Goal: Communication & Community: Answer question/provide support

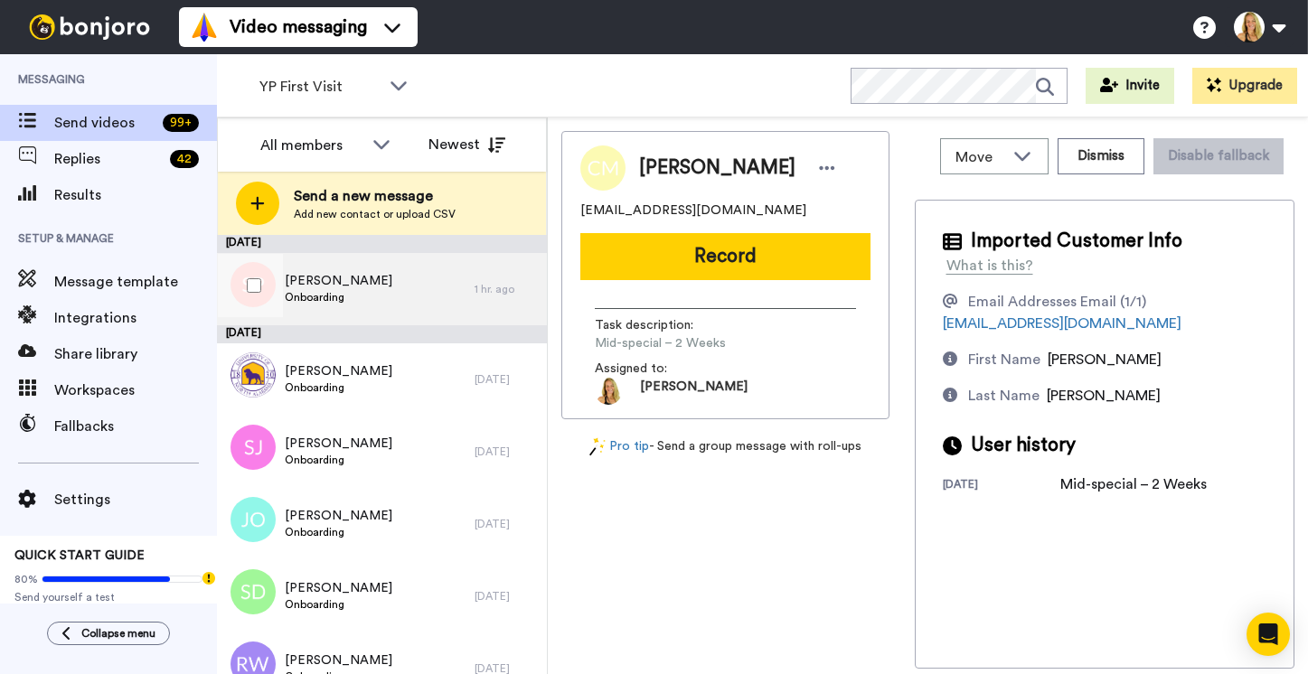
click at [367, 268] on div "Susan Penrod Onboarding" at bounding box center [346, 289] width 258 height 72
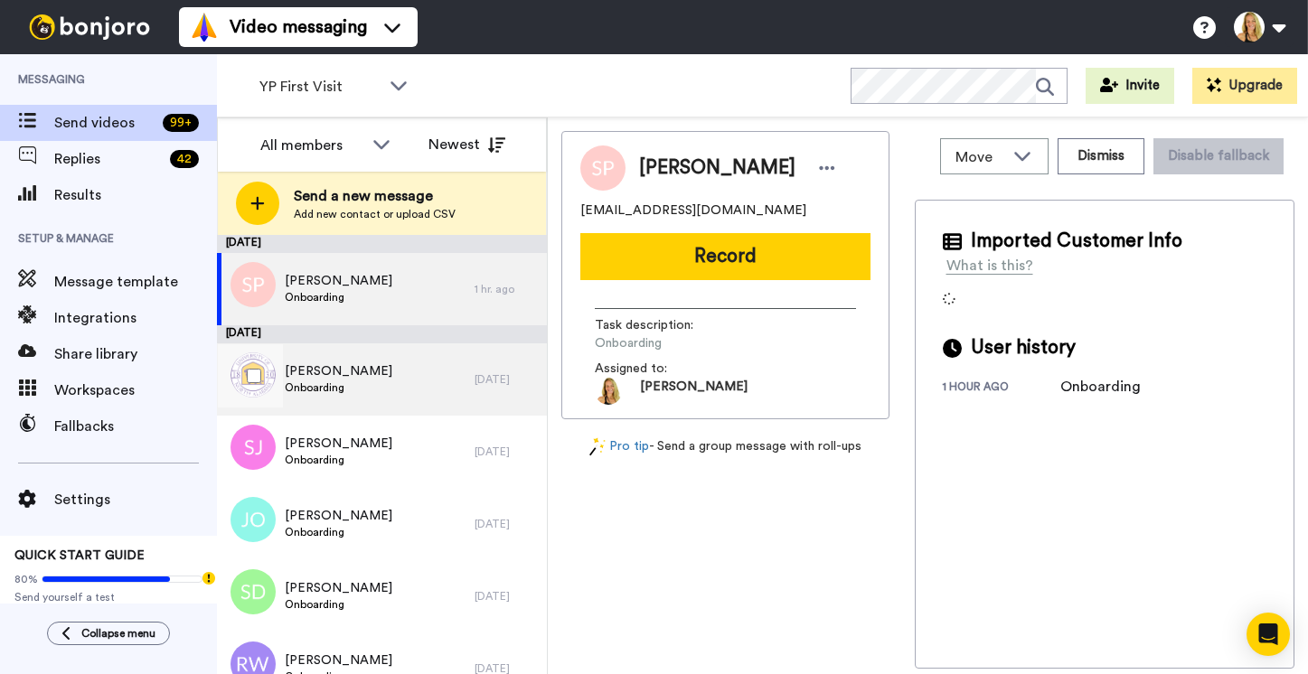
click at [333, 375] on span "Kelly Racca" at bounding box center [339, 371] width 108 height 18
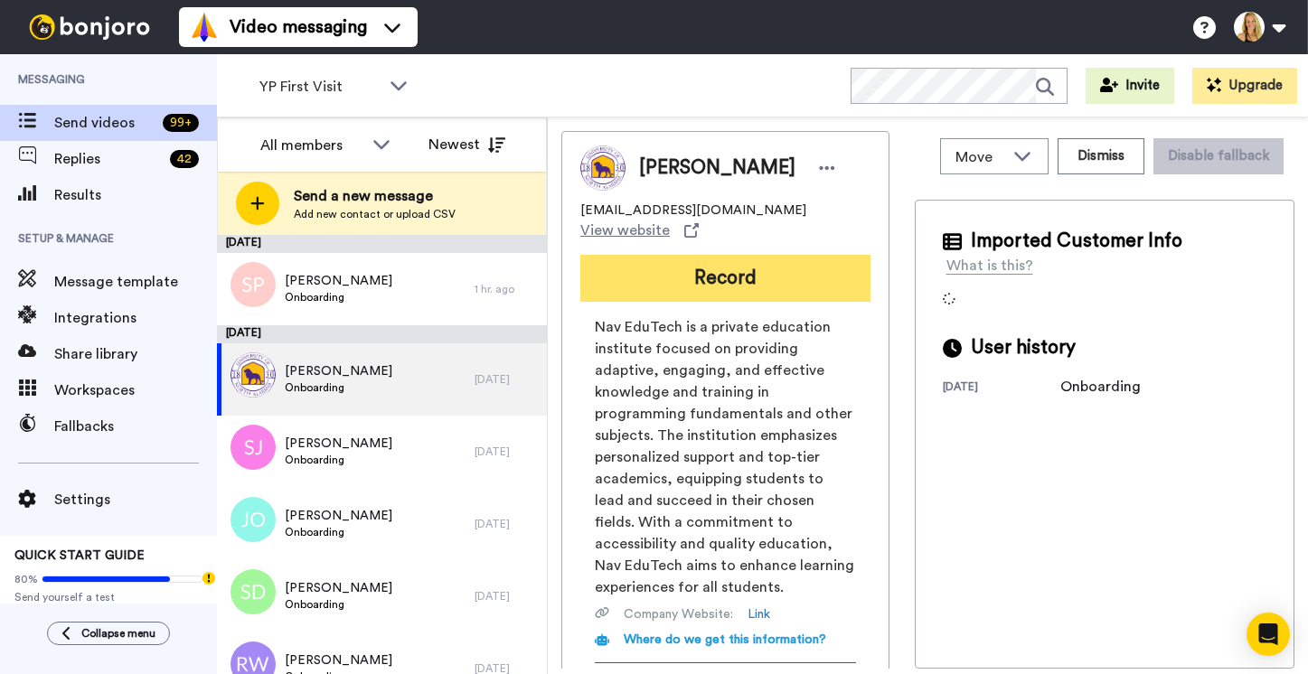
click at [706, 259] on button "Record" at bounding box center [725, 278] width 290 height 47
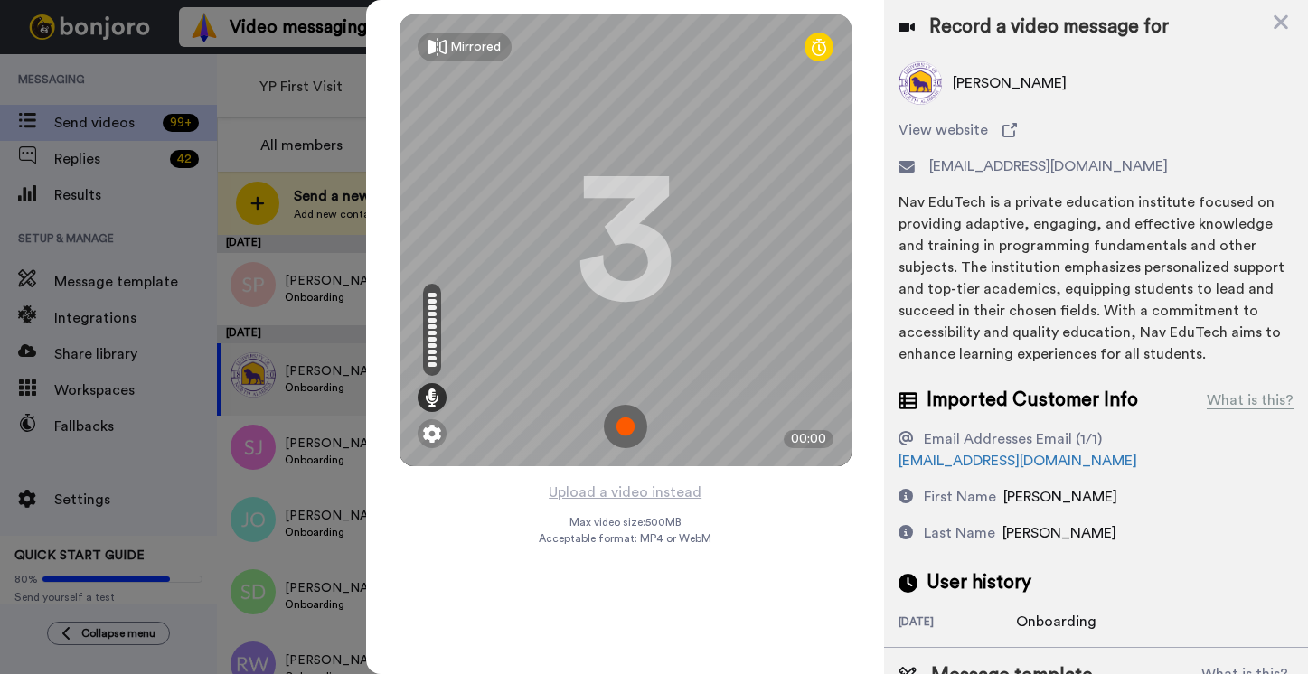
click at [627, 426] on img at bounding box center [625, 426] width 43 height 43
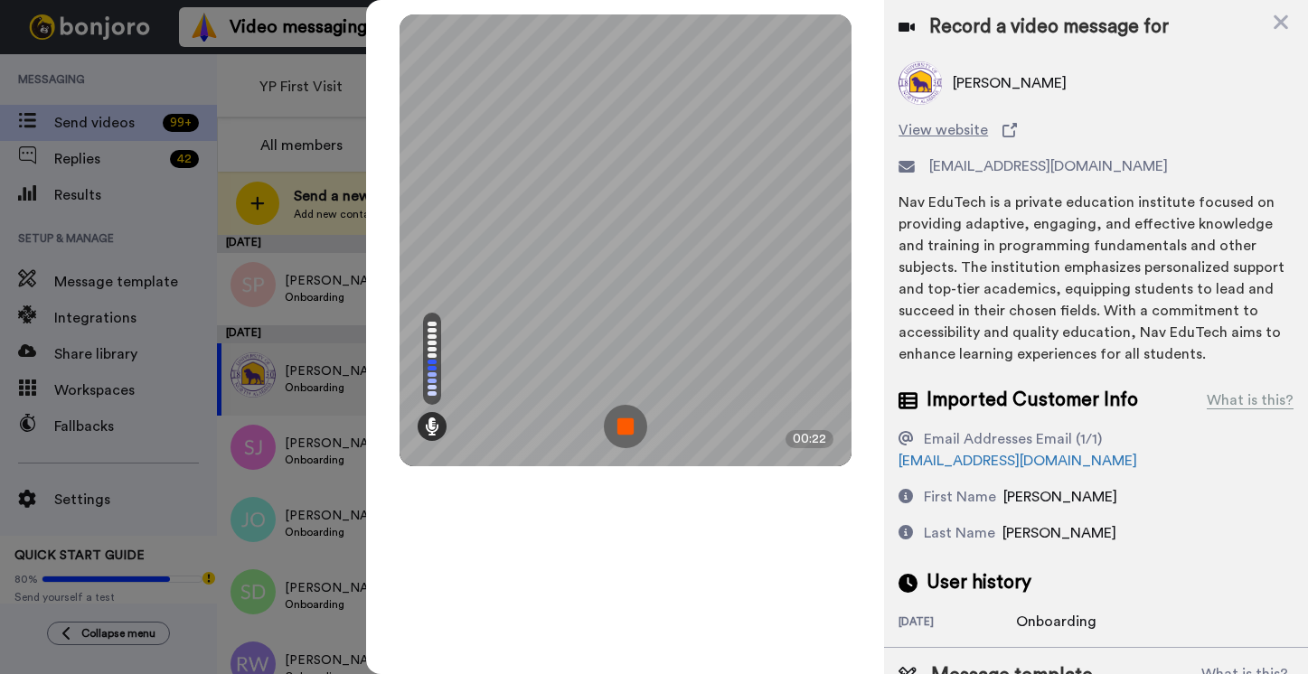
click at [627, 426] on img at bounding box center [625, 426] width 43 height 43
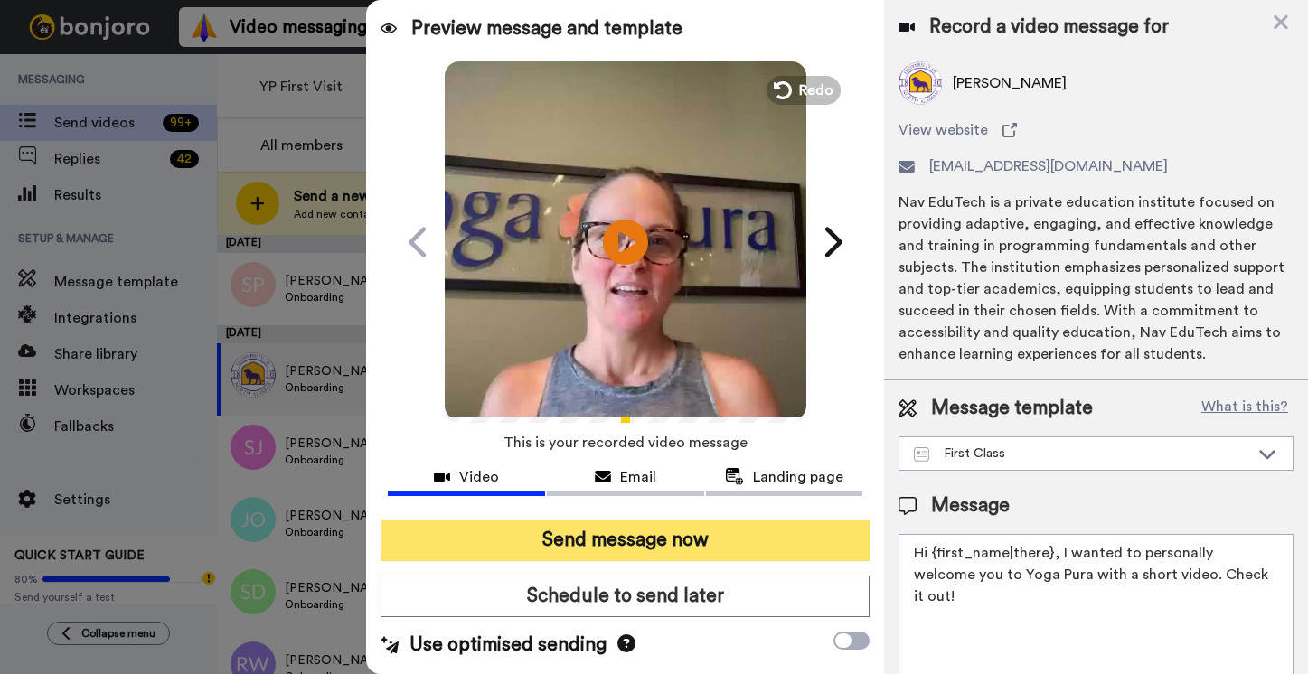
click at [614, 534] on button "Send message now" at bounding box center [624, 541] width 489 height 42
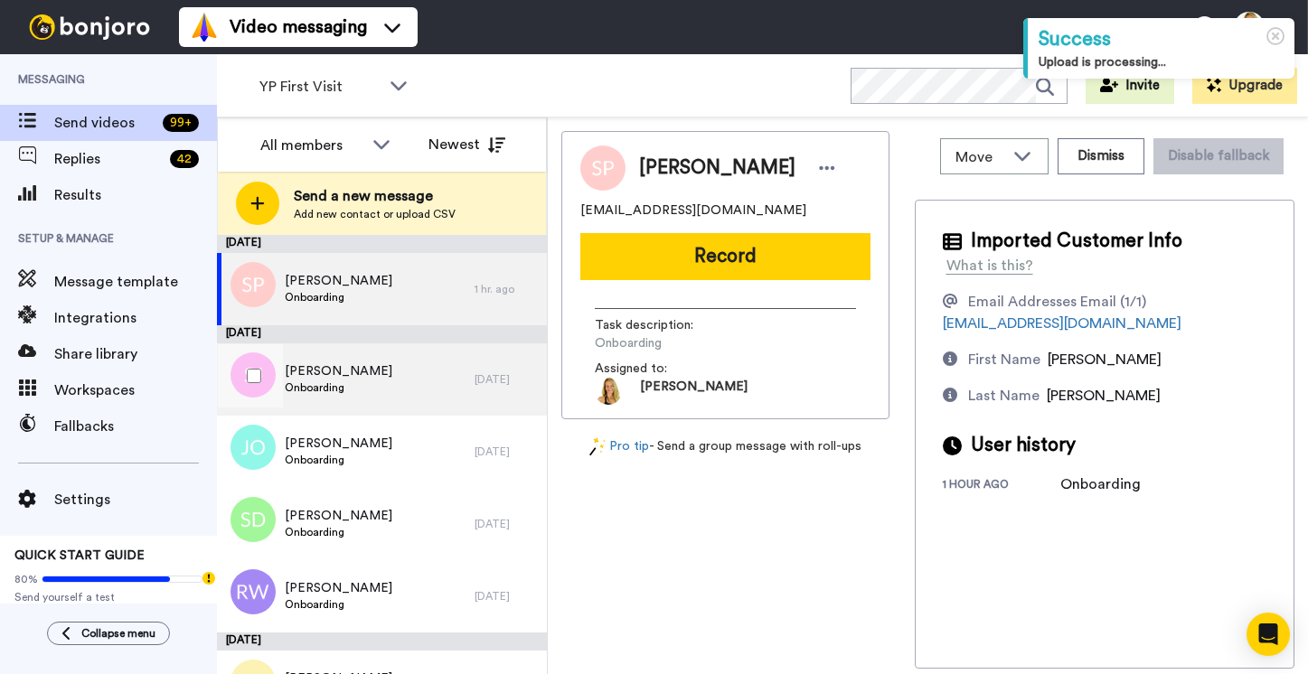
click at [315, 374] on span "[PERSON_NAME]" at bounding box center [339, 371] width 108 height 18
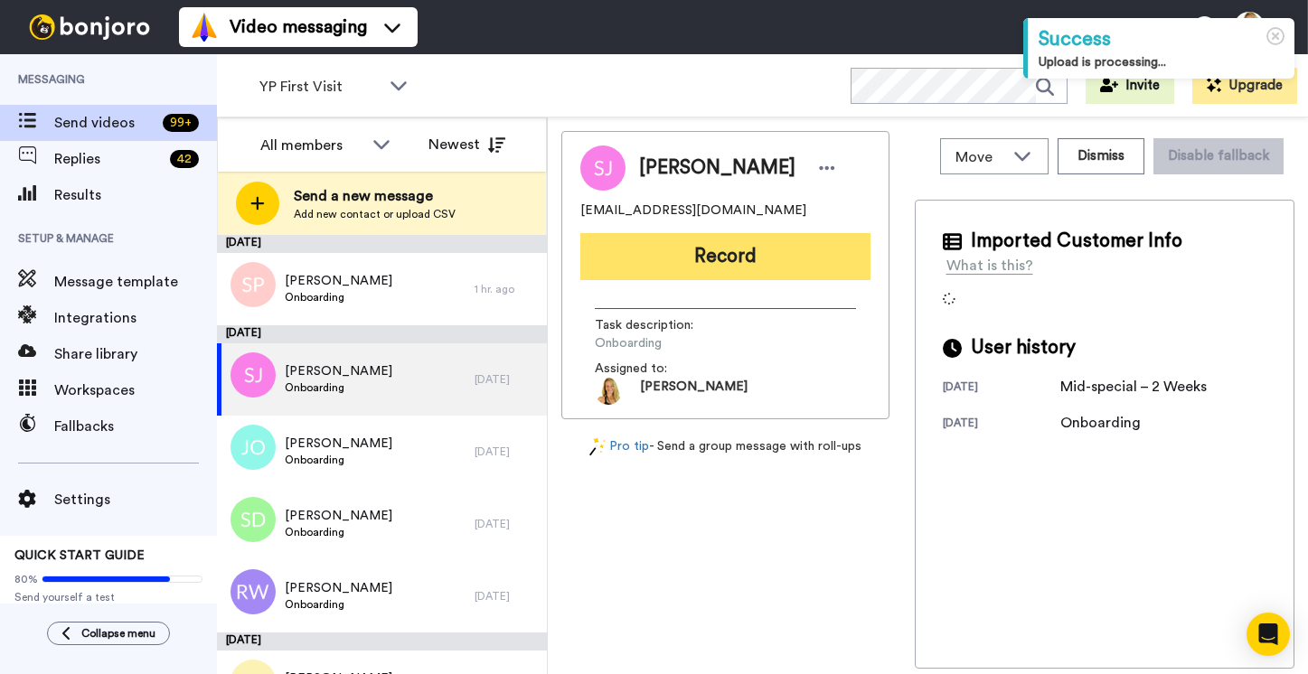
click at [689, 250] on button "Record" at bounding box center [725, 256] width 290 height 47
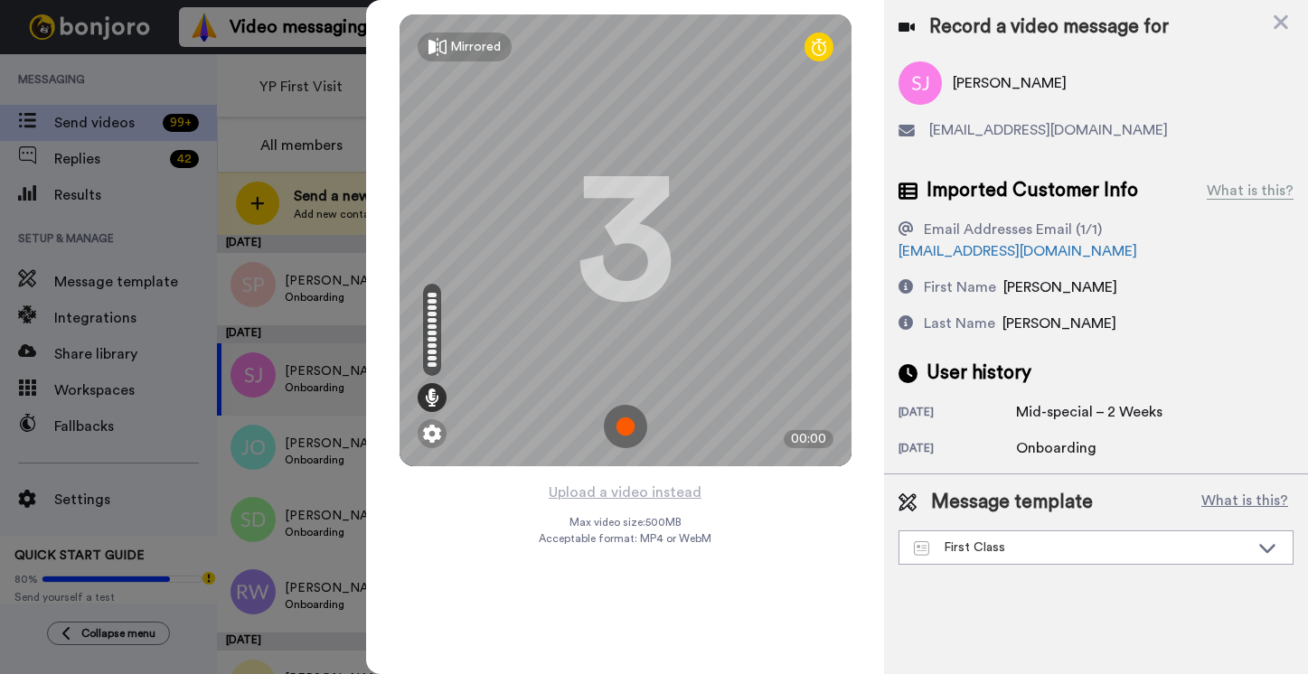
click at [620, 420] on img at bounding box center [625, 426] width 43 height 43
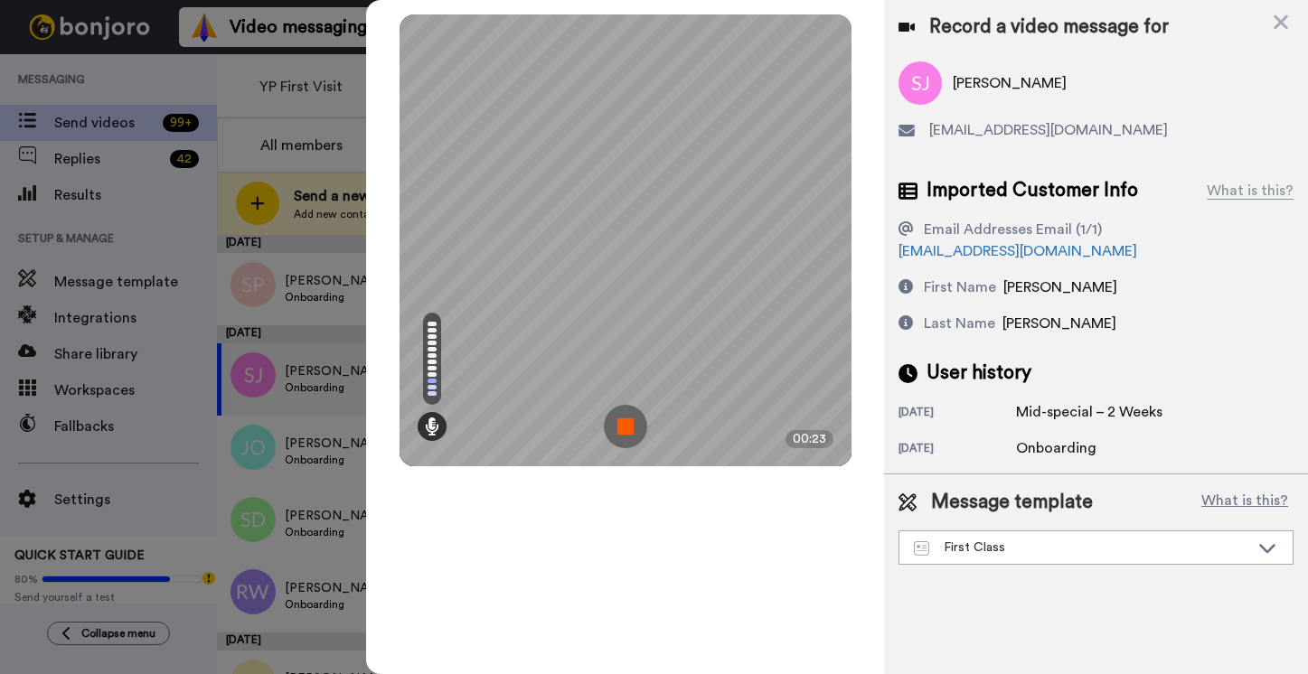
click at [620, 420] on img at bounding box center [625, 426] width 43 height 43
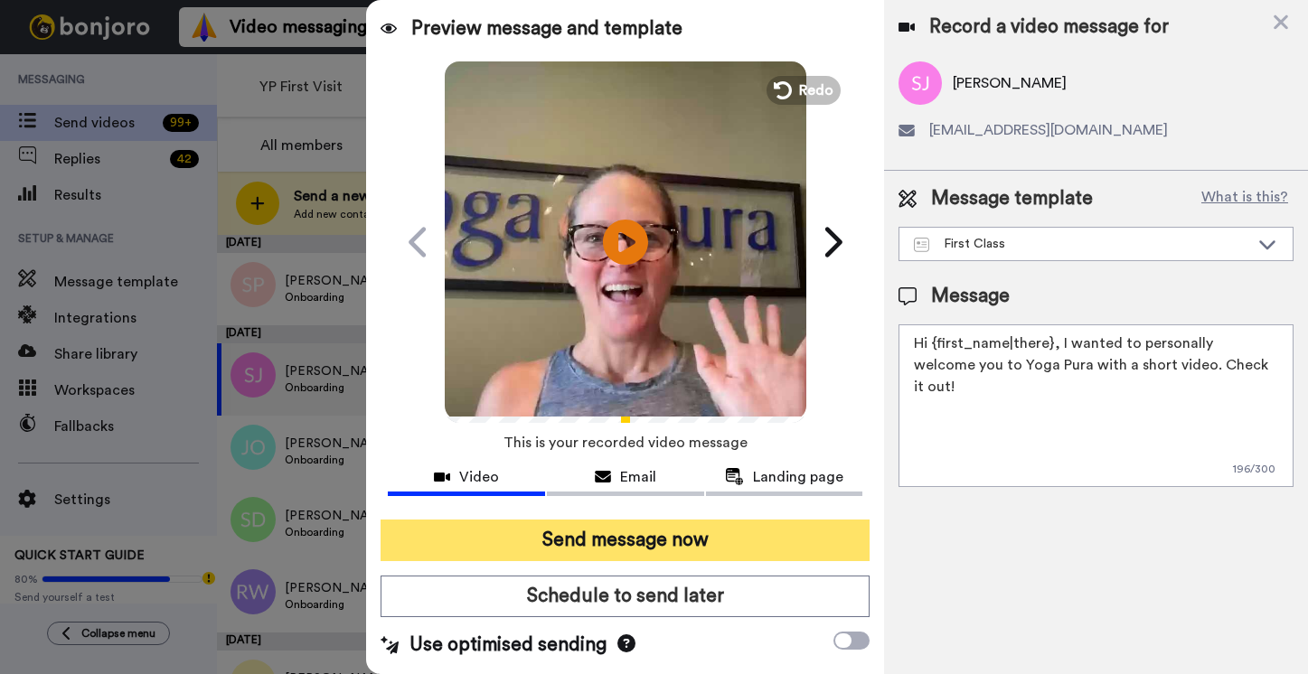
click at [636, 531] on button "Send message now" at bounding box center [624, 541] width 489 height 42
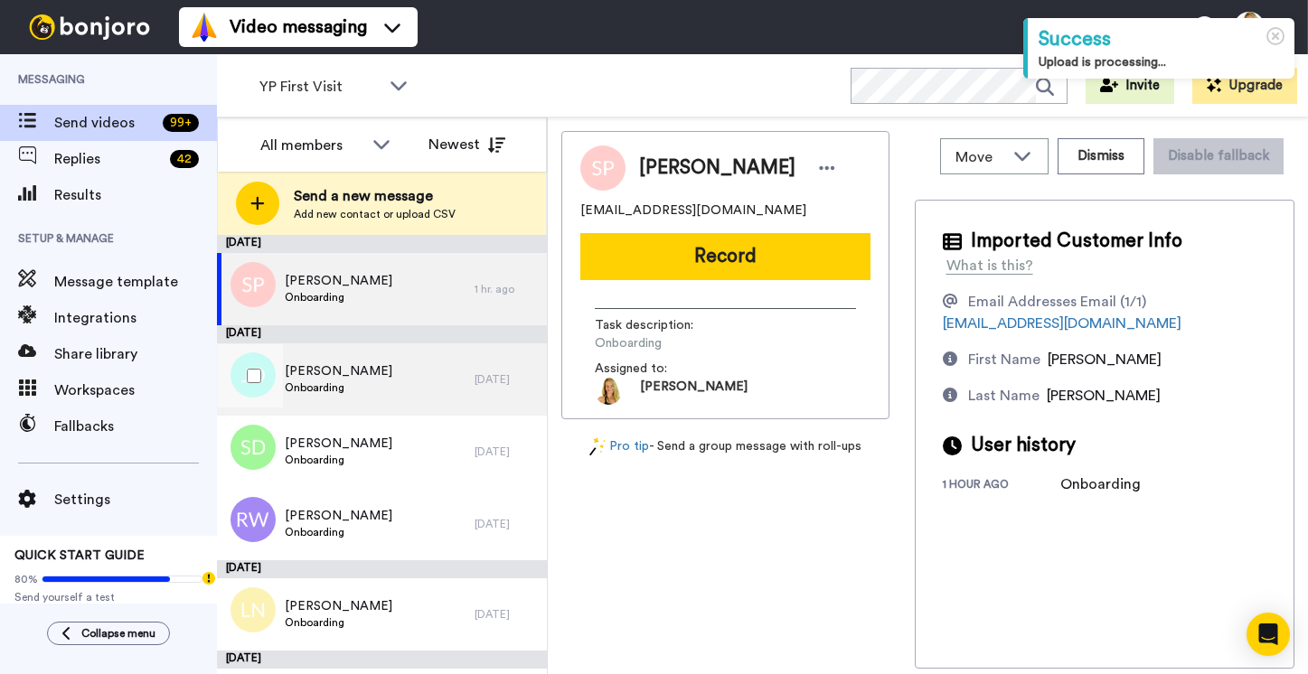
click at [315, 378] on span "[PERSON_NAME]" at bounding box center [339, 371] width 108 height 18
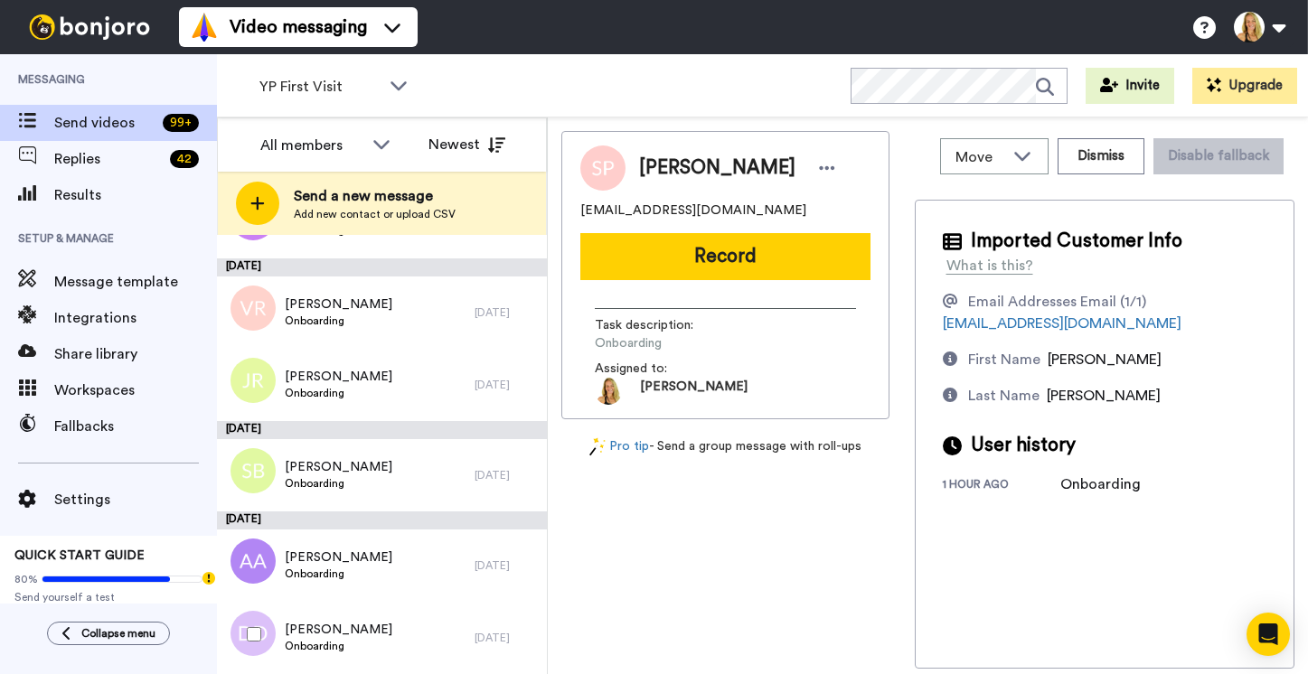
scroll to position [3664, 0]
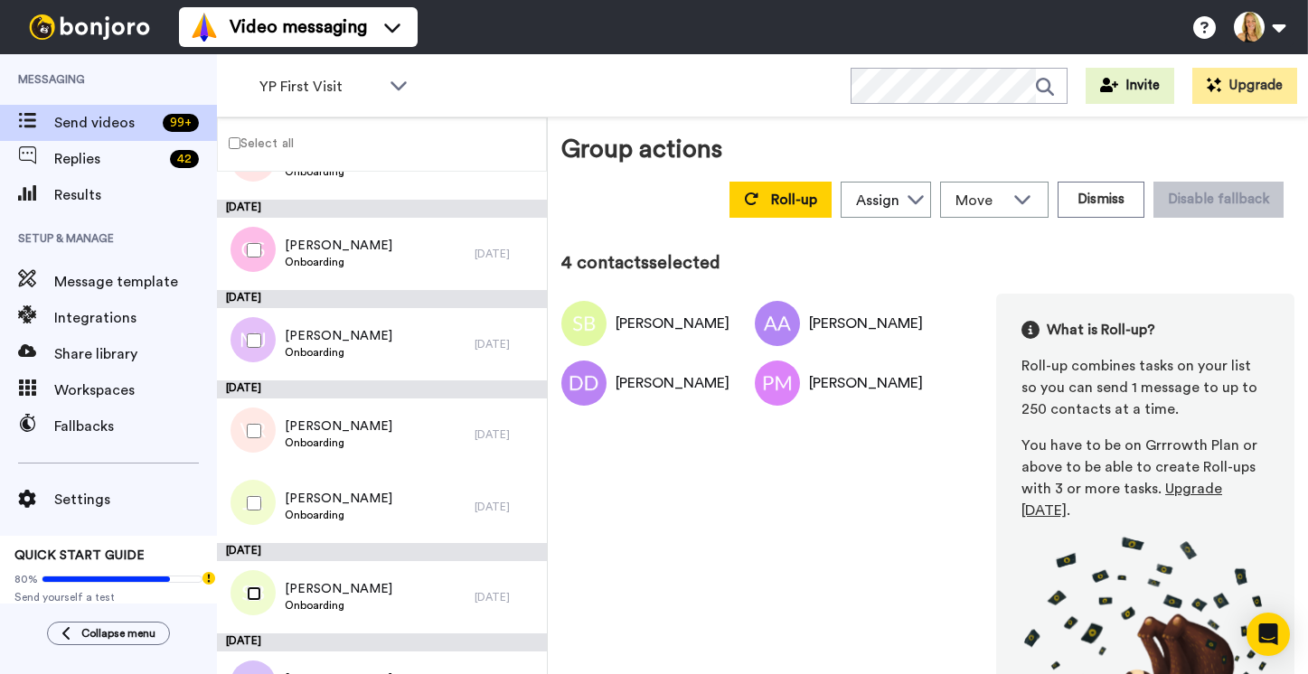
scroll to position [3394, 0]
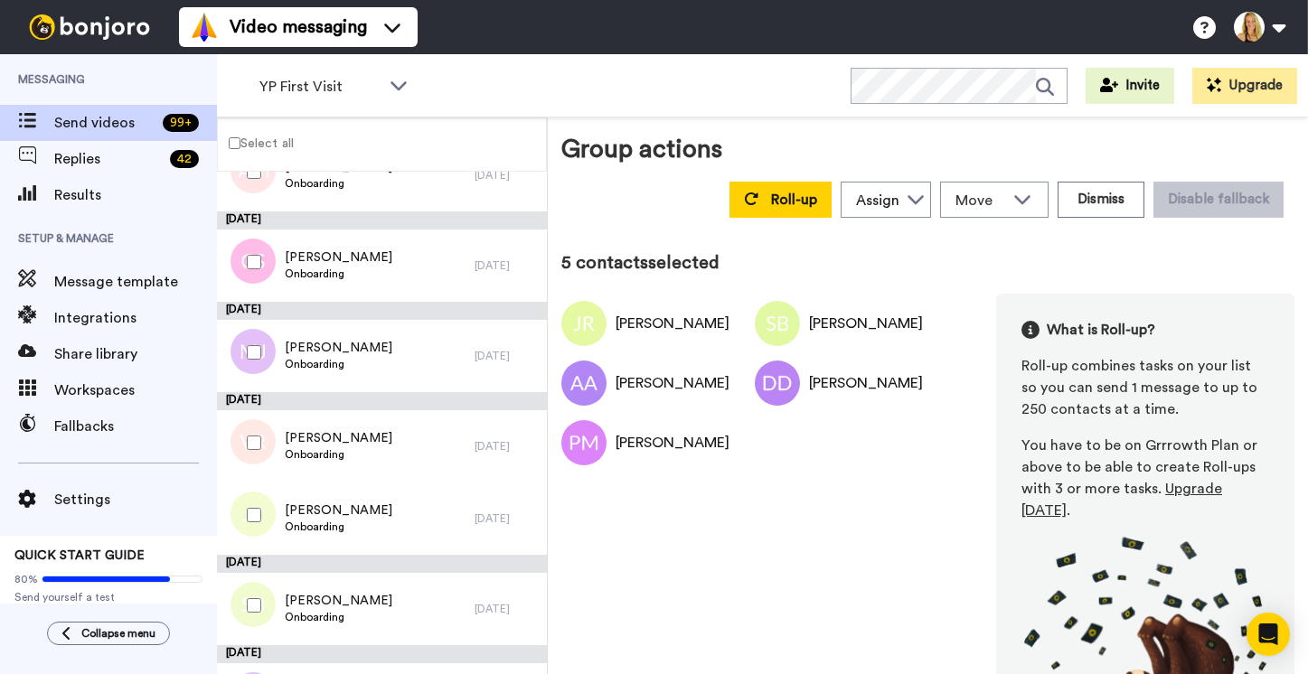
click at [250, 435] on div at bounding box center [250, 442] width 65 height 63
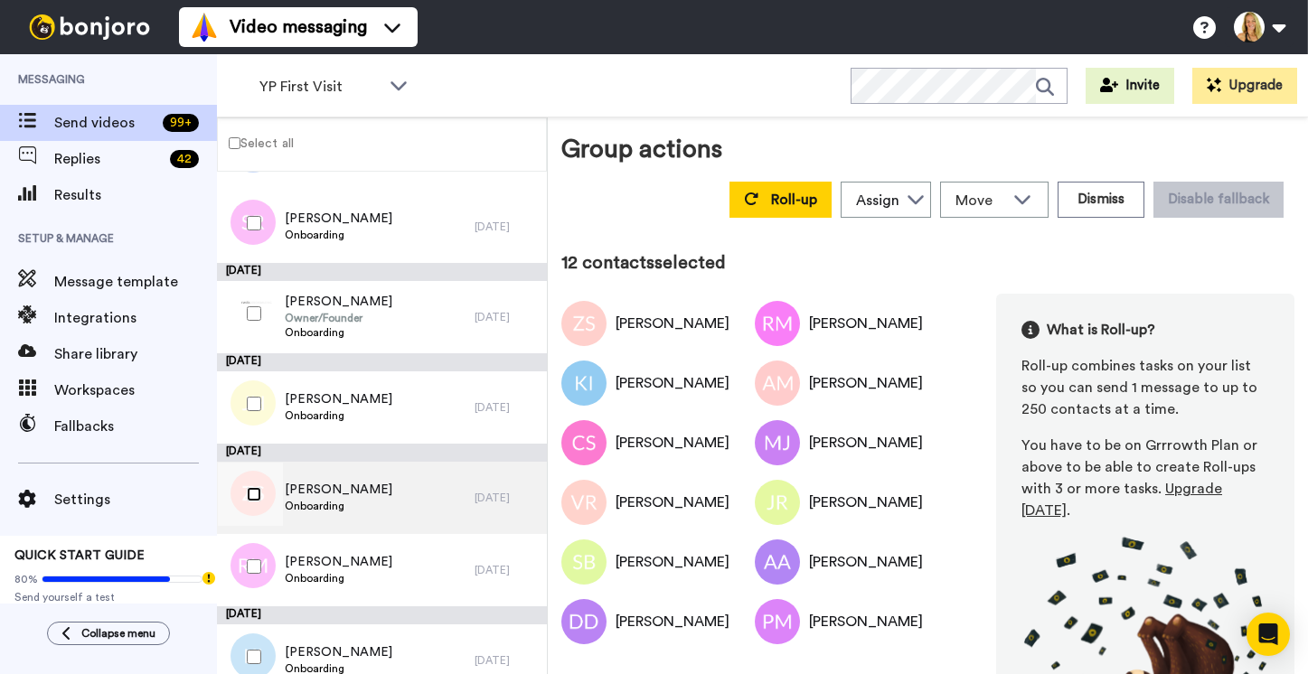
scroll to position [2809, 0]
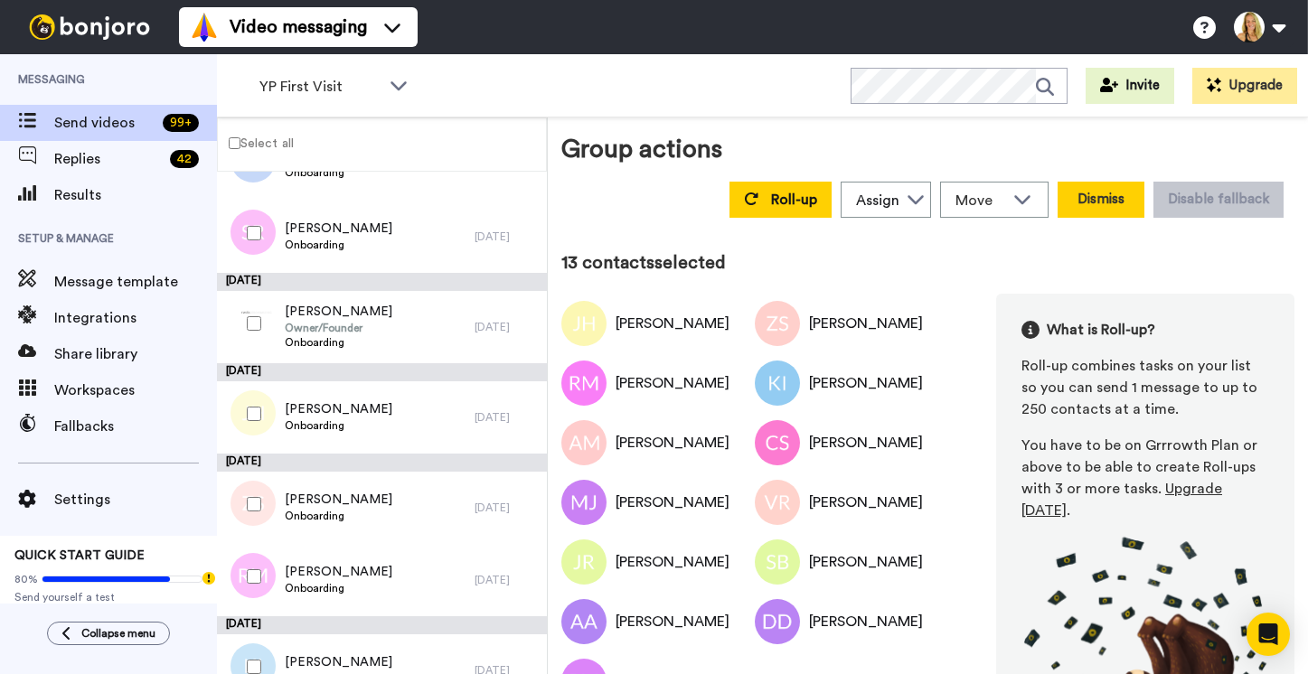
click at [1103, 182] on button "Dismiss" at bounding box center [1100, 200] width 87 height 36
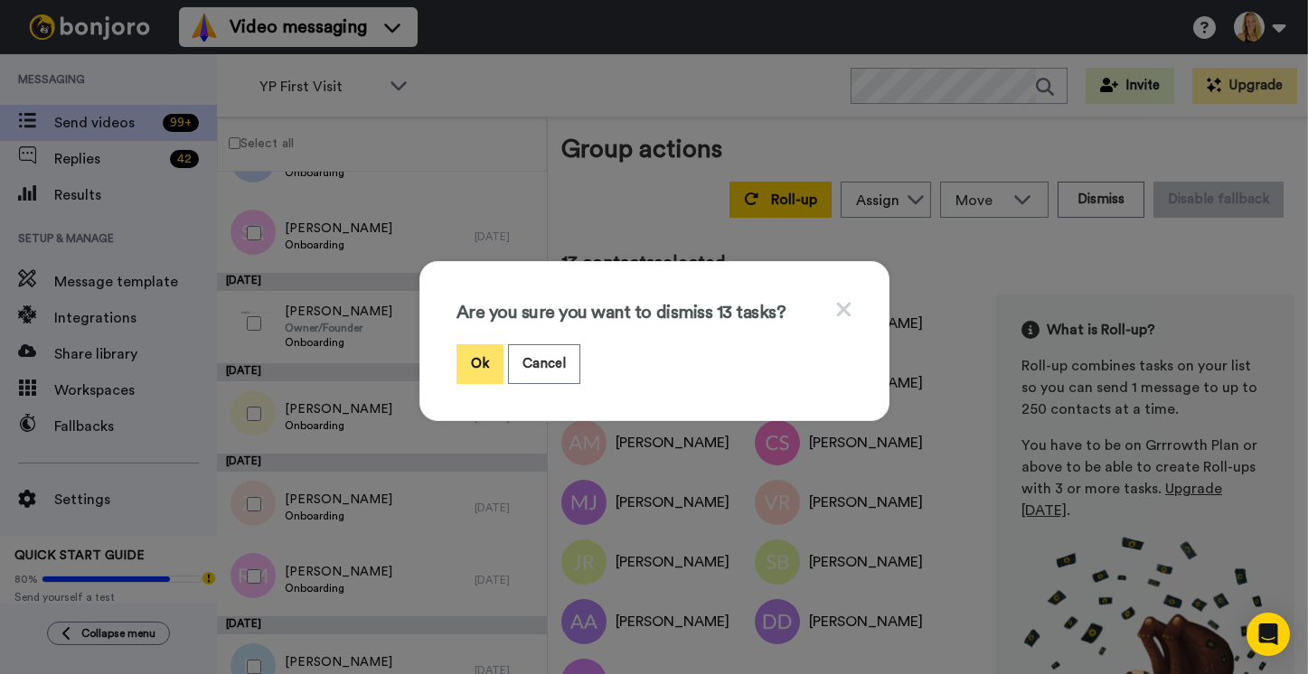
click at [480, 369] on button "Ok" at bounding box center [479, 363] width 47 height 39
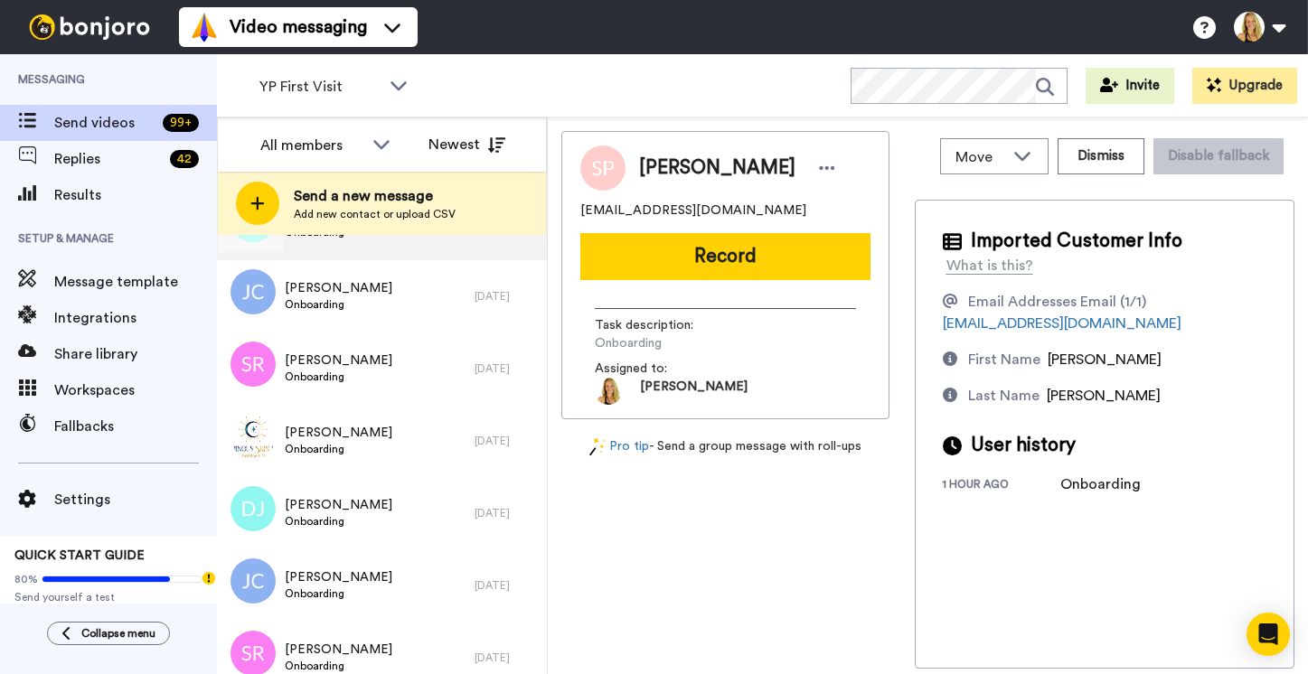
scroll to position [5309, 0]
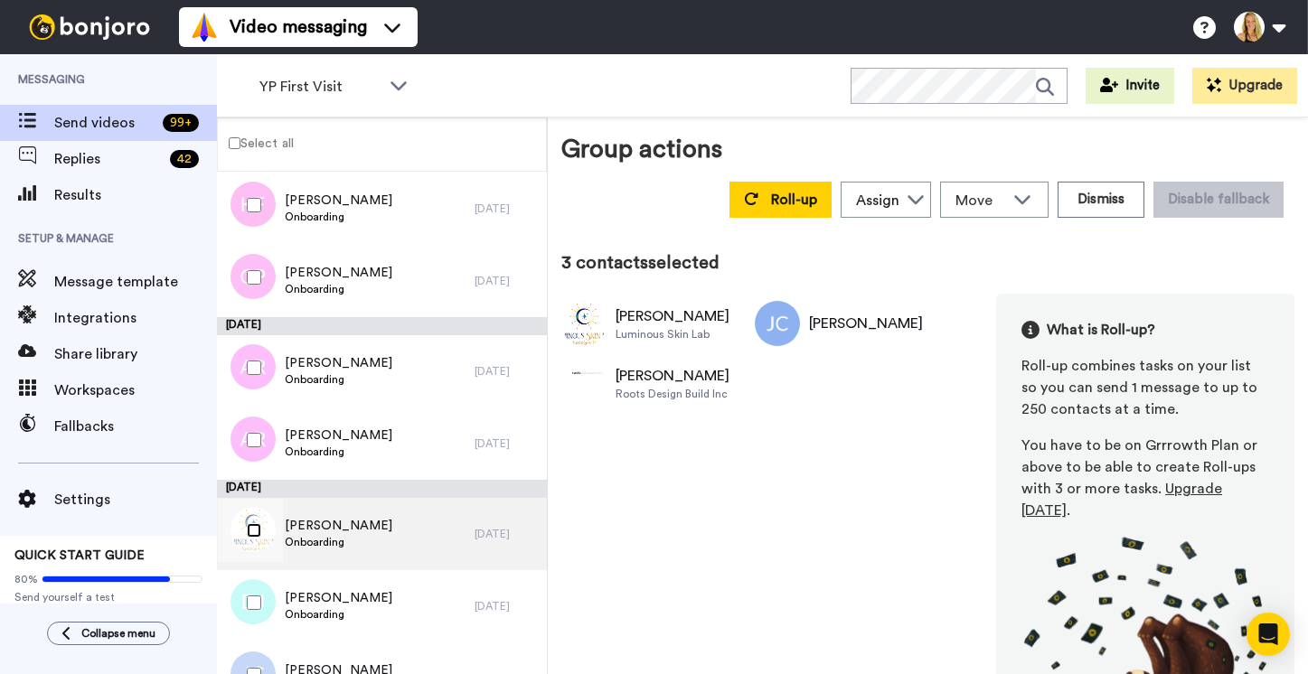
scroll to position [4663, 0]
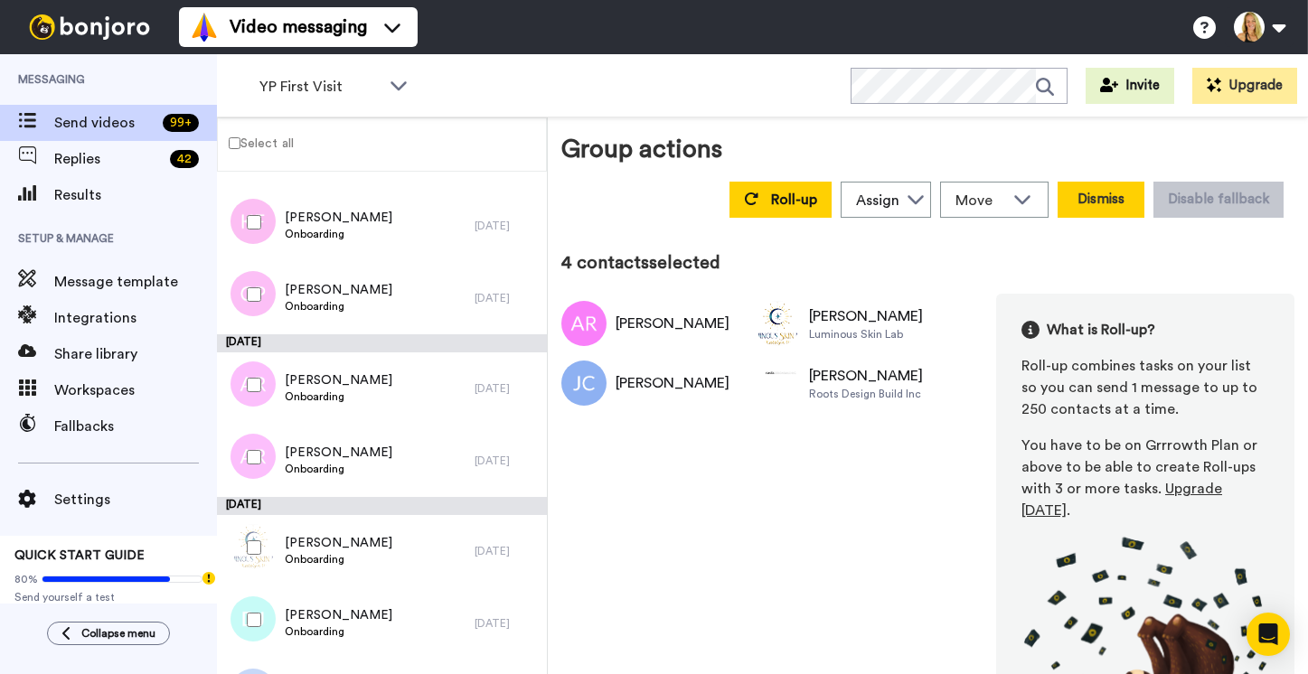
click at [1096, 182] on button "Dismiss" at bounding box center [1100, 200] width 87 height 36
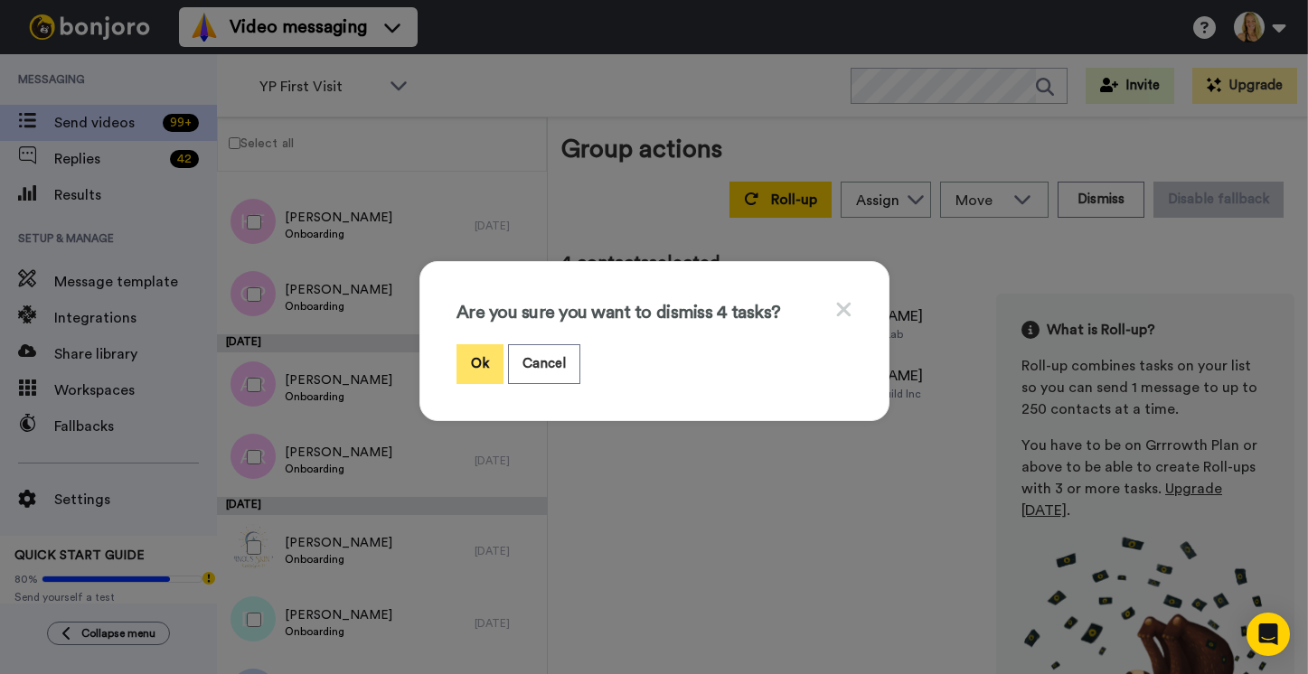
click at [496, 360] on button "Ok" at bounding box center [479, 363] width 47 height 39
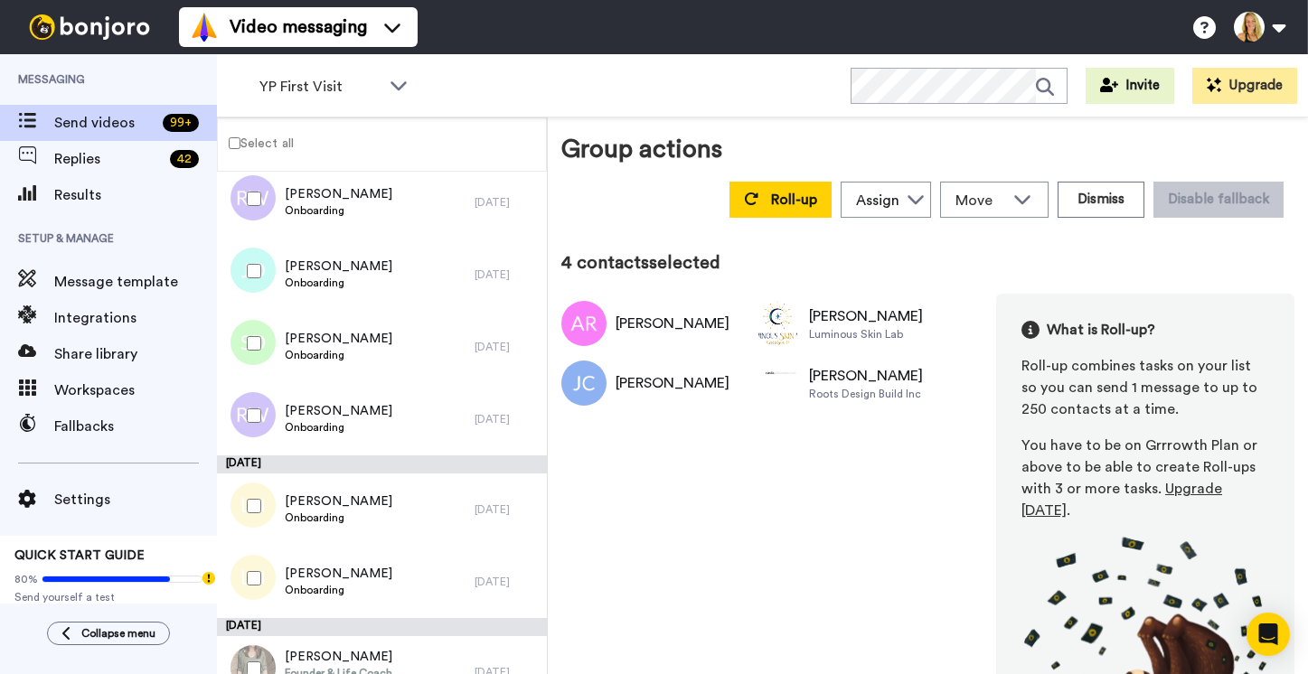
scroll to position [0, 0]
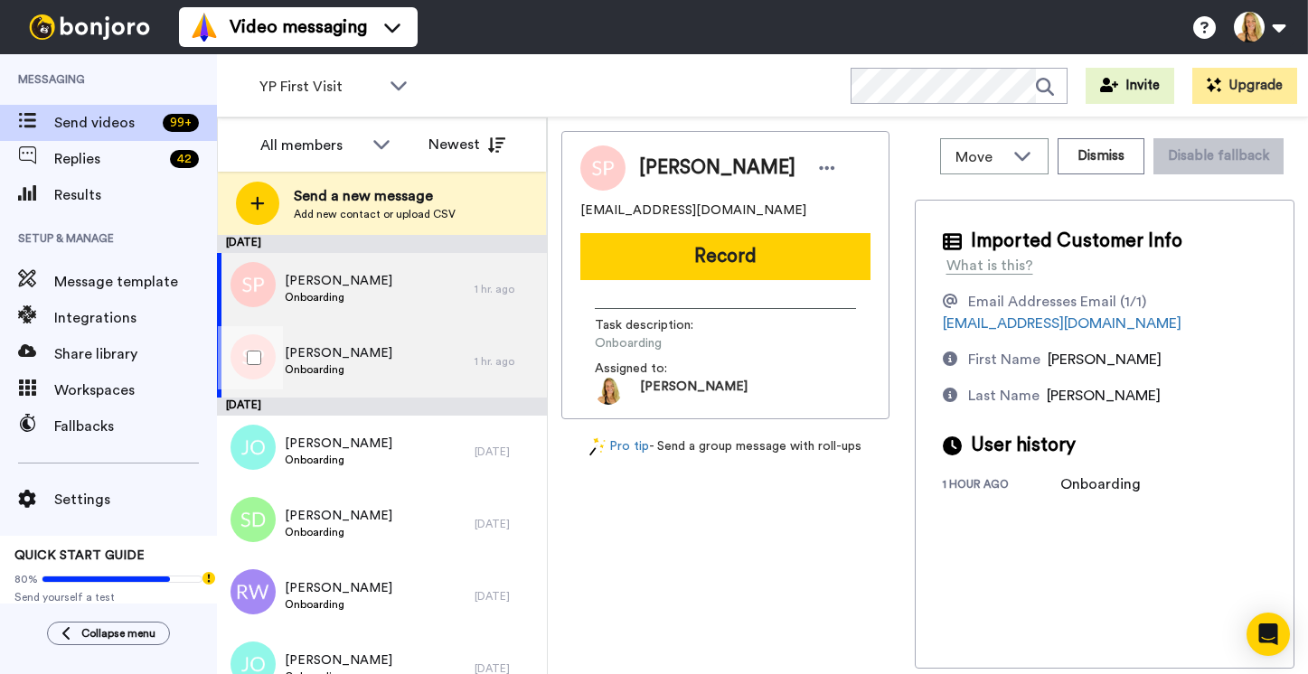
click at [414, 367] on div "Susan Penrod Onboarding" at bounding box center [346, 361] width 258 height 72
click at [108, 154] on span "Replies" at bounding box center [108, 159] width 108 height 22
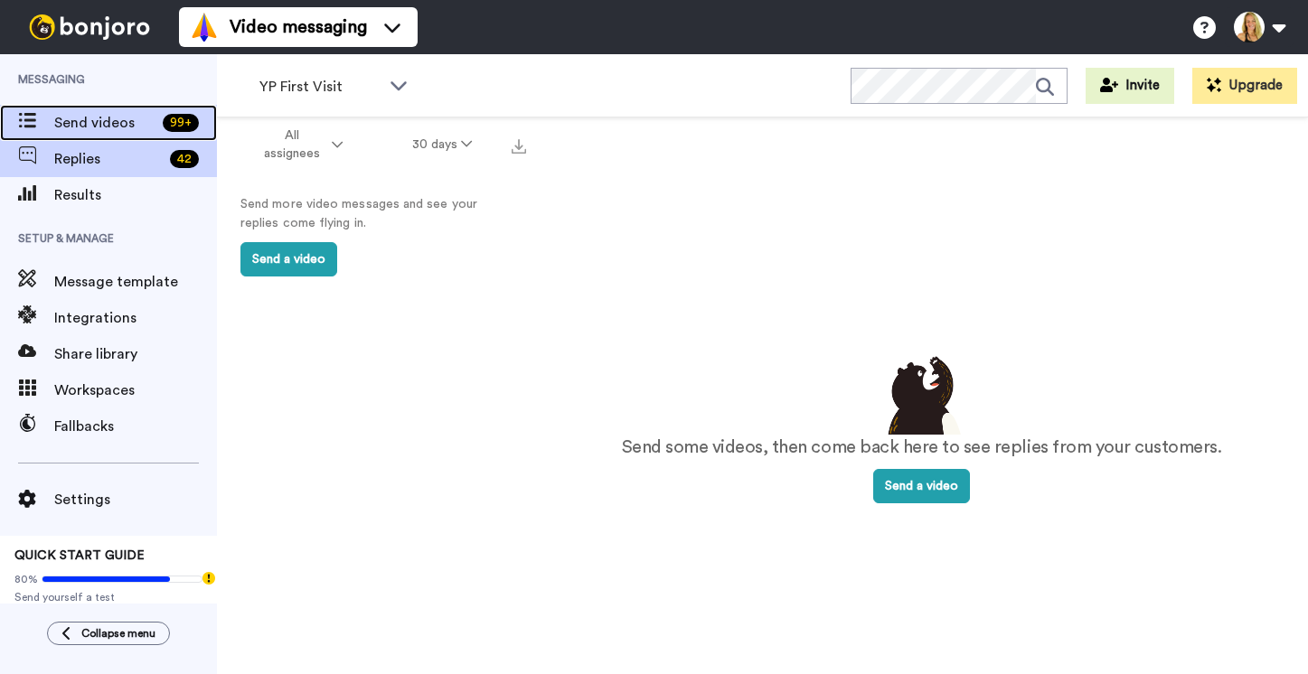
click at [85, 130] on span "Send videos" at bounding box center [104, 123] width 101 height 22
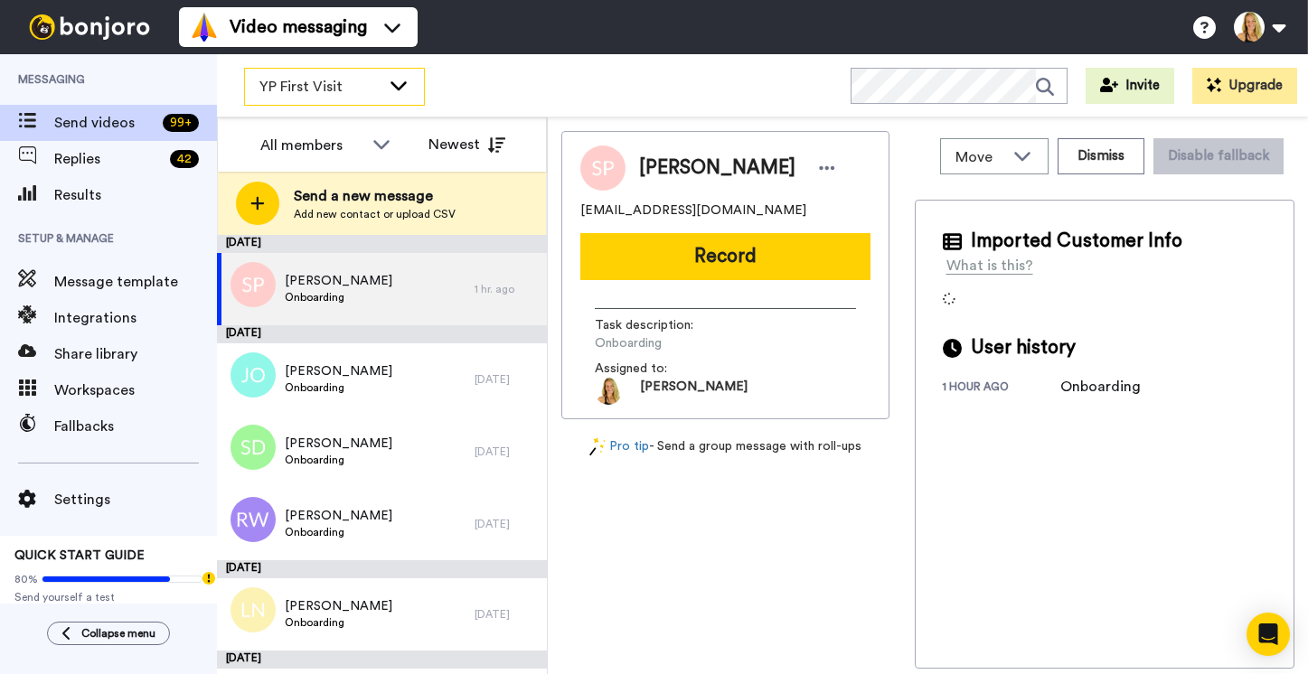
click at [390, 81] on icon at bounding box center [398, 85] width 16 height 9
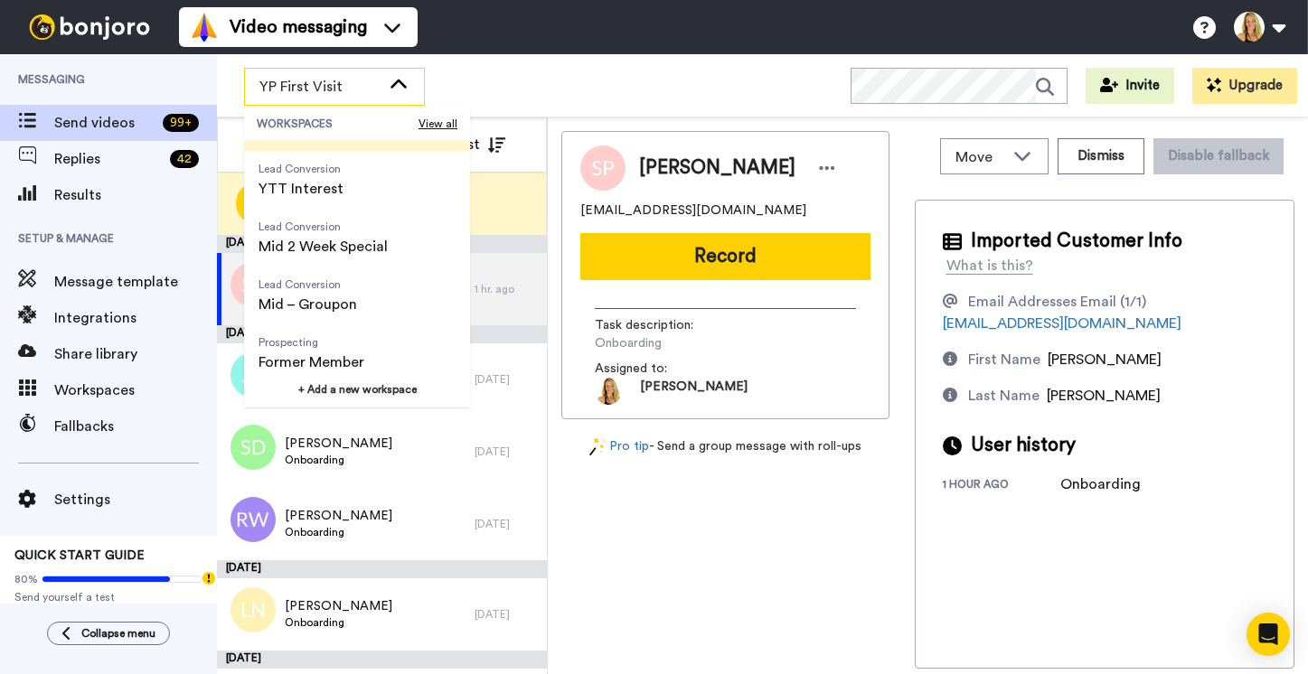
scroll to position [339, 0]
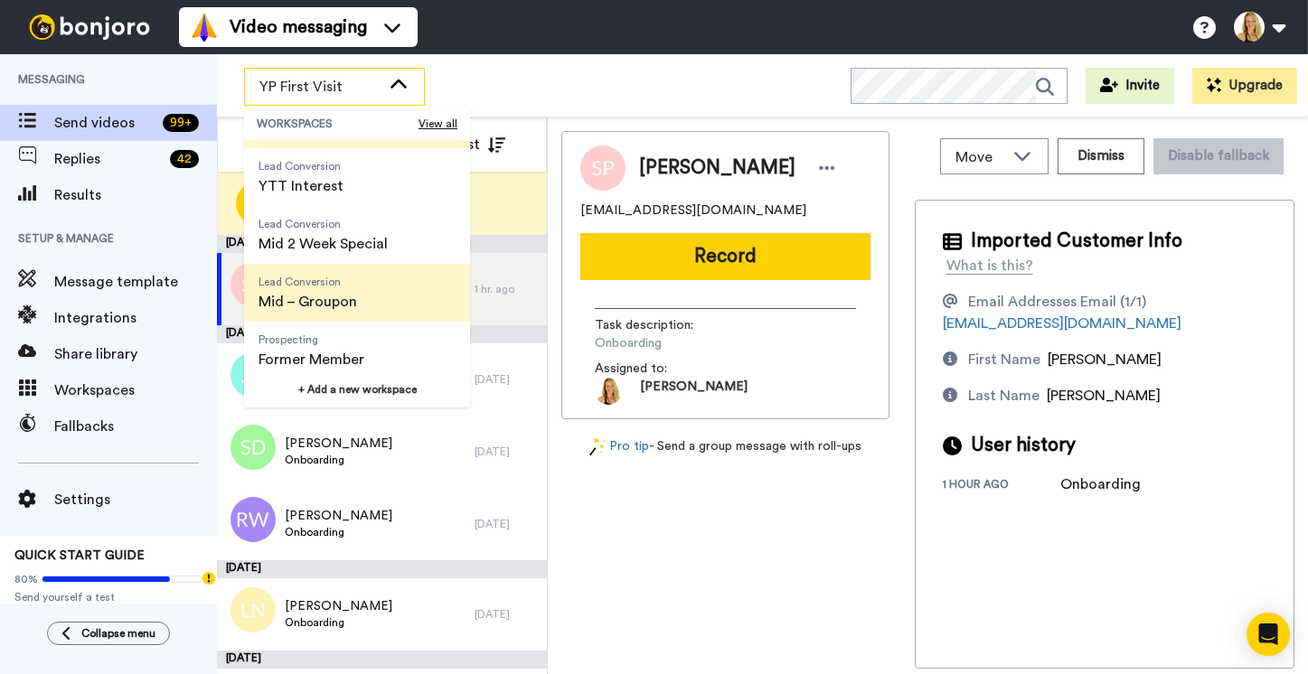
click at [315, 305] on span "Mid – Groupon" at bounding box center [307, 302] width 99 height 22
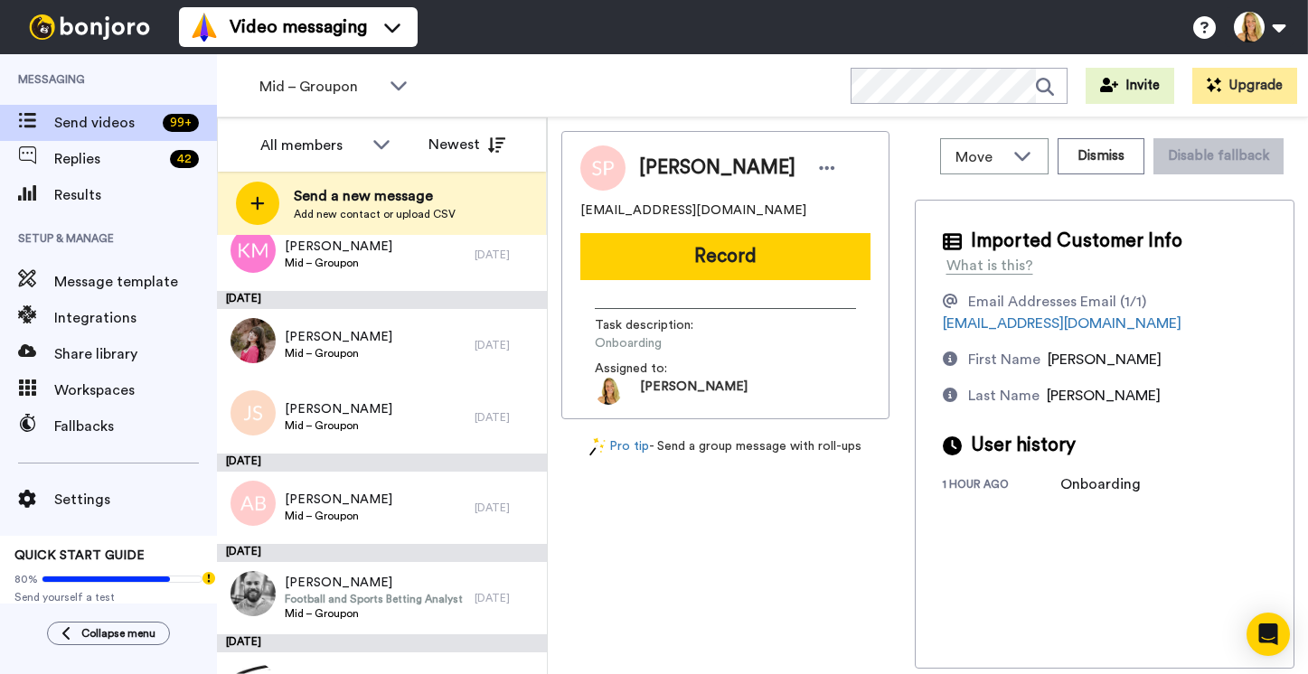
scroll to position [537, 0]
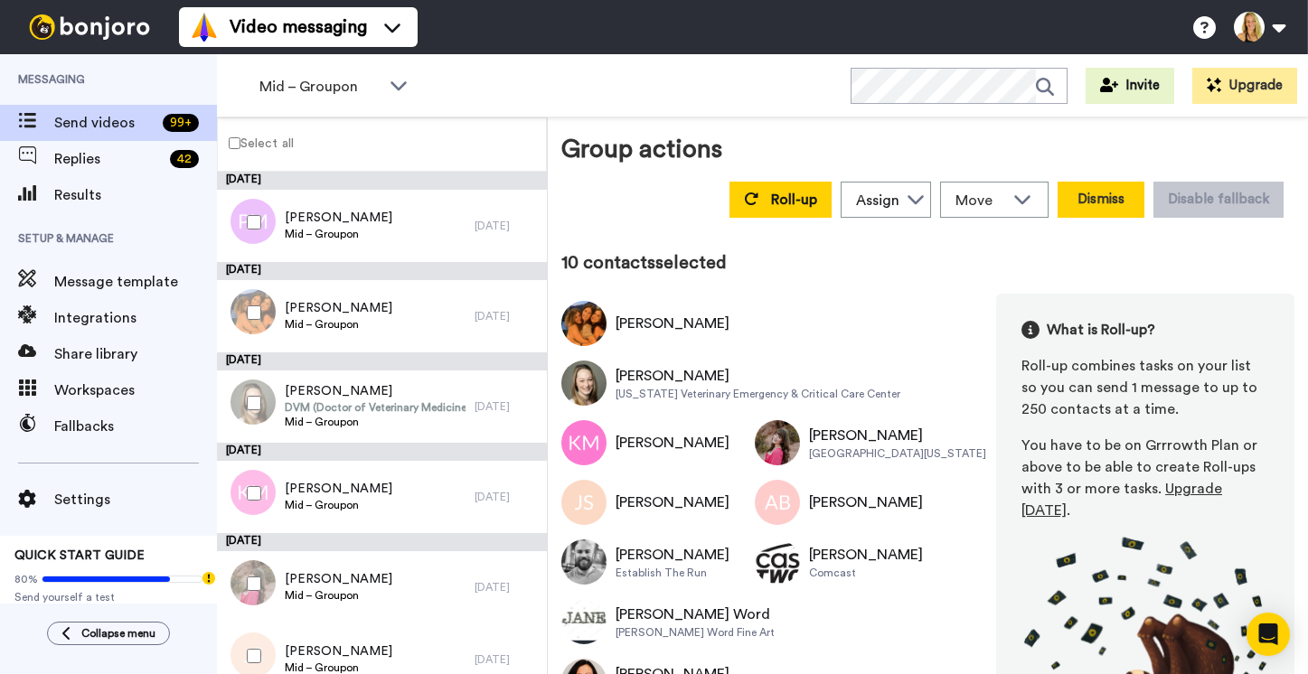
click at [1111, 182] on button "Dismiss" at bounding box center [1100, 200] width 87 height 36
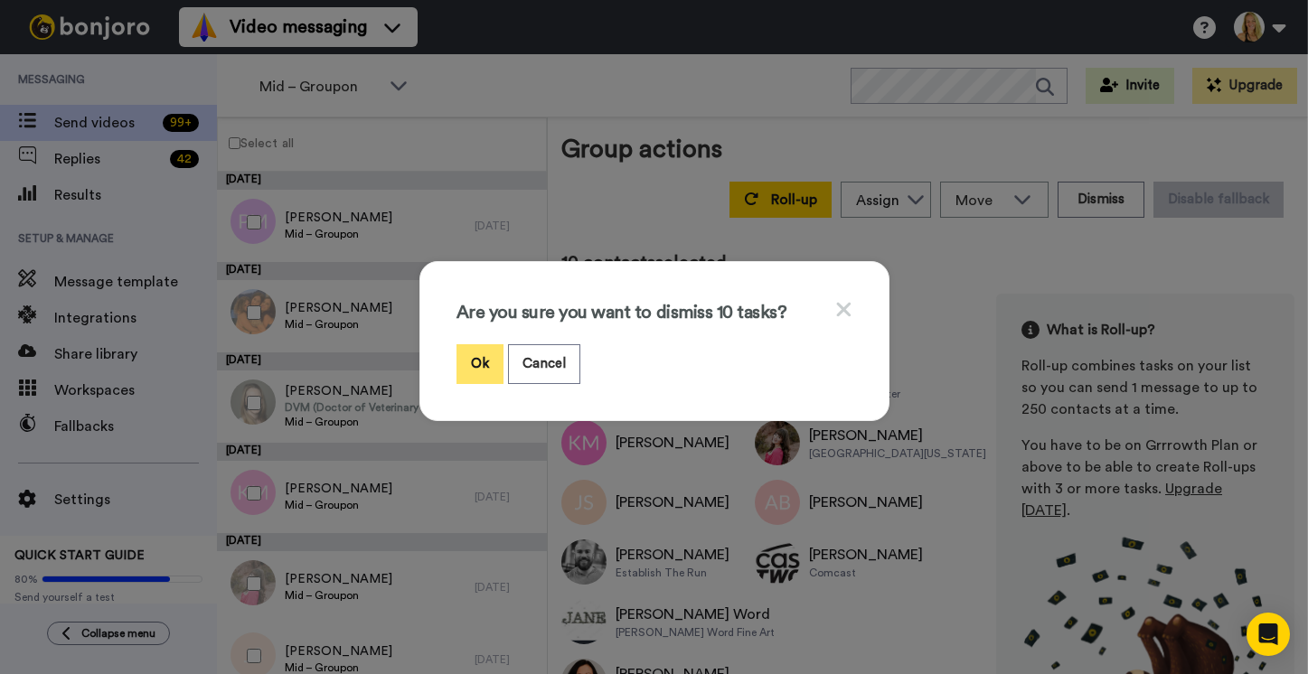
click at [479, 361] on button "Ok" at bounding box center [479, 363] width 47 height 39
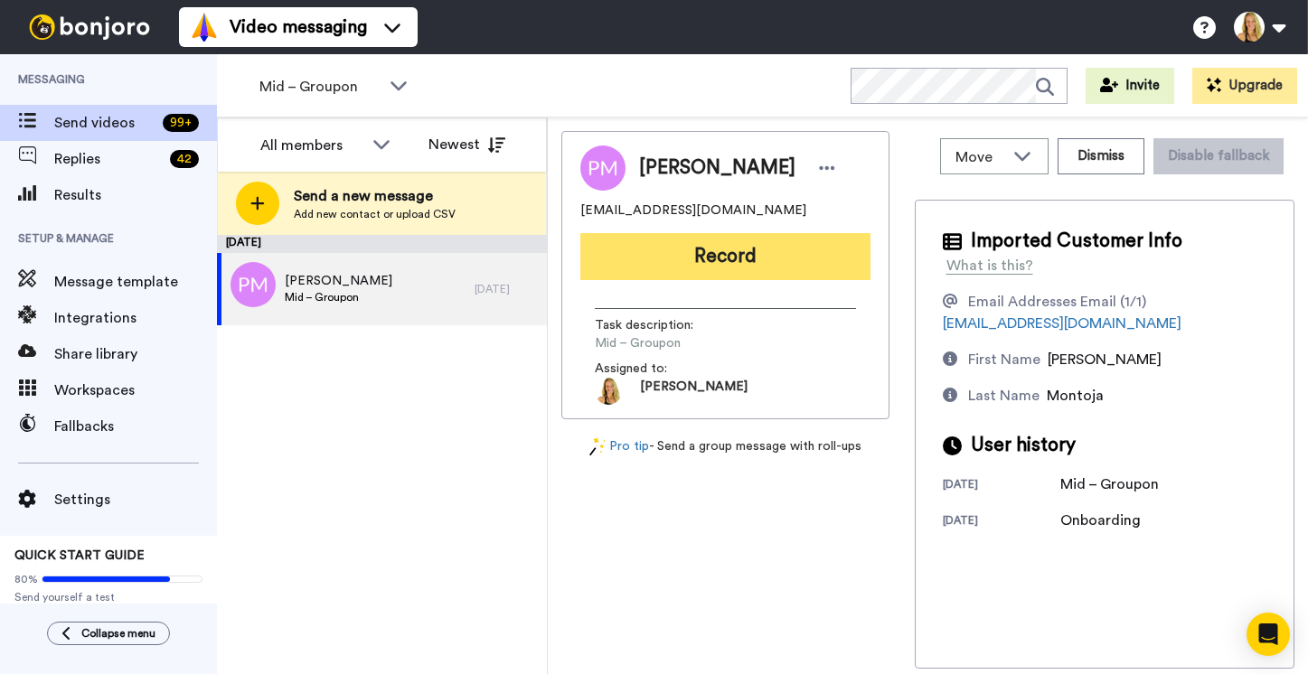
click at [731, 268] on button "Record" at bounding box center [725, 256] width 290 height 47
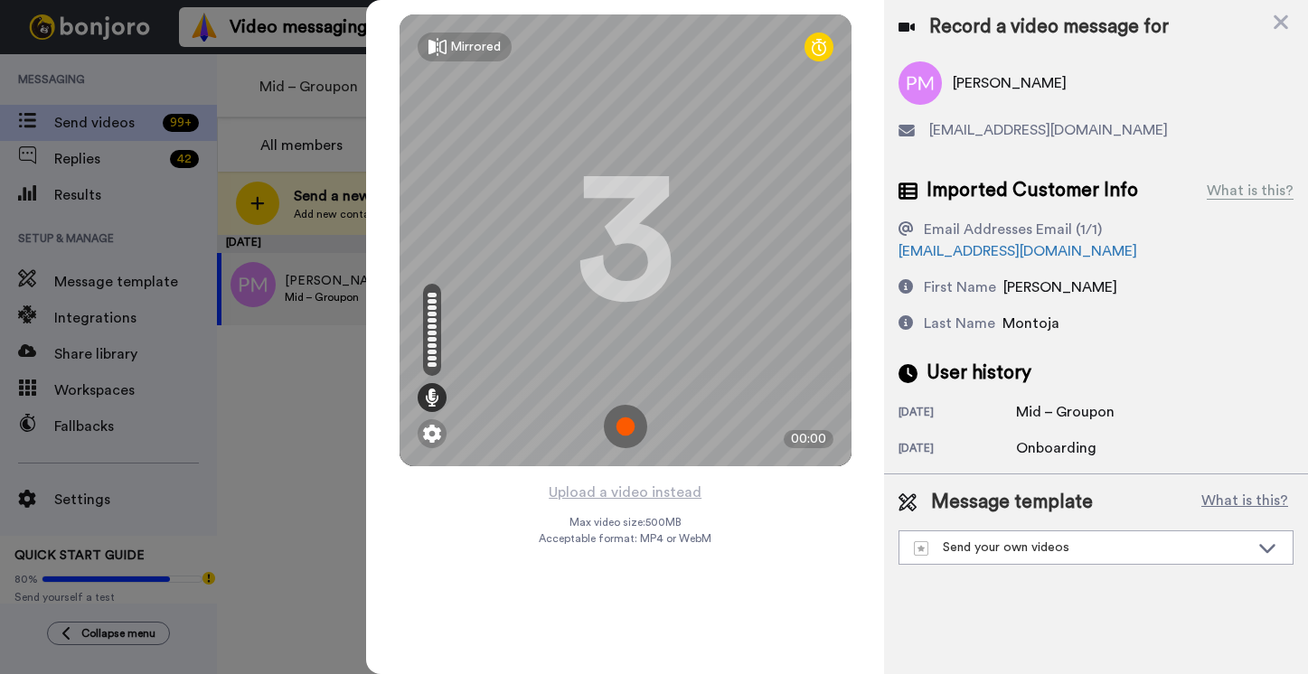
click at [623, 424] on img at bounding box center [625, 426] width 43 height 43
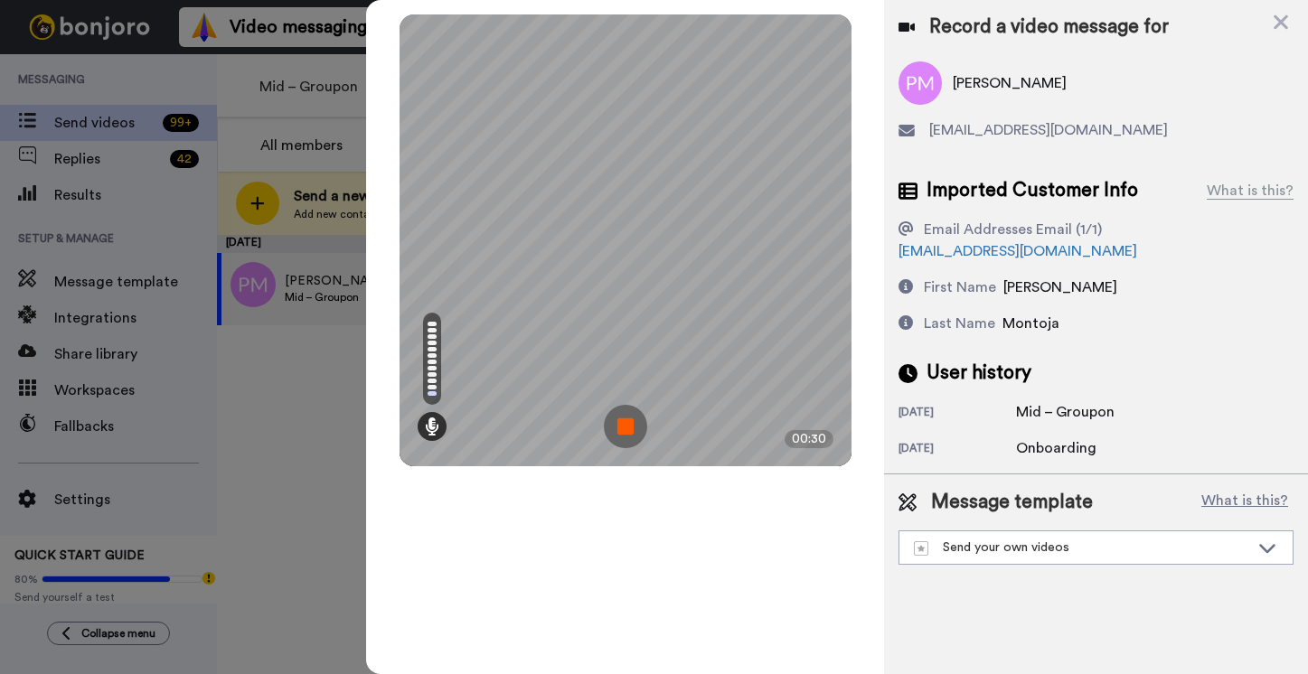
click at [620, 412] on img at bounding box center [625, 426] width 43 height 43
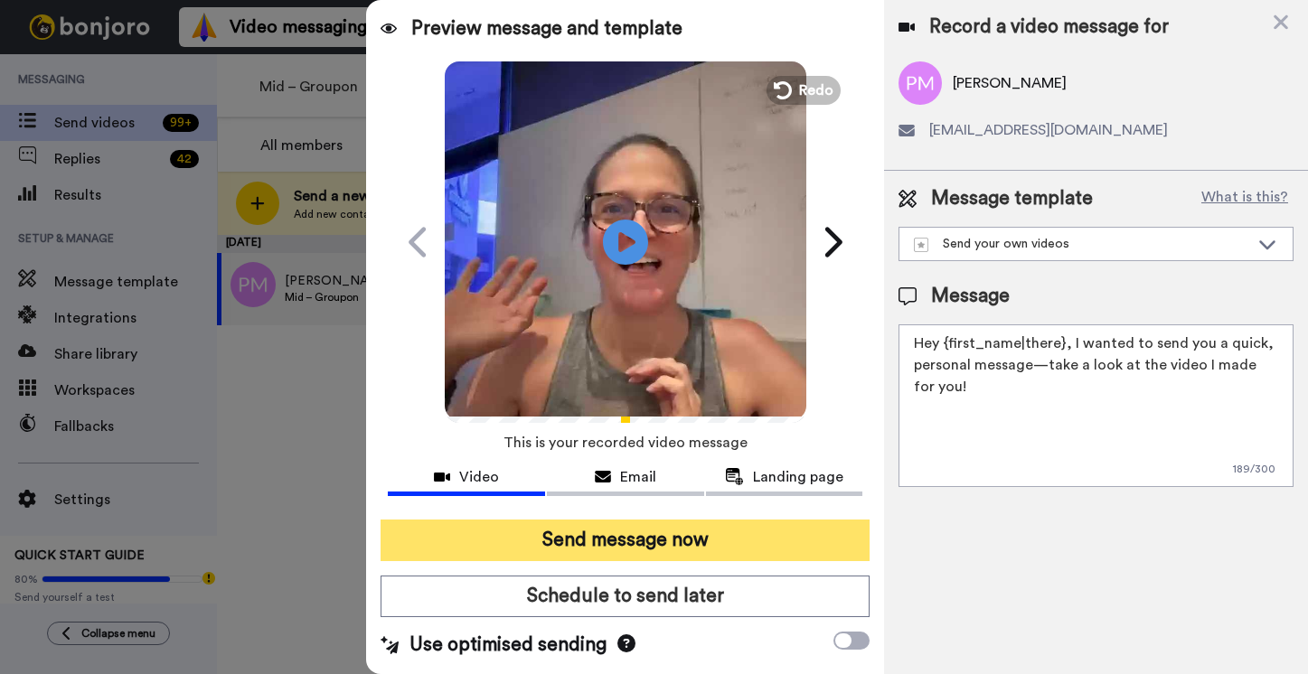
click at [635, 547] on button "Send message now" at bounding box center [624, 541] width 489 height 42
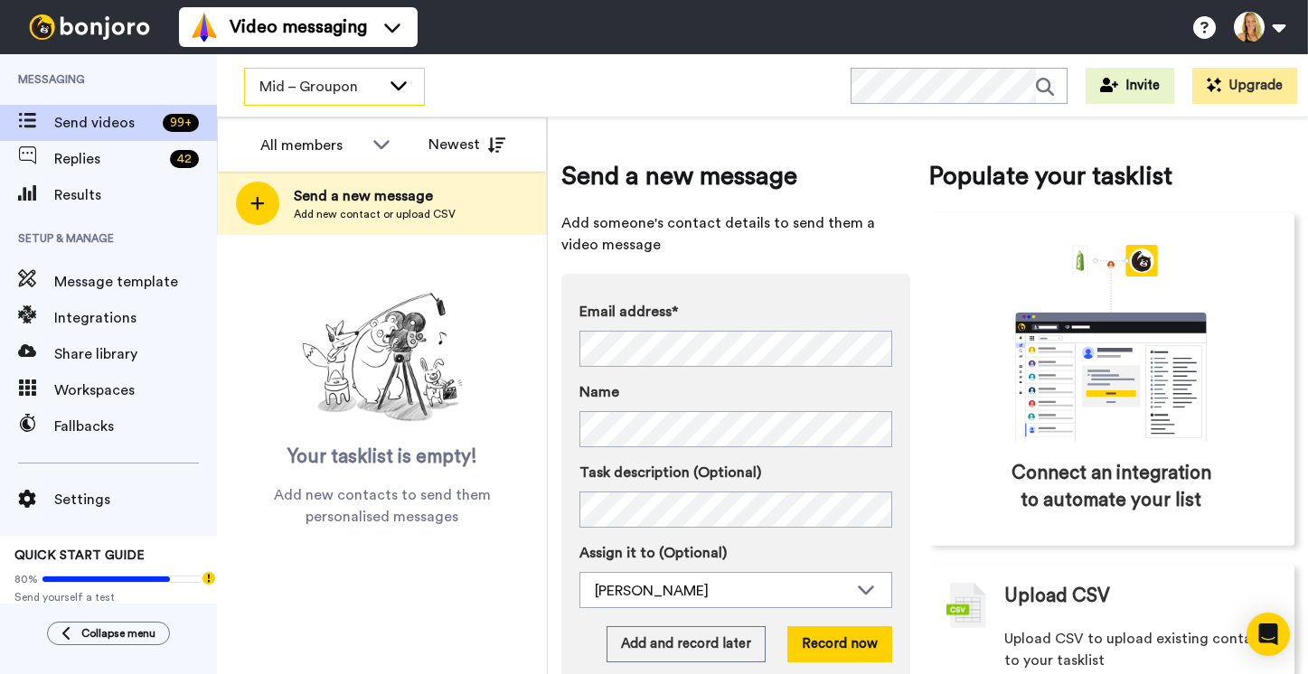
click at [326, 83] on span "Mid – Groupon" at bounding box center [319, 87] width 121 height 22
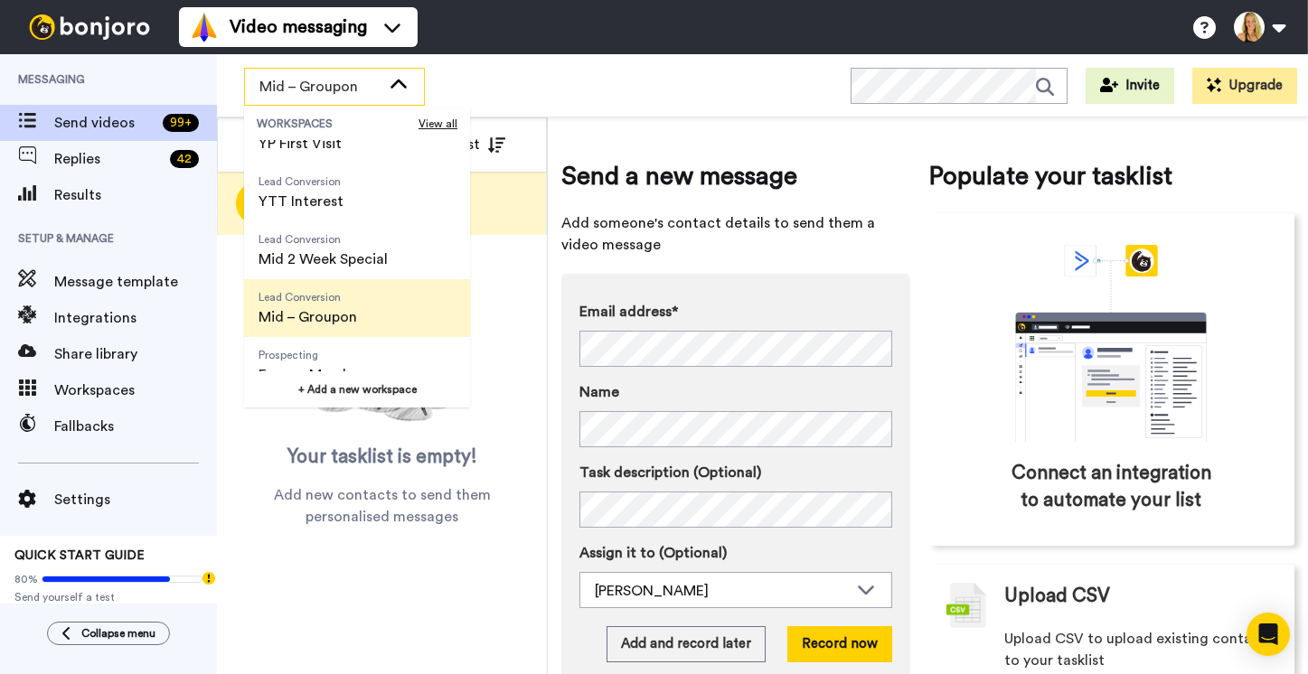
scroll to position [347, 0]
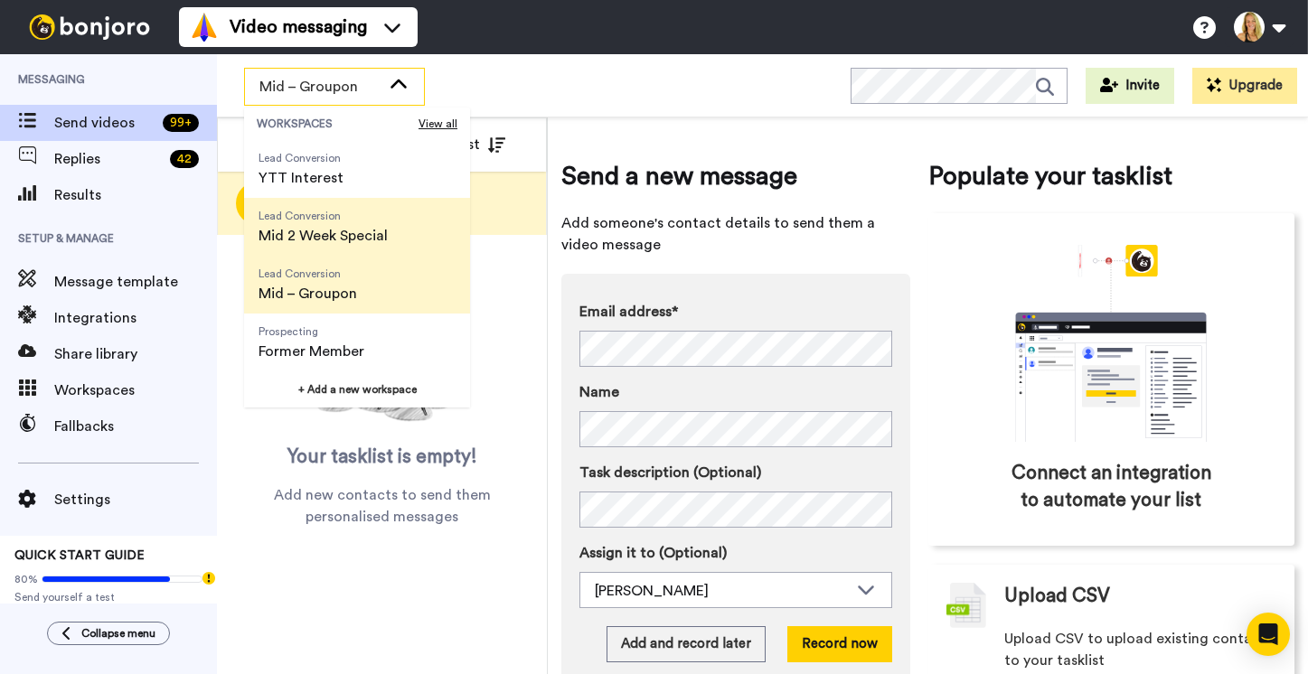
click at [297, 237] on span "Mid 2 Week Special" at bounding box center [322, 236] width 129 height 22
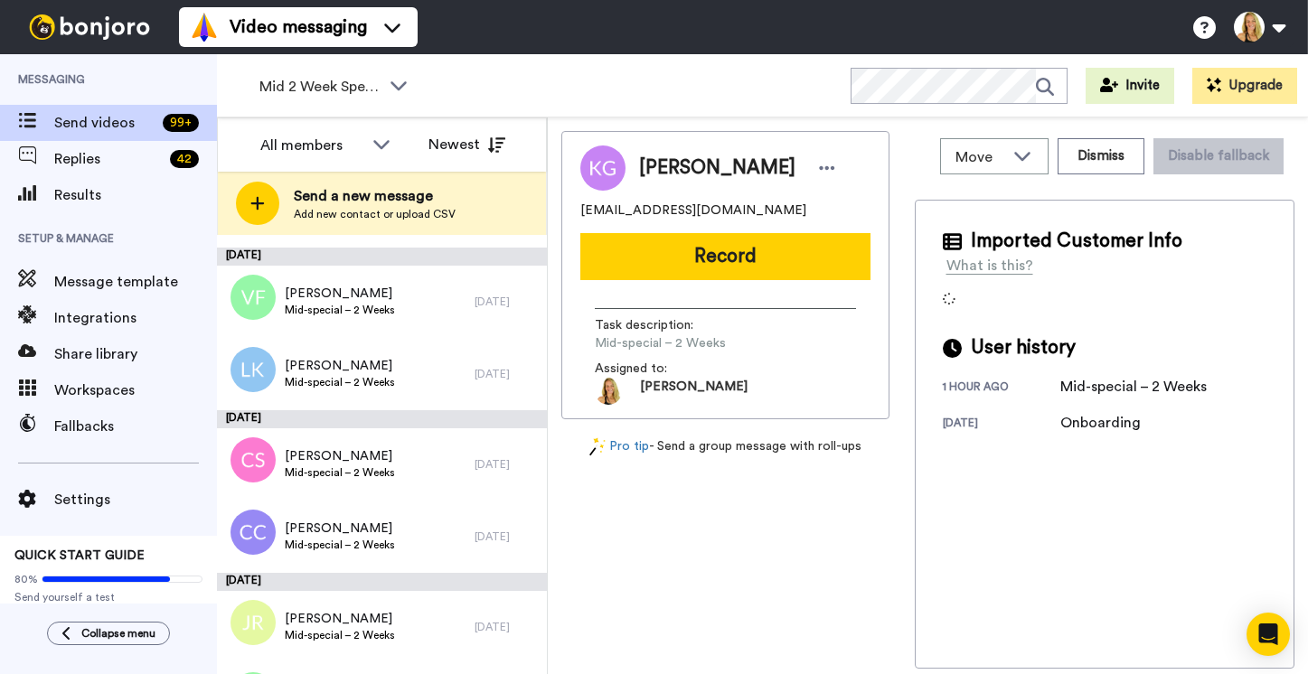
scroll to position [1459, 0]
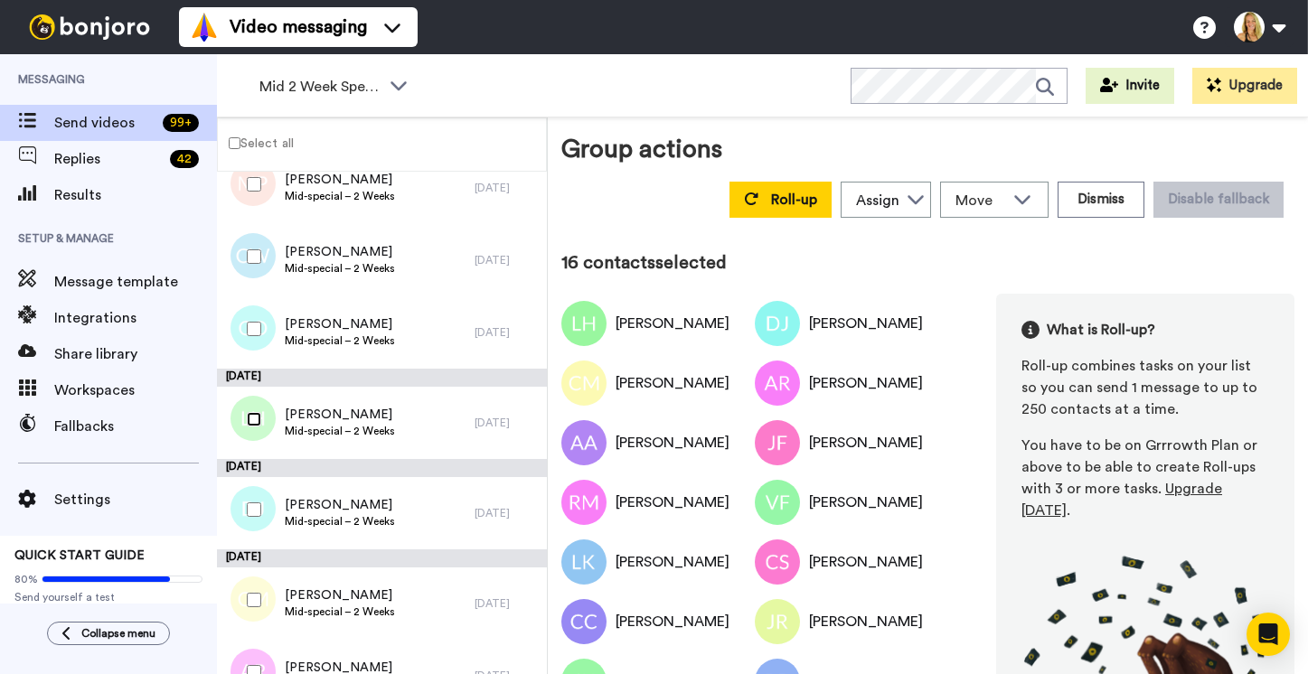
scroll to position [350, 0]
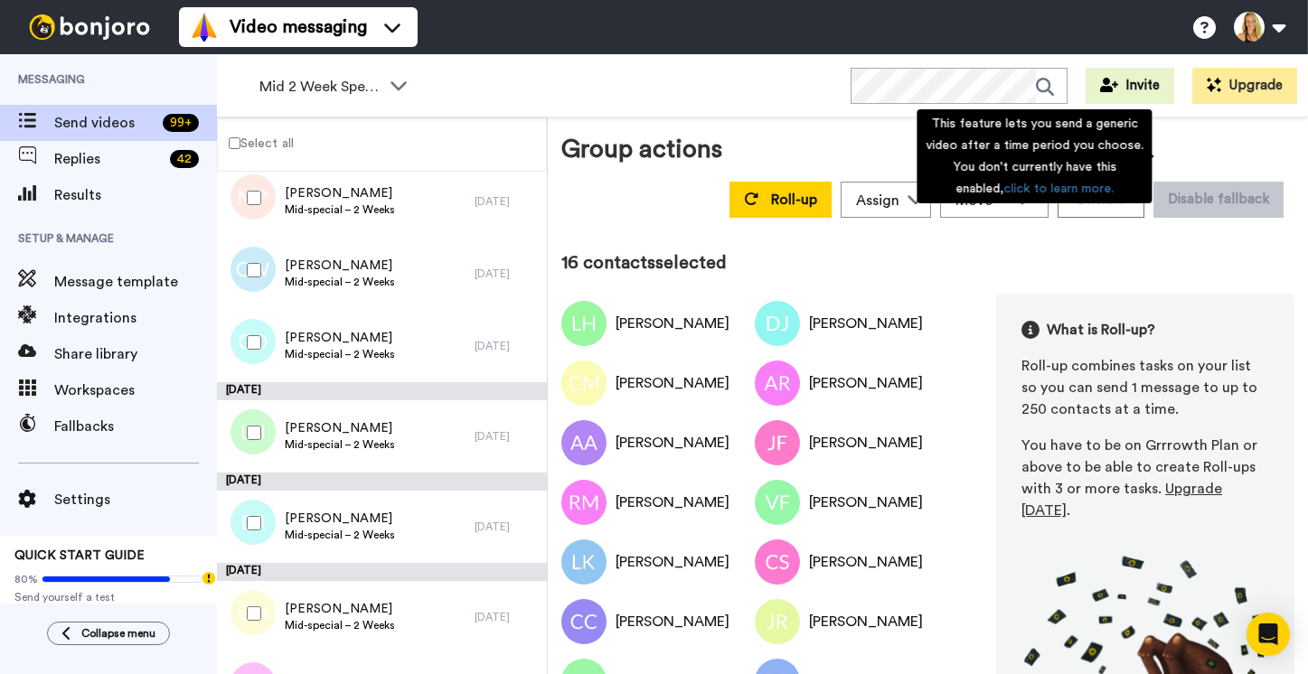
click at [1111, 148] on div "This feature lets you send a generic video after a time period you choose. You …" at bounding box center [1033, 156] width 235 height 94
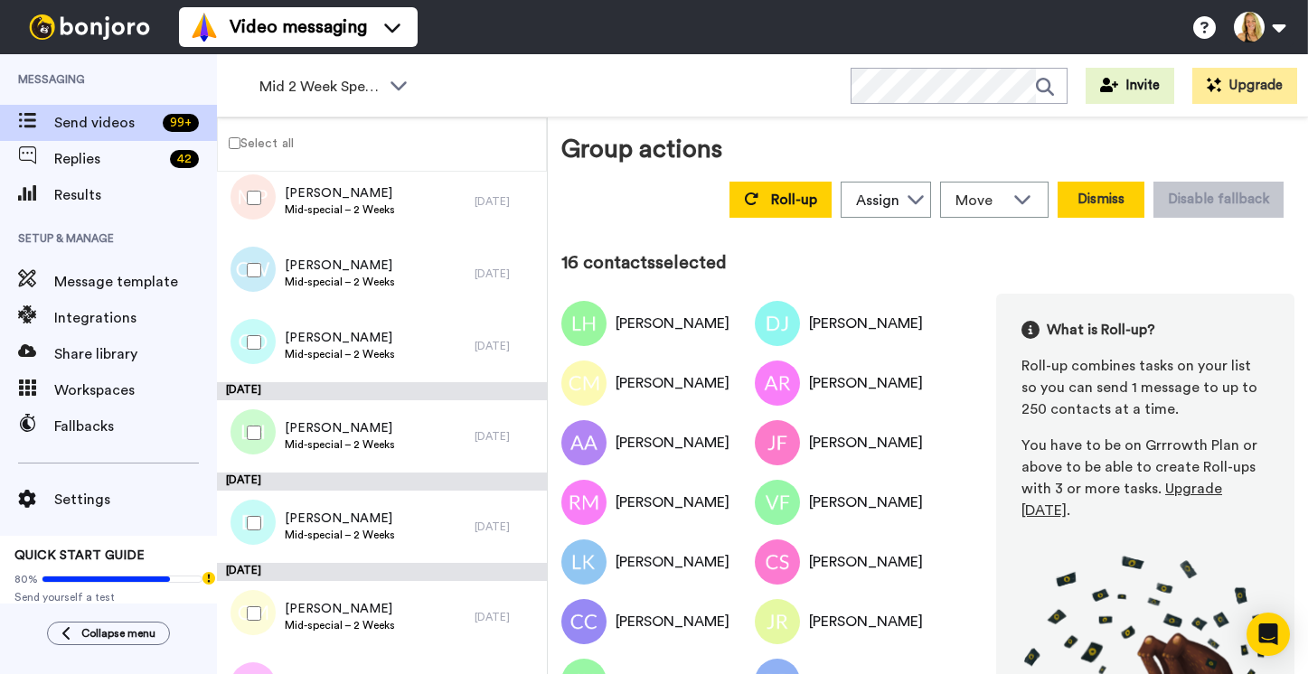
click at [1111, 182] on button "Dismiss" at bounding box center [1100, 200] width 87 height 36
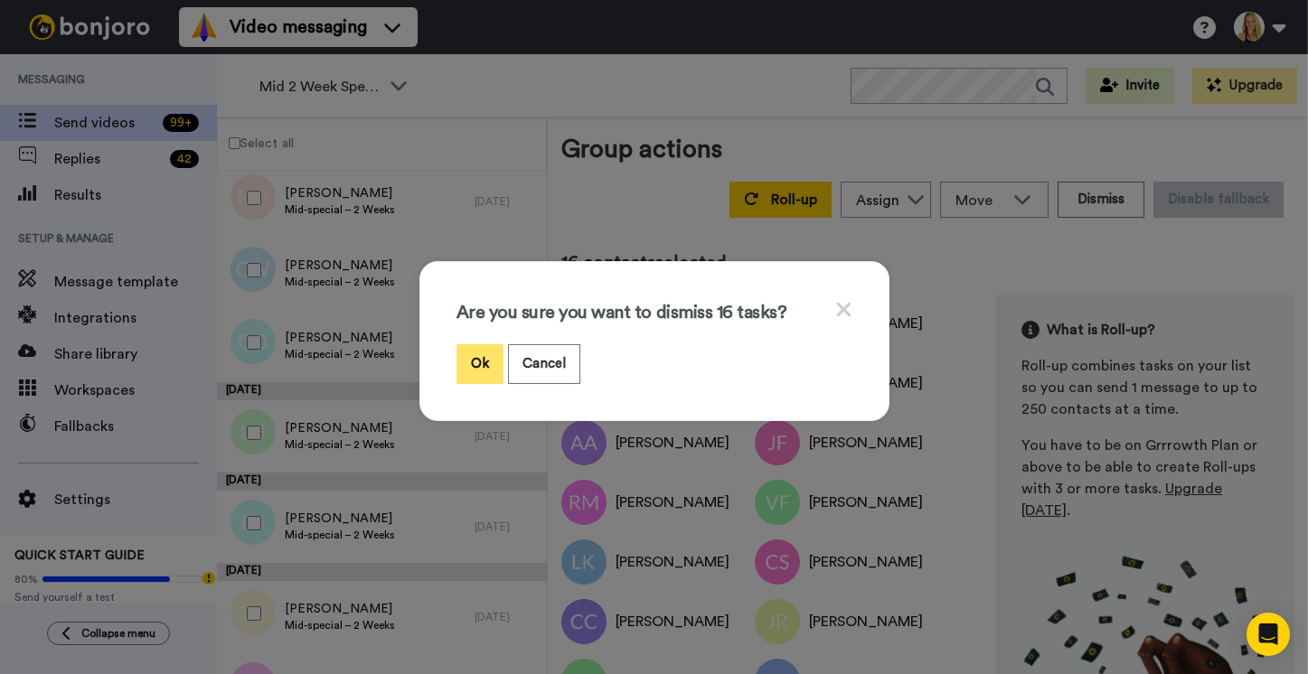
click at [482, 350] on button "Ok" at bounding box center [479, 363] width 47 height 39
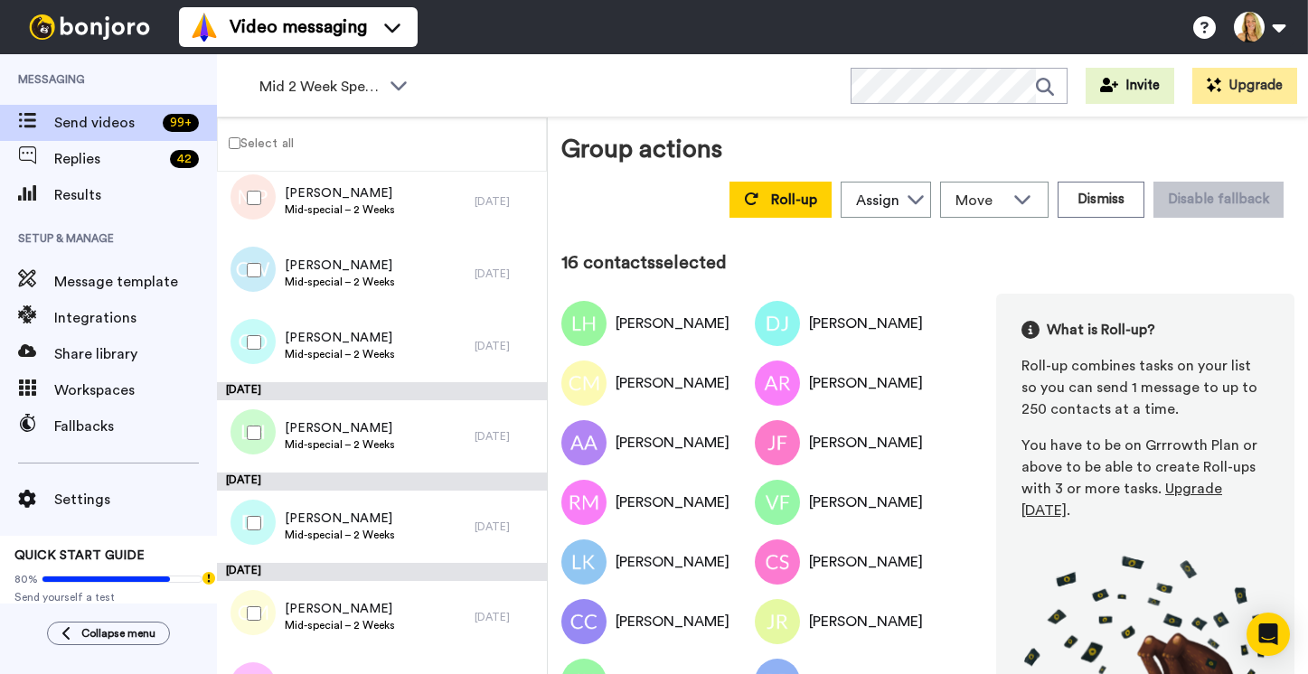
scroll to position [0, 0]
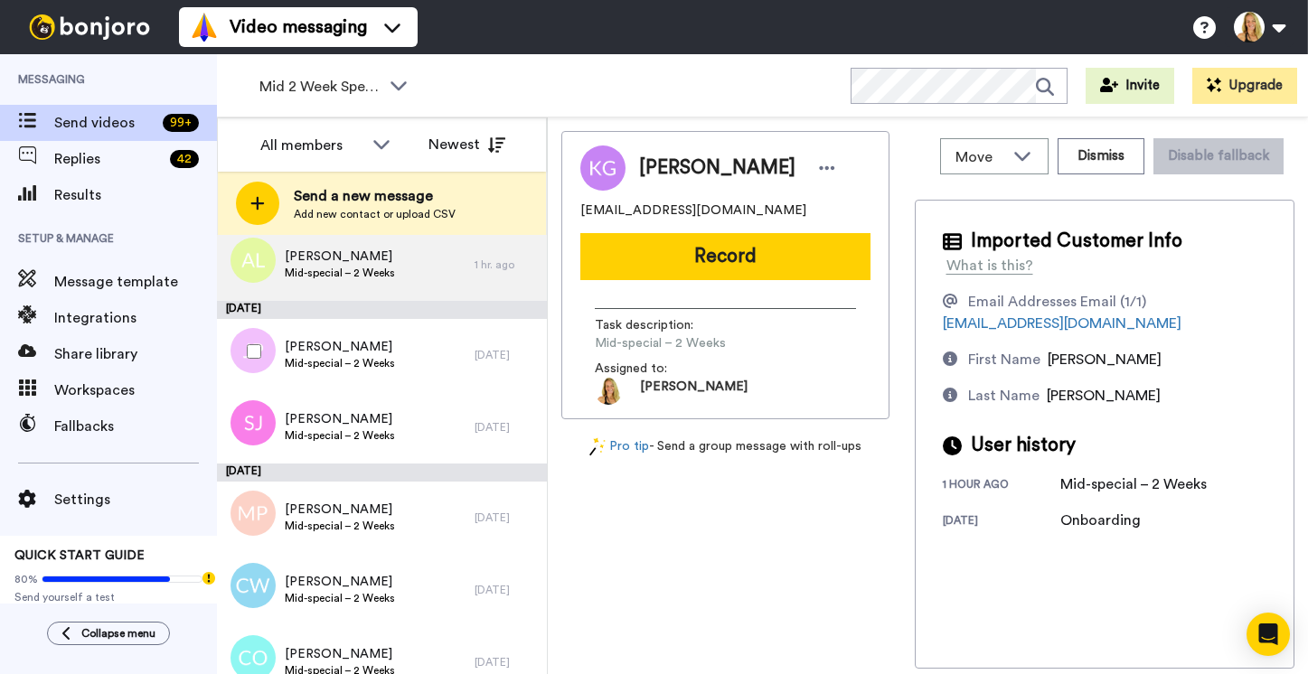
scroll to position [121, 0]
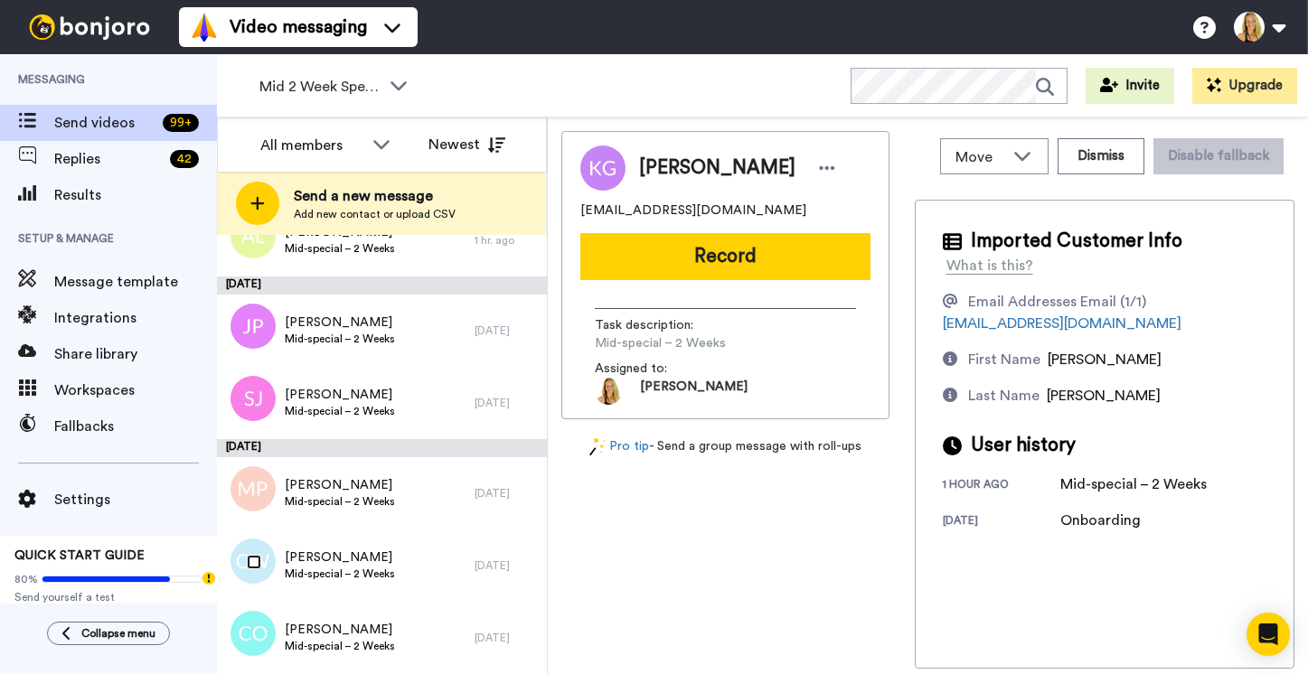
scroll to position [58, 0]
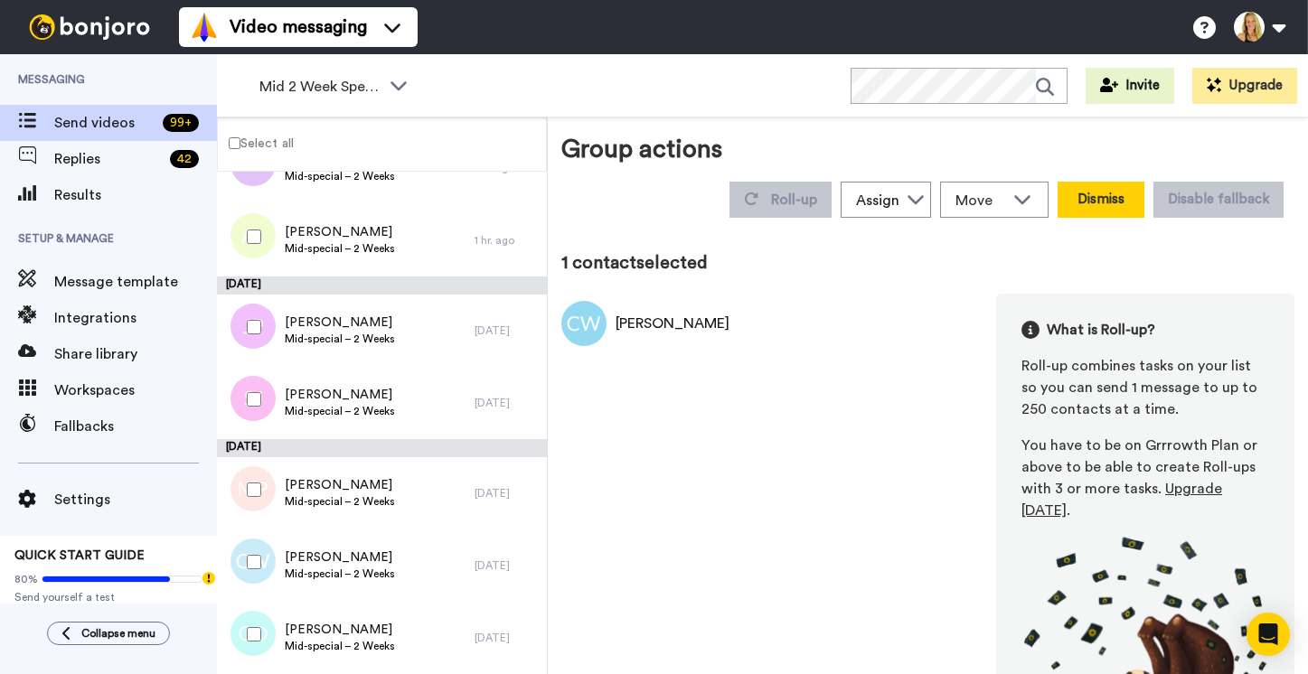
click at [1098, 182] on button "Dismiss" at bounding box center [1100, 200] width 87 height 36
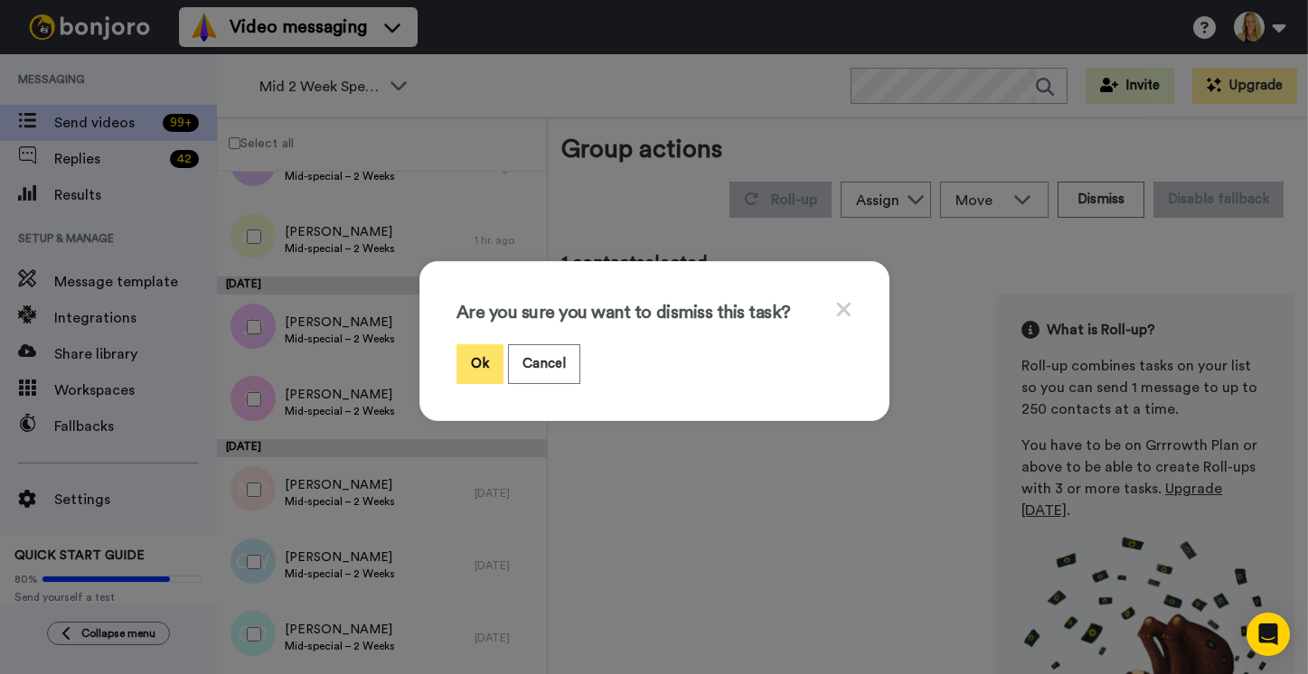
click at [477, 351] on button "Ok" at bounding box center [479, 363] width 47 height 39
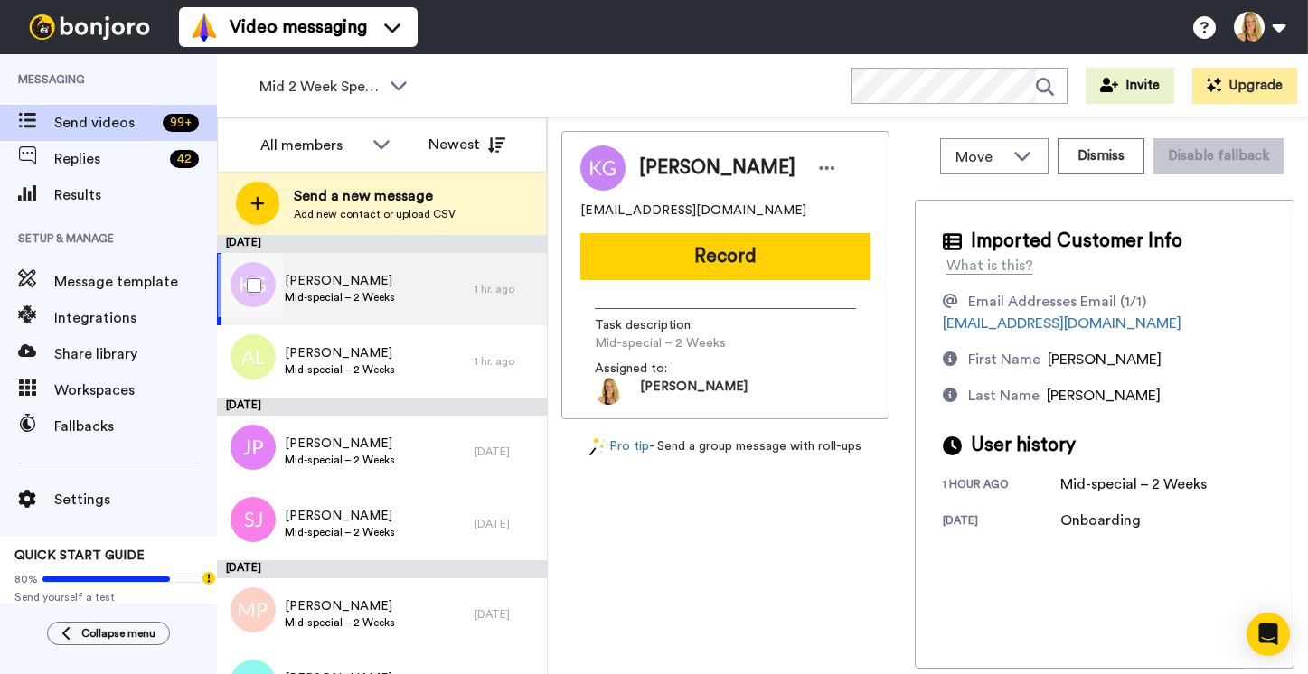
click at [360, 295] on span "Mid-special – 2 Weeks" at bounding box center [340, 297] width 110 height 14
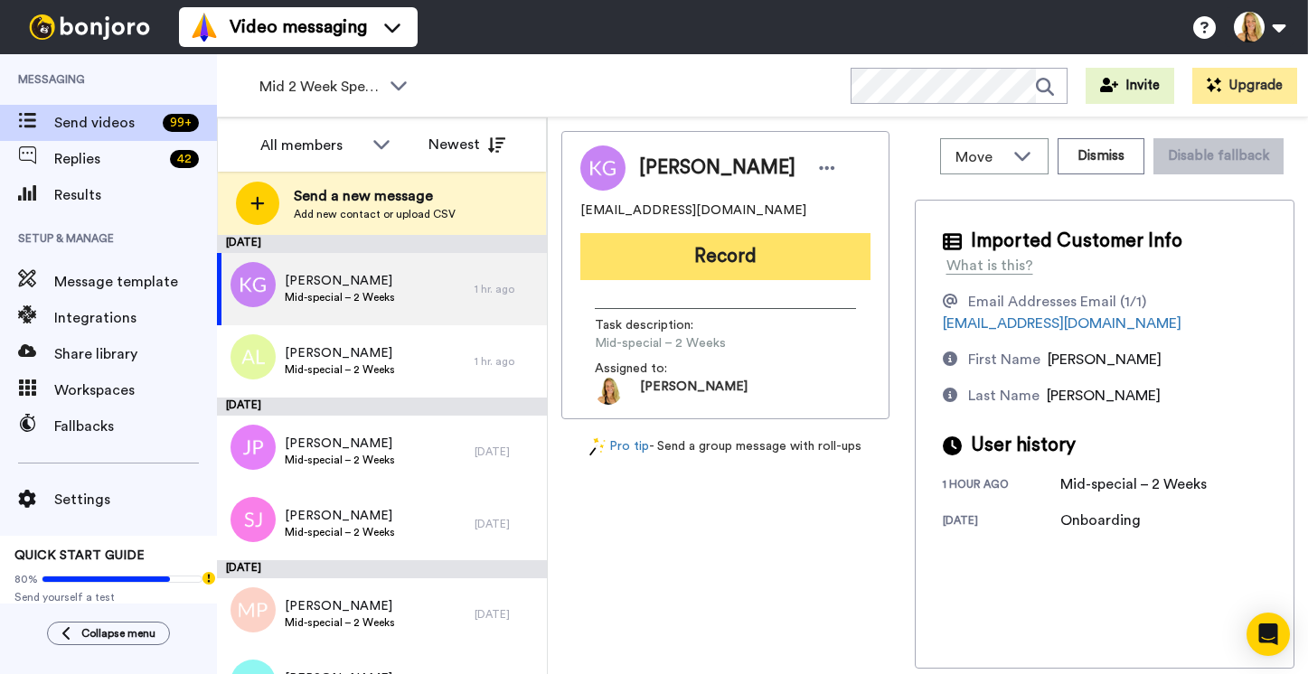
click at [675, 236] on button "Record" at bounding box center [725, 256] width 290 height 47
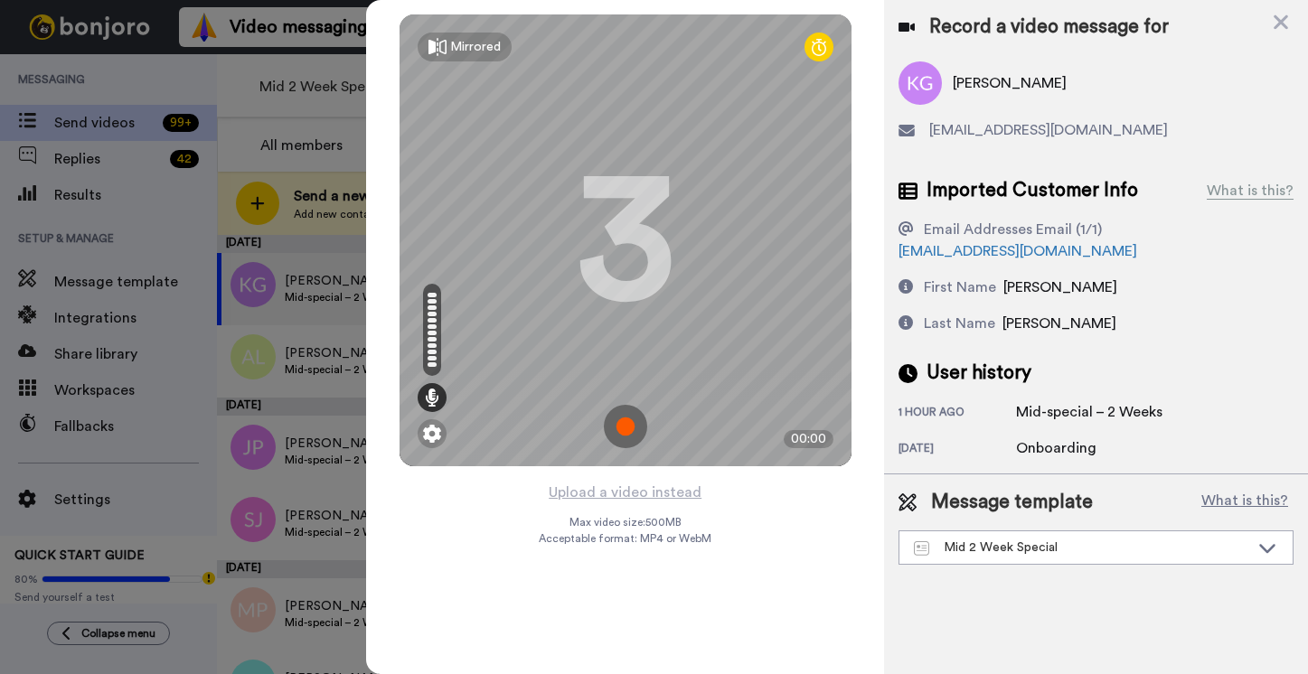
click at [624, 421] on img at bounding box center [625, 426] width 43 height 43
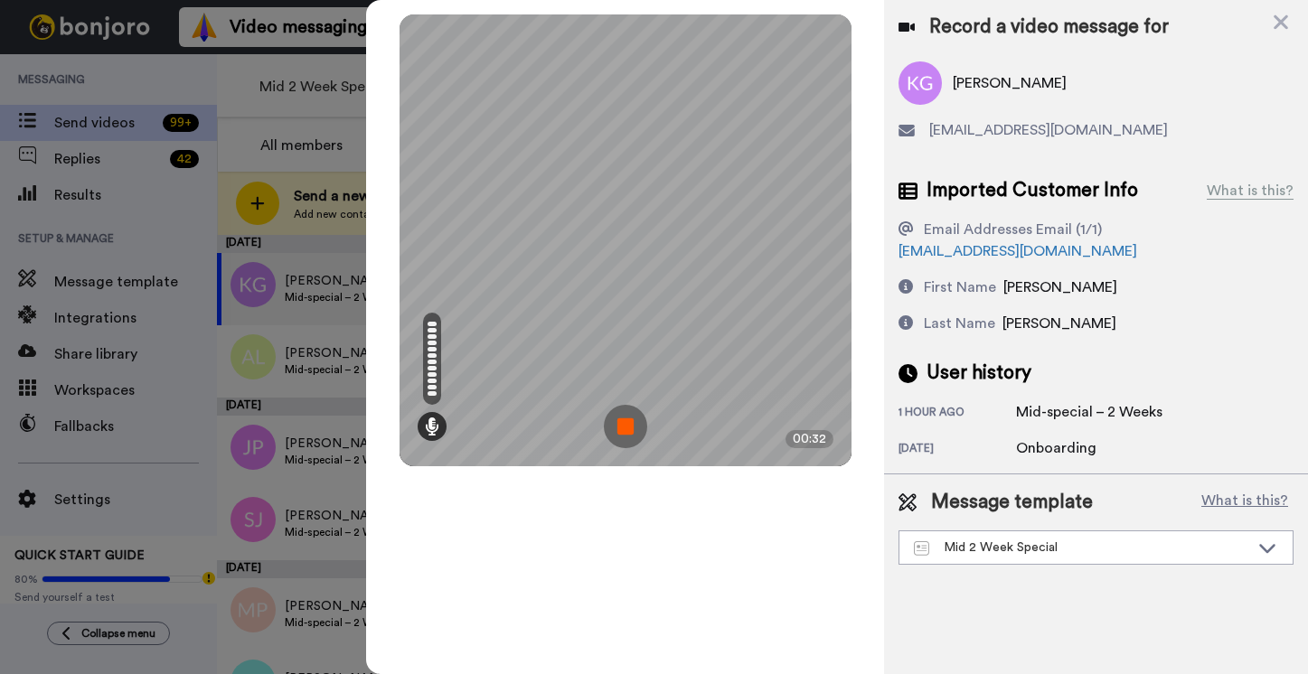
click at [624, 421] on img at bounding box center [625, 426] width 43 height 43
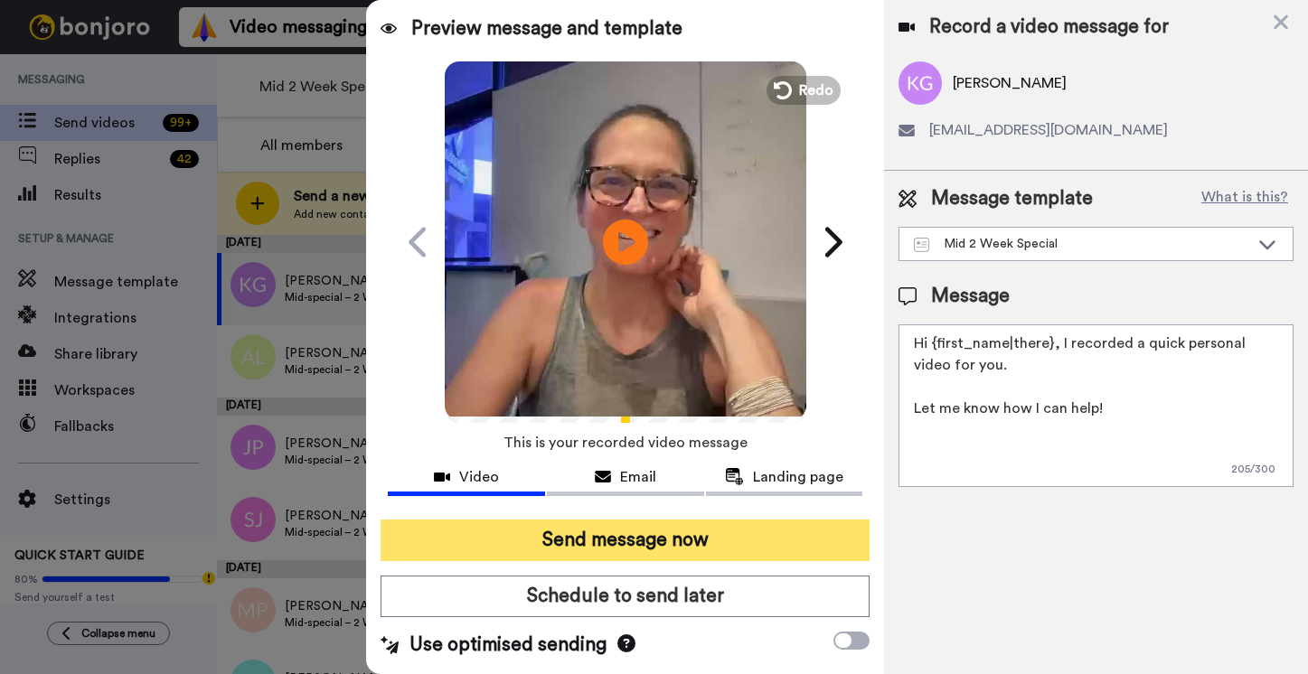
click at [628, 544] on button "Send message now" at bounding box center [624, 541] width 489 height 42
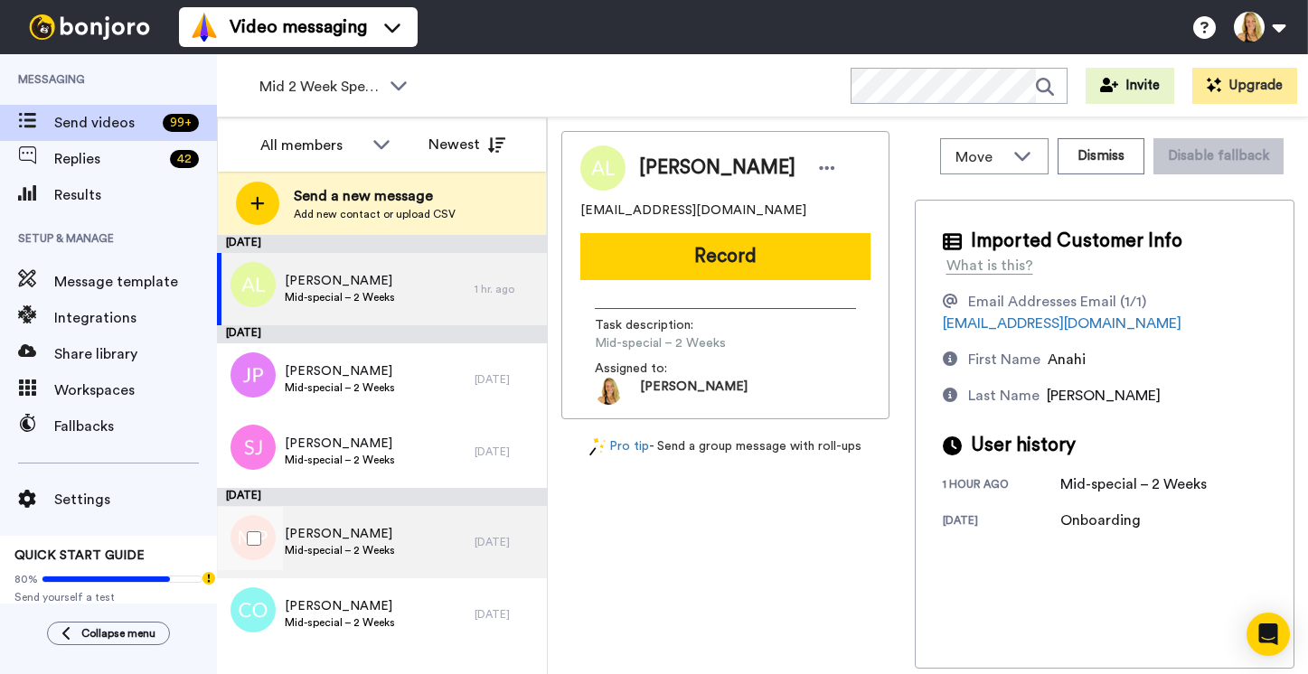
click at [327, 535] on span "[PERSON_NAME]" at bounding box center [340, 534] width 110 height 18
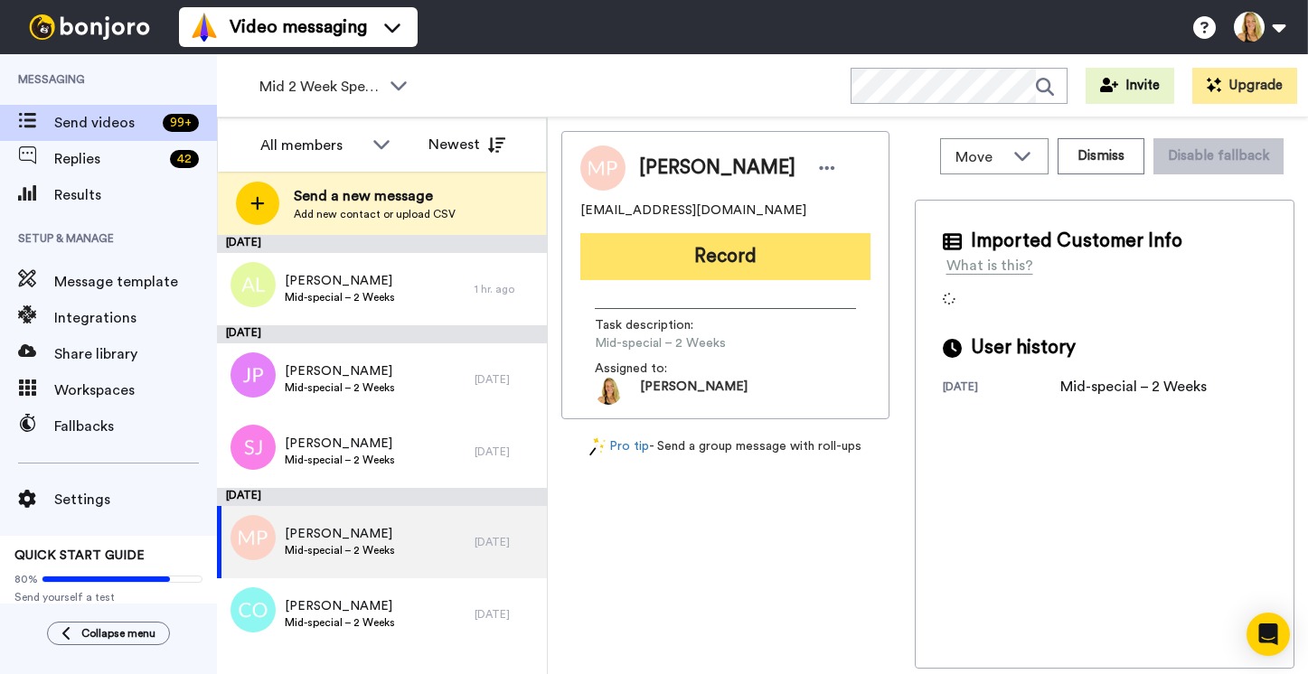
click at [686, 249] on button "Record" at bounding box center [725, 256] width 290 height 47
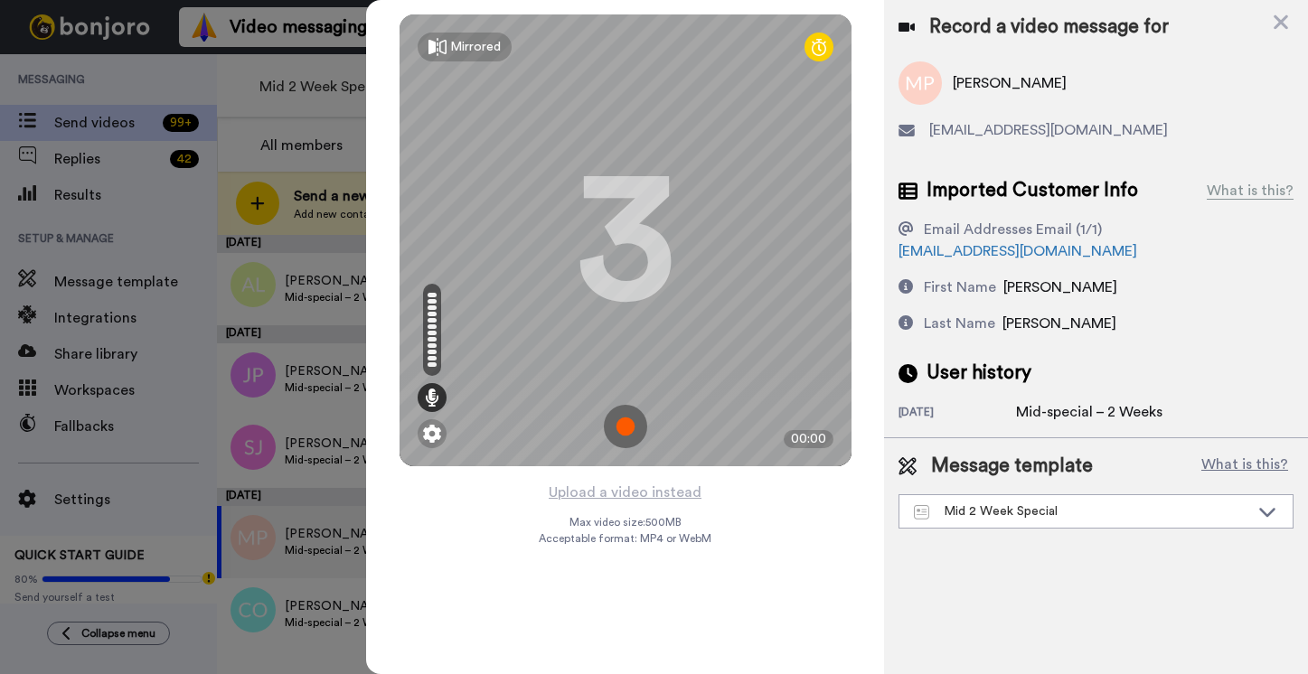
click at [624, 429] on img at bounding box center [625, 426] width 43 height 43
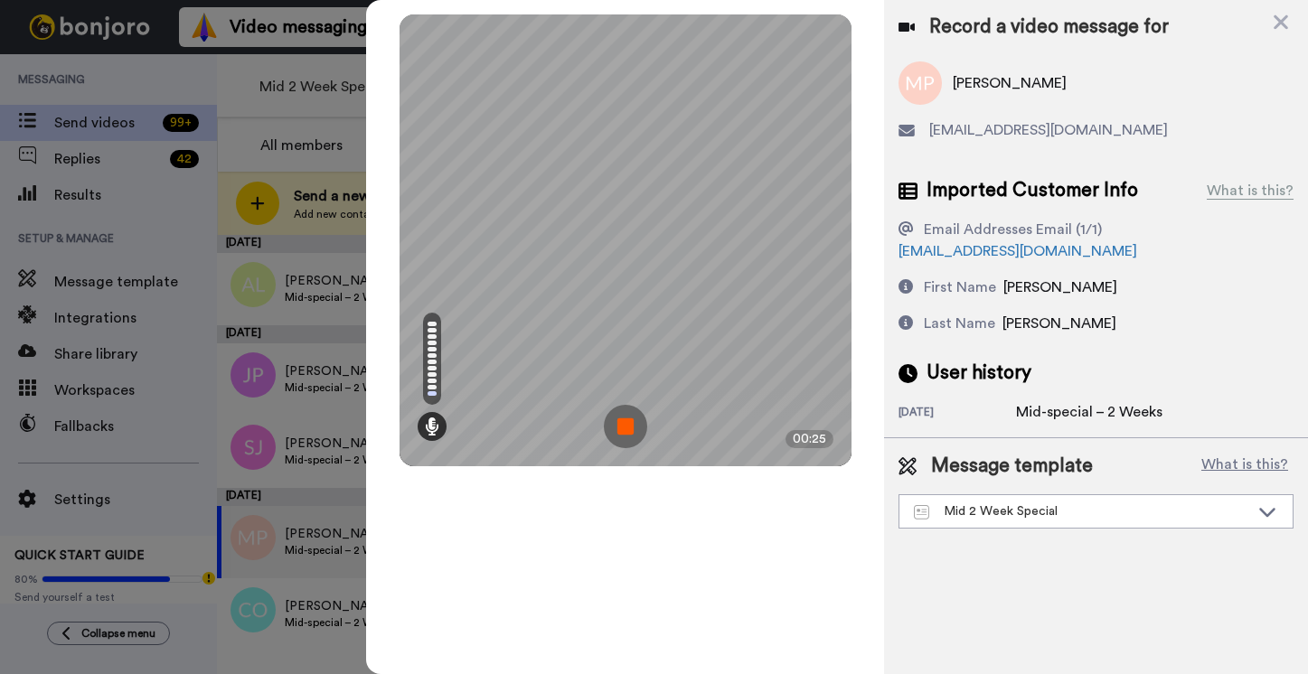
click at [624, 429] on img at bounding box center [625, 426] width 43 height 43
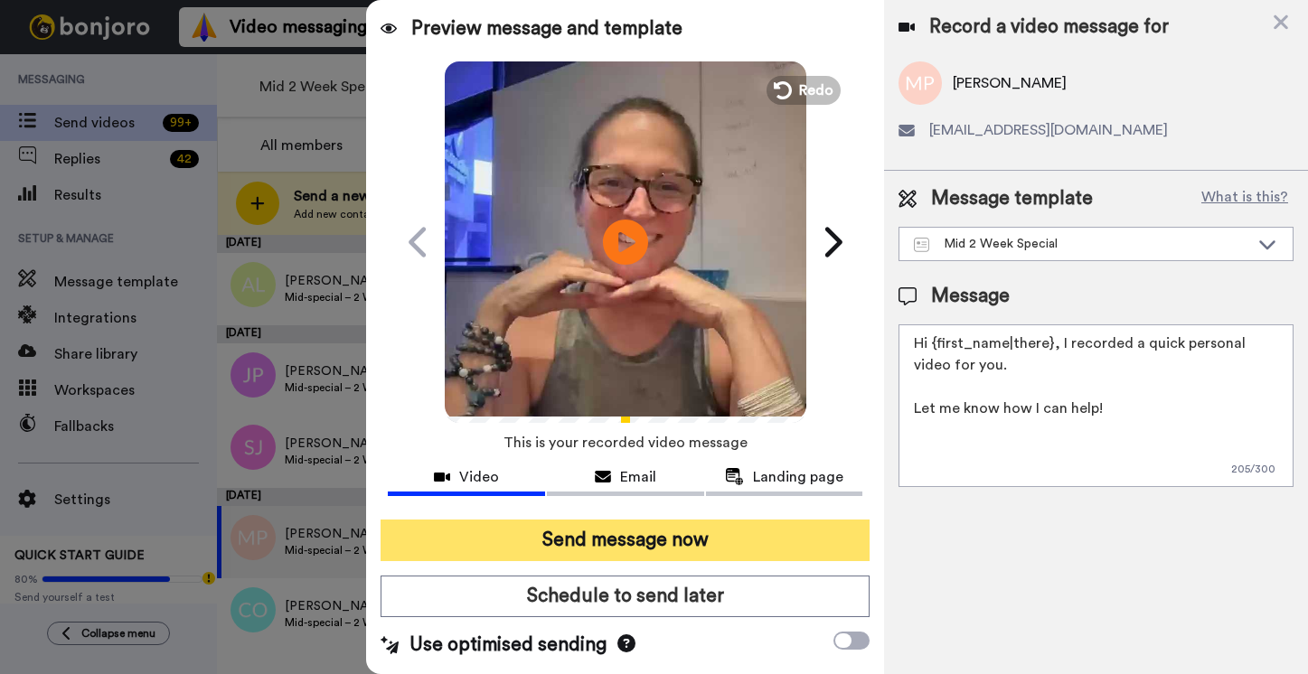
click at [639, 546] on button "Send message now" at bounding box center [624, 541] width 489 height 42
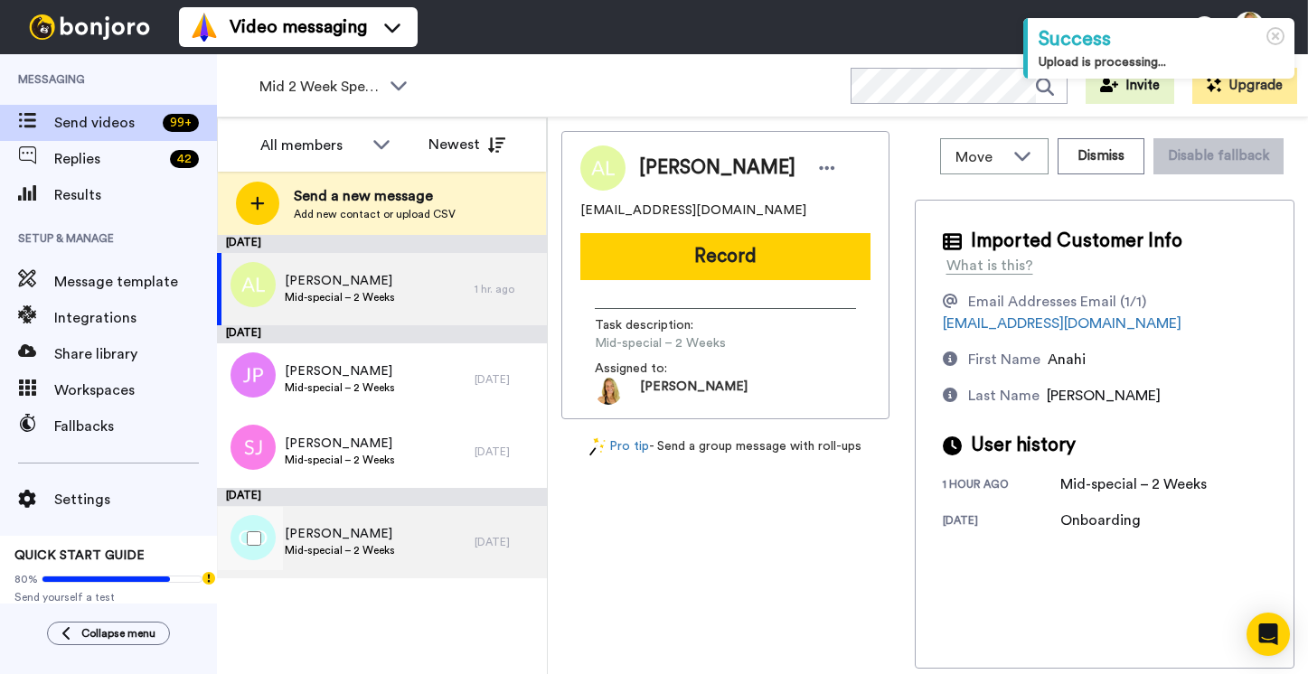
click at [352, 541] on span "[PERSON_NAME]" at bounding box center [340, 534] width 110 height 18
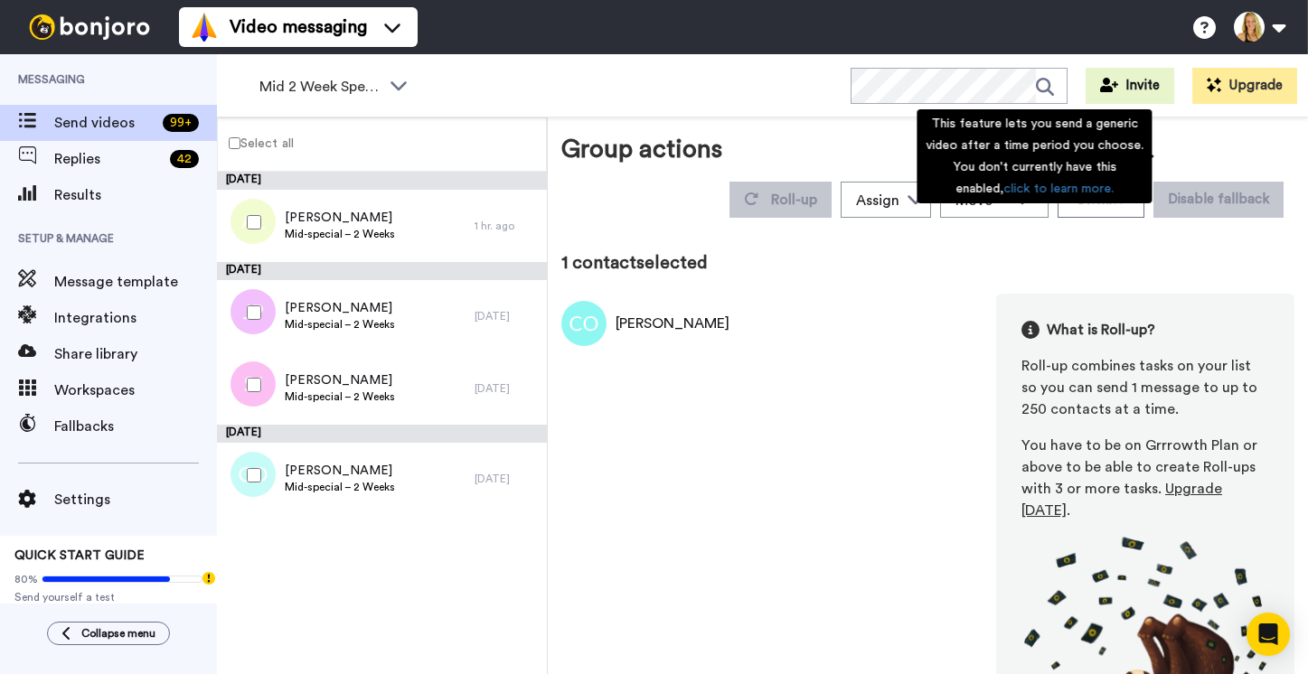
click at [1120, 146] on div "This feature lets you send a generic video after a time period you choose. You …" at bounding box center [1033, 156] width 235 height 94
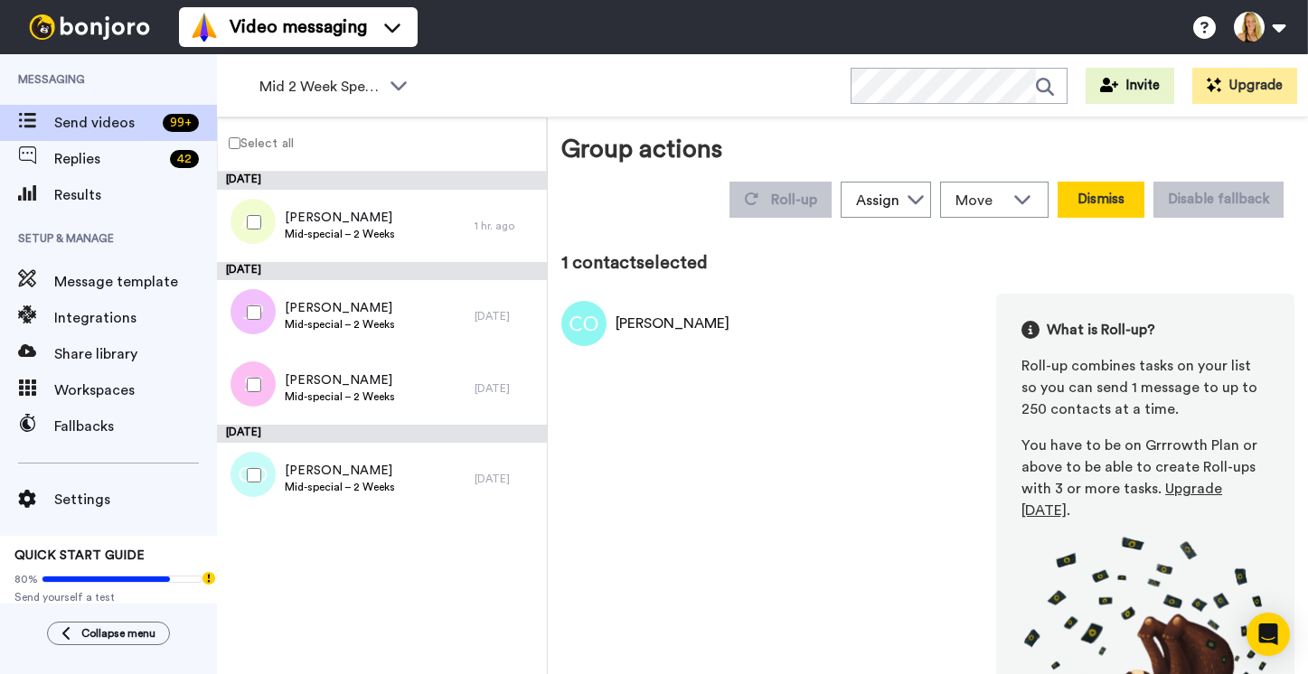
click at [1111, 182] on button "Dismiss" at bounding box center [1100, 200] width 87 height 36
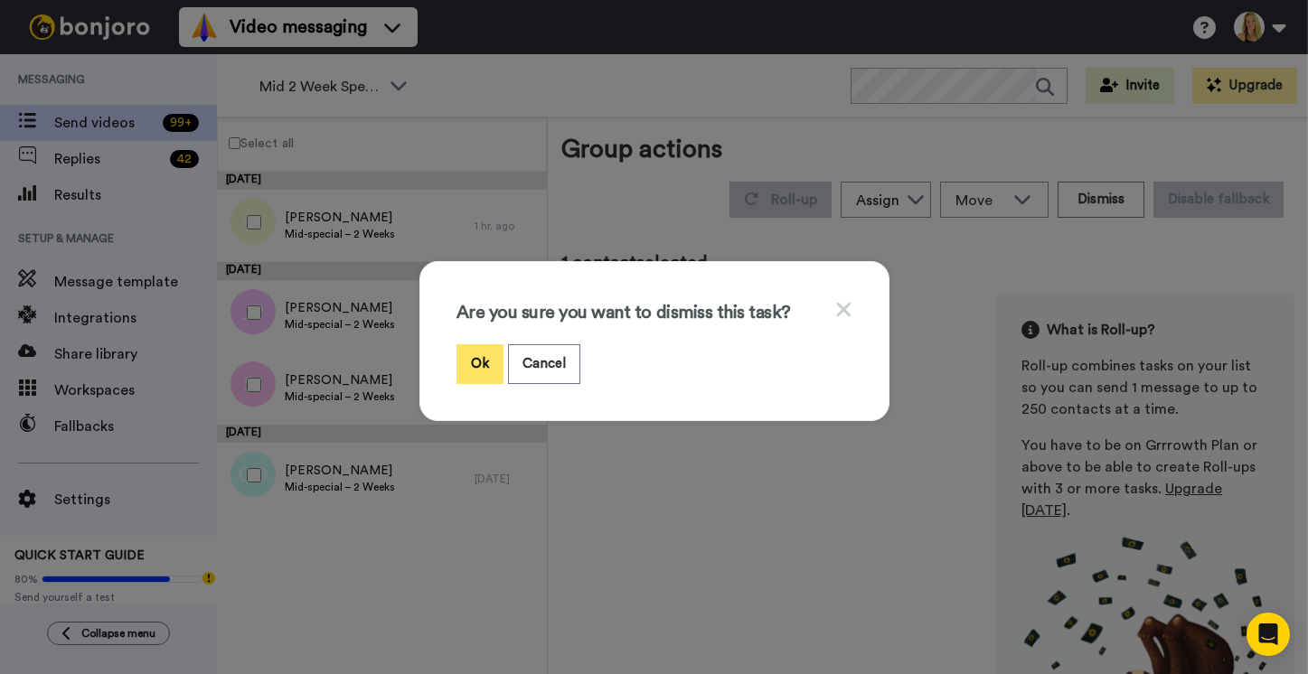
click at [477, 364] on button "Ok" at bounding box center [479, 363] width 47 height 39
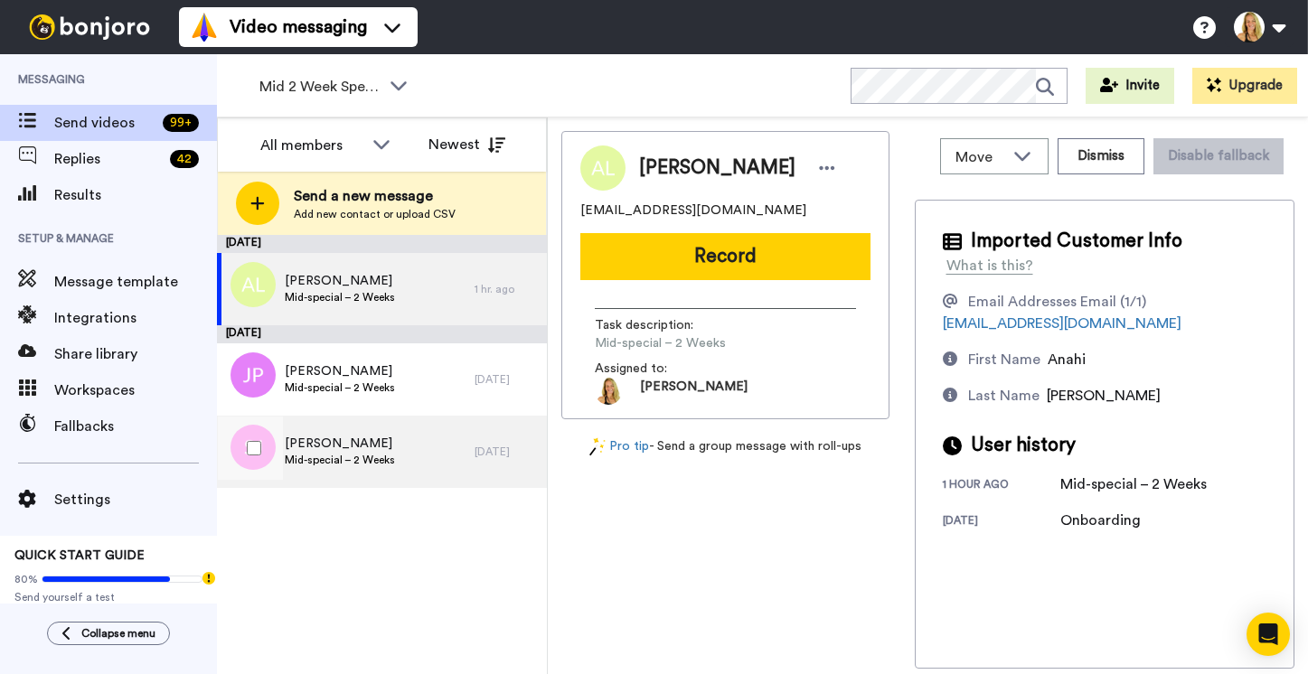
click at [344, 427] on div "Shannon Jacobson Mid-special – 2 Weeks" at bounding box center [346, 452] width 258 height 72
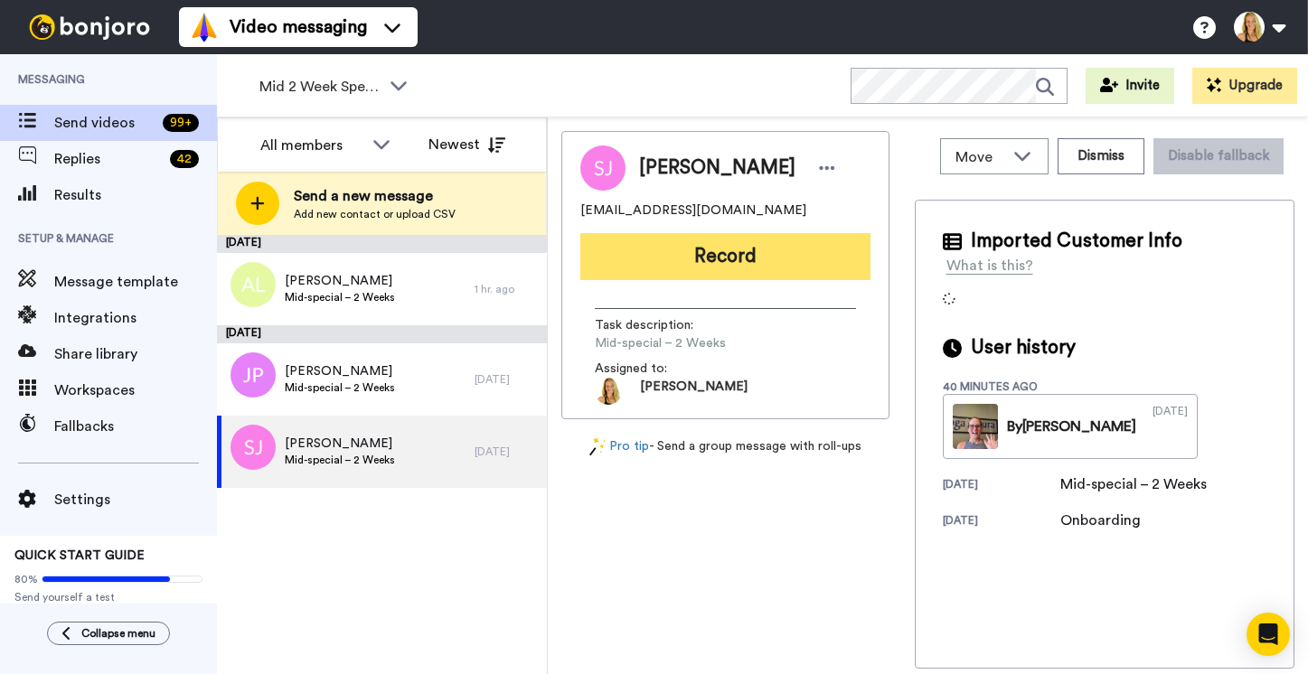
click at [699, 253] on button "Record" at bounding box center [725, 256] width 290 height 47
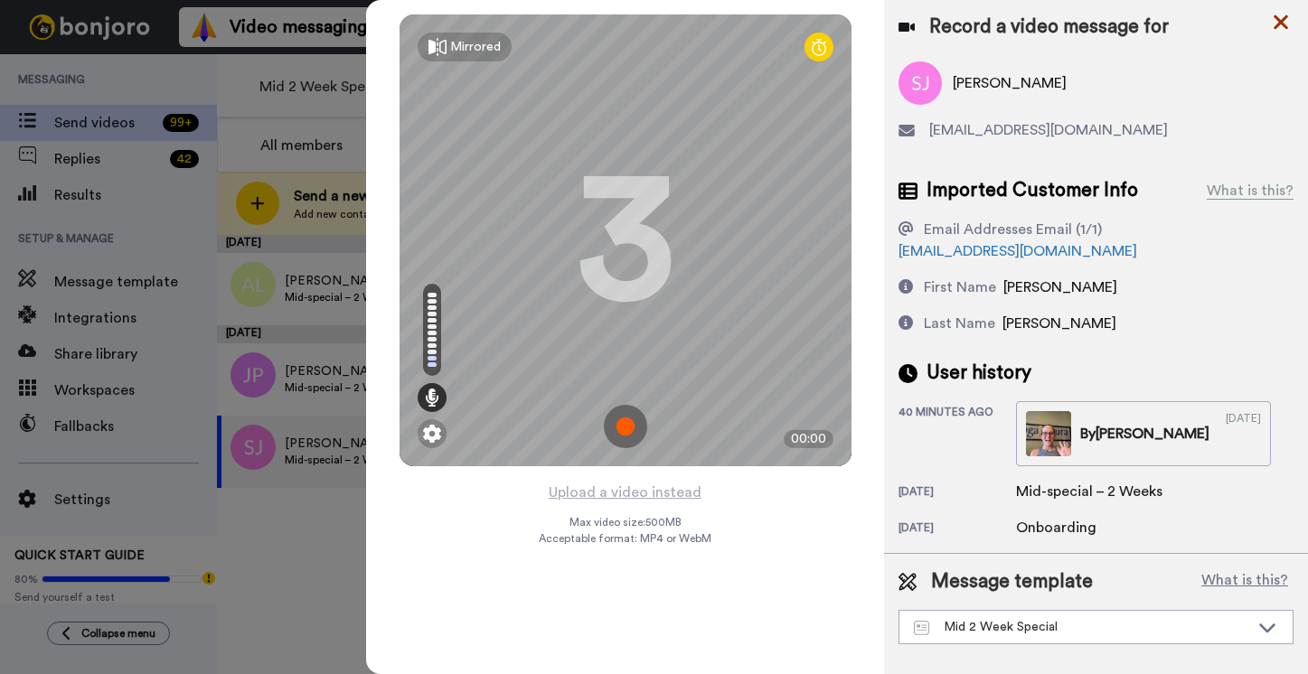
click at [1284, 19] on icon at bounding box center [1280, 22] width 14 height 14
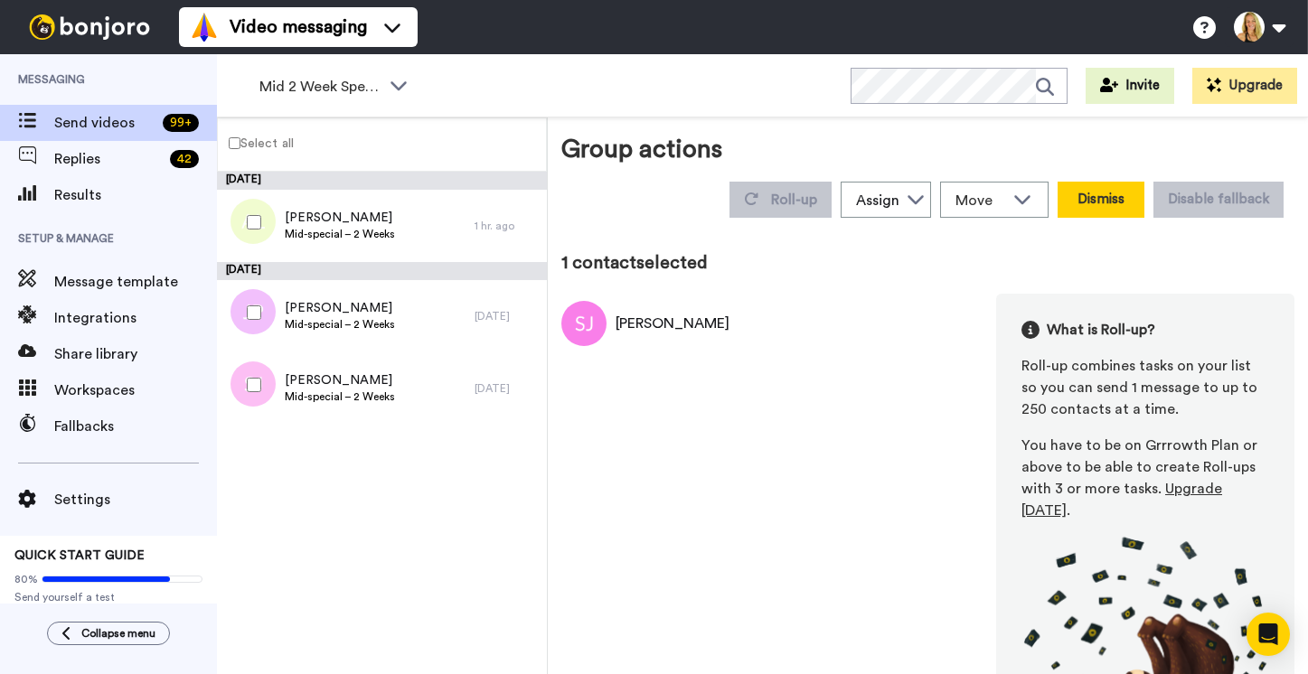
click at [1093, 182] on button "Dismiss" at bounding box center [1100, 200] width 87 height 36
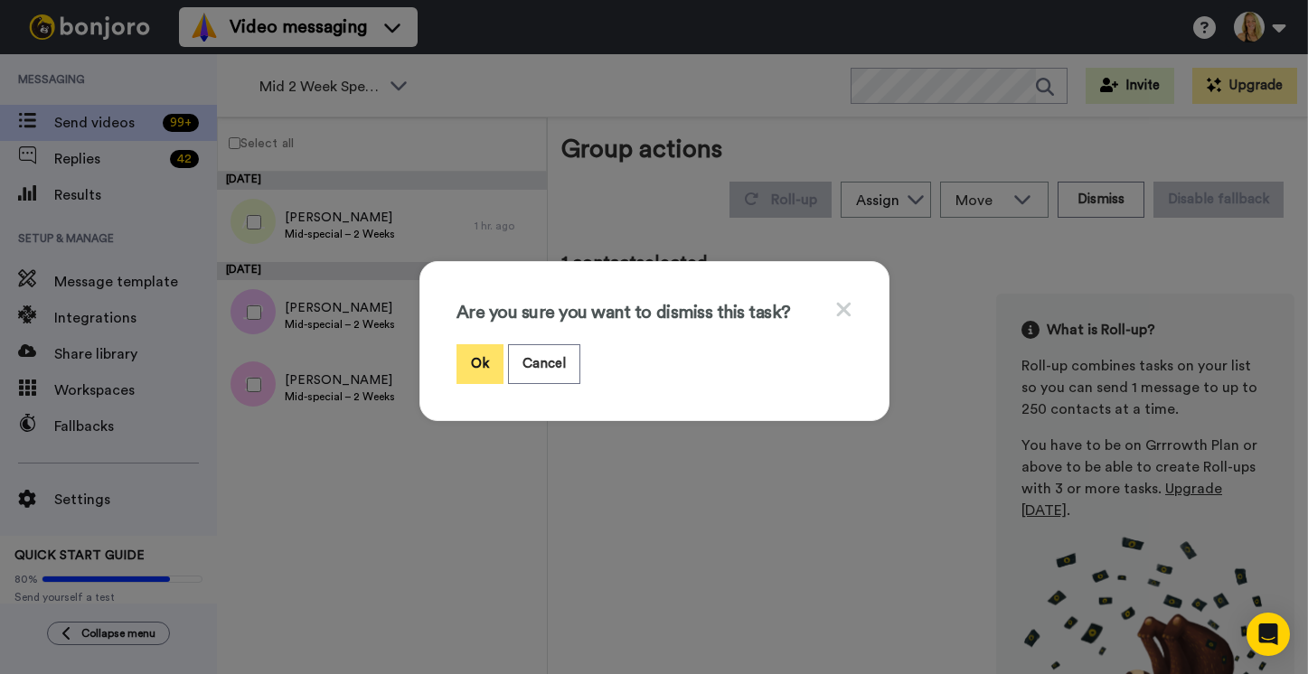
click at [468, 355] on button "Ok" at bounding box center [479, 363] width 47 height 39
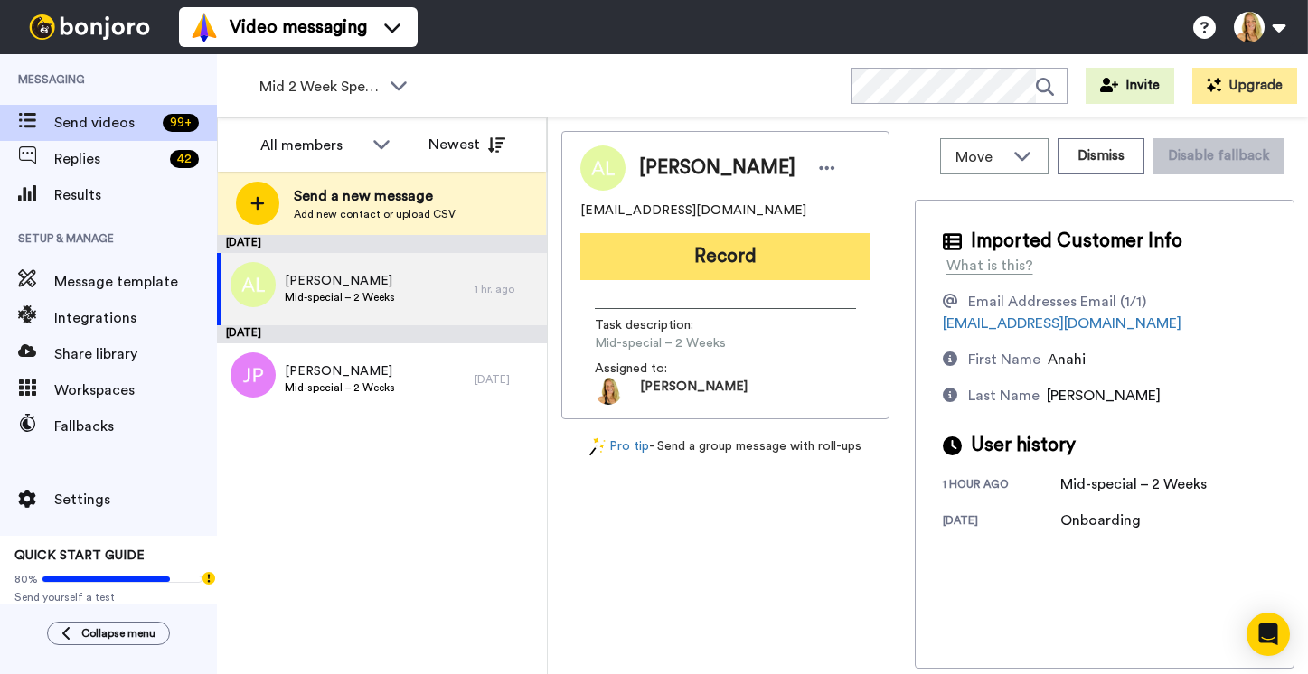
click at [722, 251] on button "Record" at bounding box center [725, 256] width 290 height 47
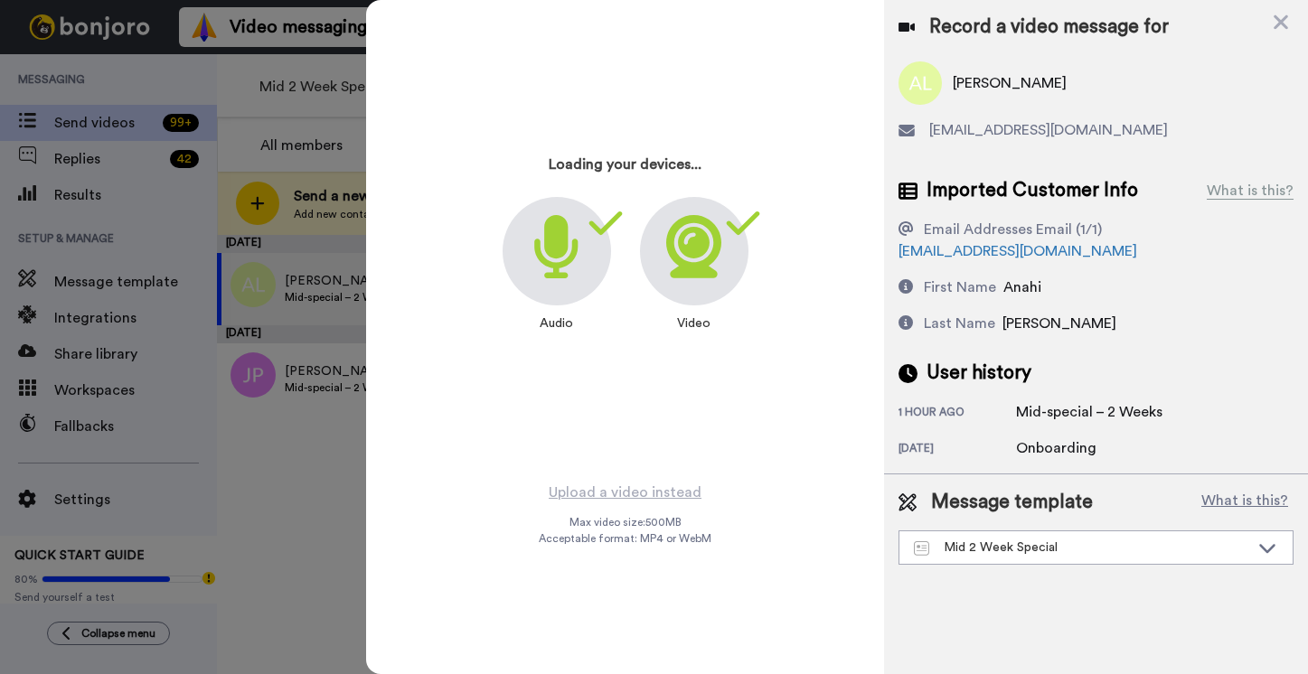
click at [286, 374] on div at bounding box center [654, 337] width 1308 height 674
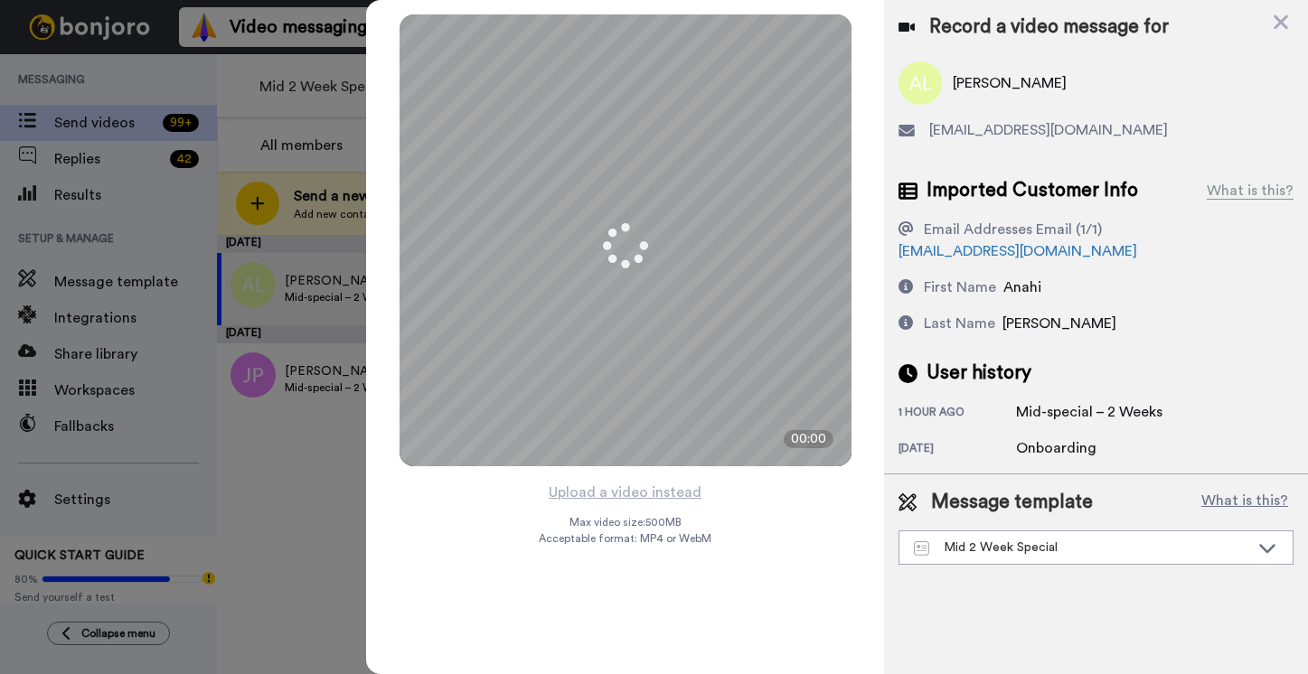
click at [286, 374] on div at bounding box center [654, 337] width 1308 height 674
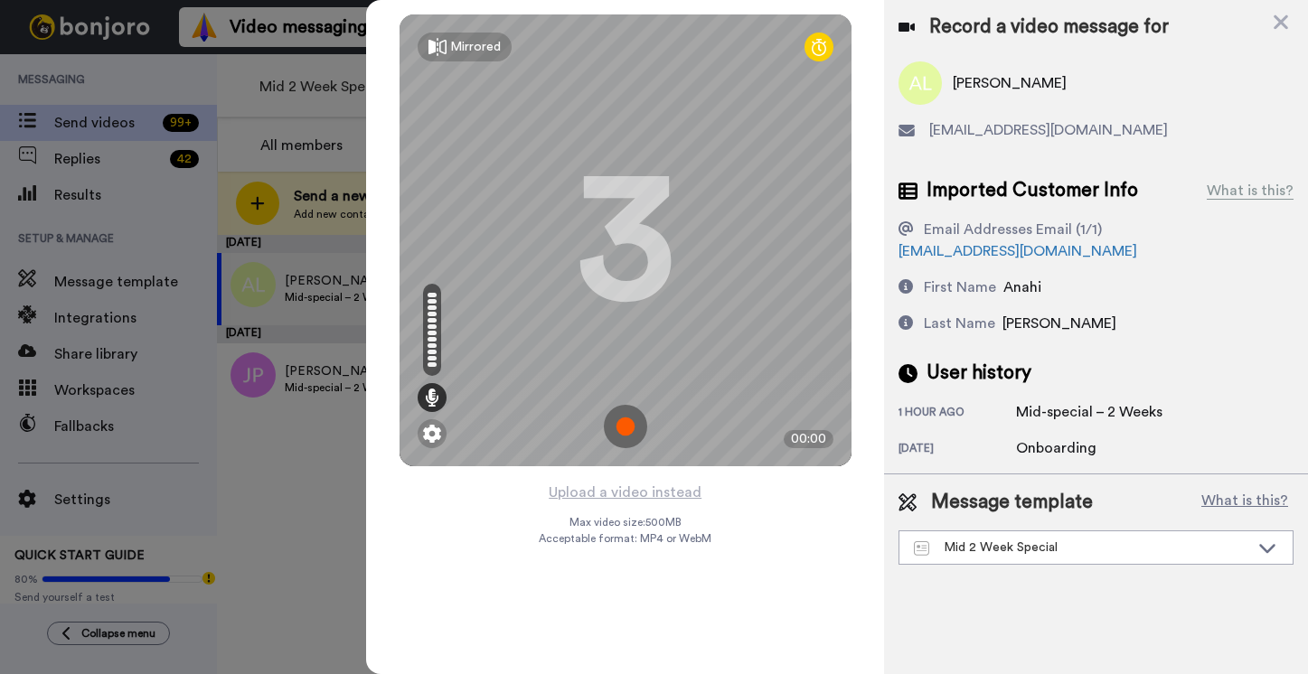
click at [292, 369] on div at bounding box center [654, 337] width 1308 height 674
click at [1293, 10] on div "Record a video message for Anahi Lizarraga anahi.lizarraga18@gmail.com Imported…" at bounding box center [1096, 237] width 424 height 474
click at [1282, 20] on icon at bounding box center [1280, 22] width 14 height 14
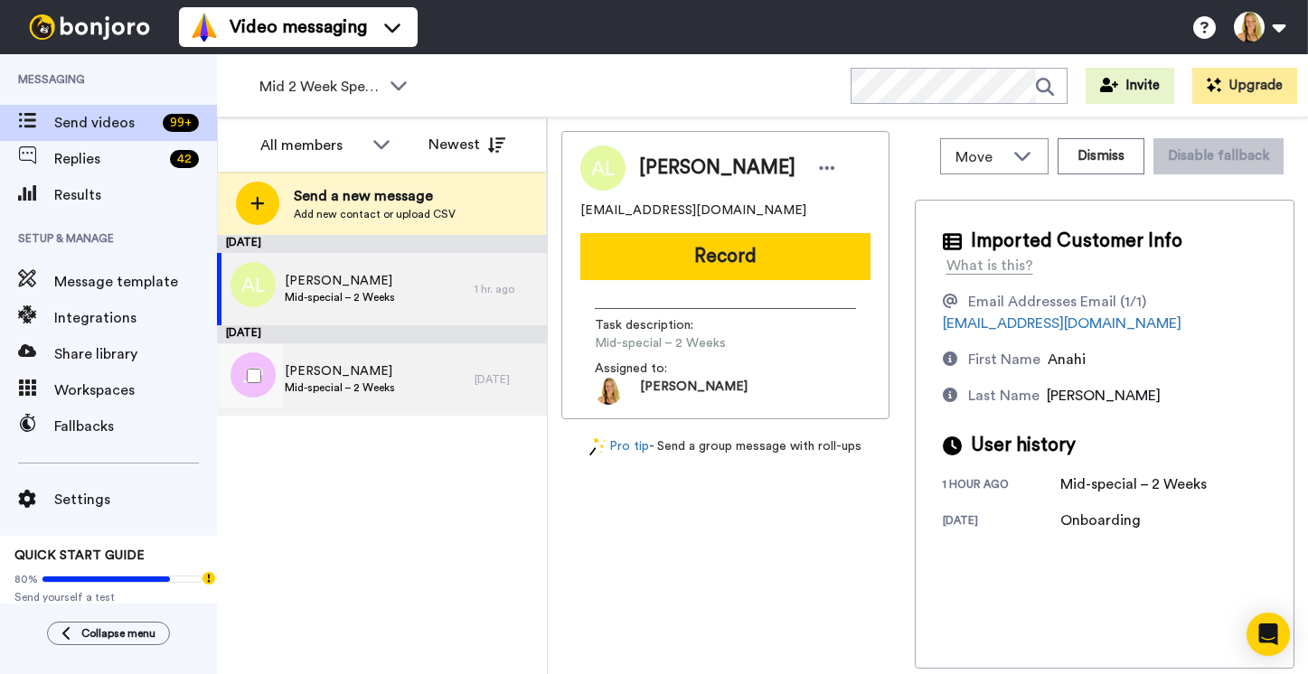
click at [357, 363] on span "Julia Pertsovsky" at bounding box center [340, 371] width 110 height 18
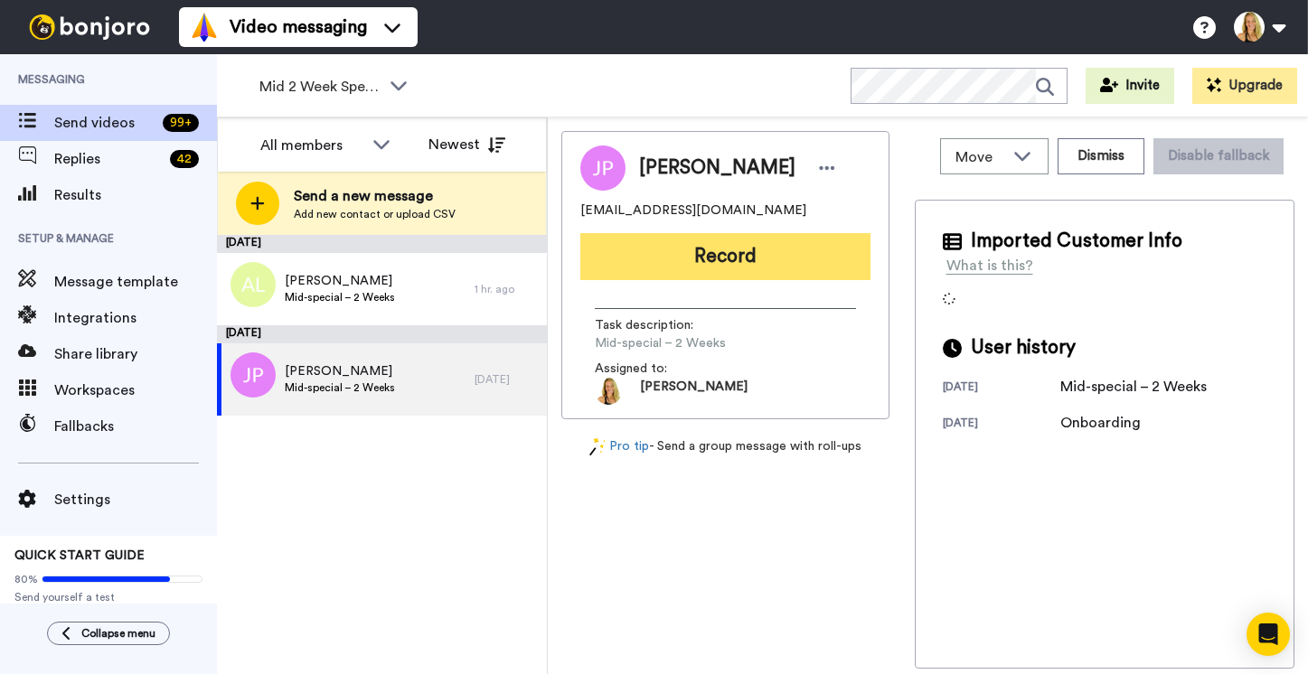
click at [709, 245] on button "Record" at bounding box center [725, 256] width 290 height 47
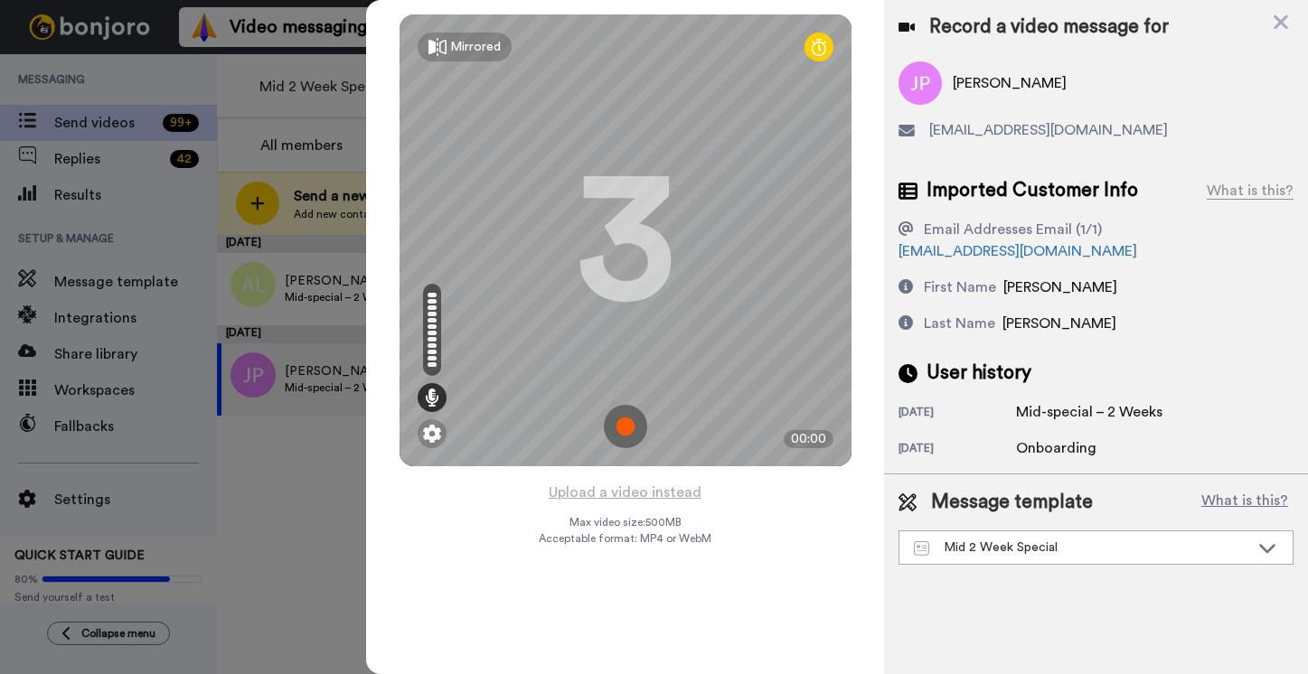
click at [638, 426] on img at bounding box center [625, 426] width 43 height 43
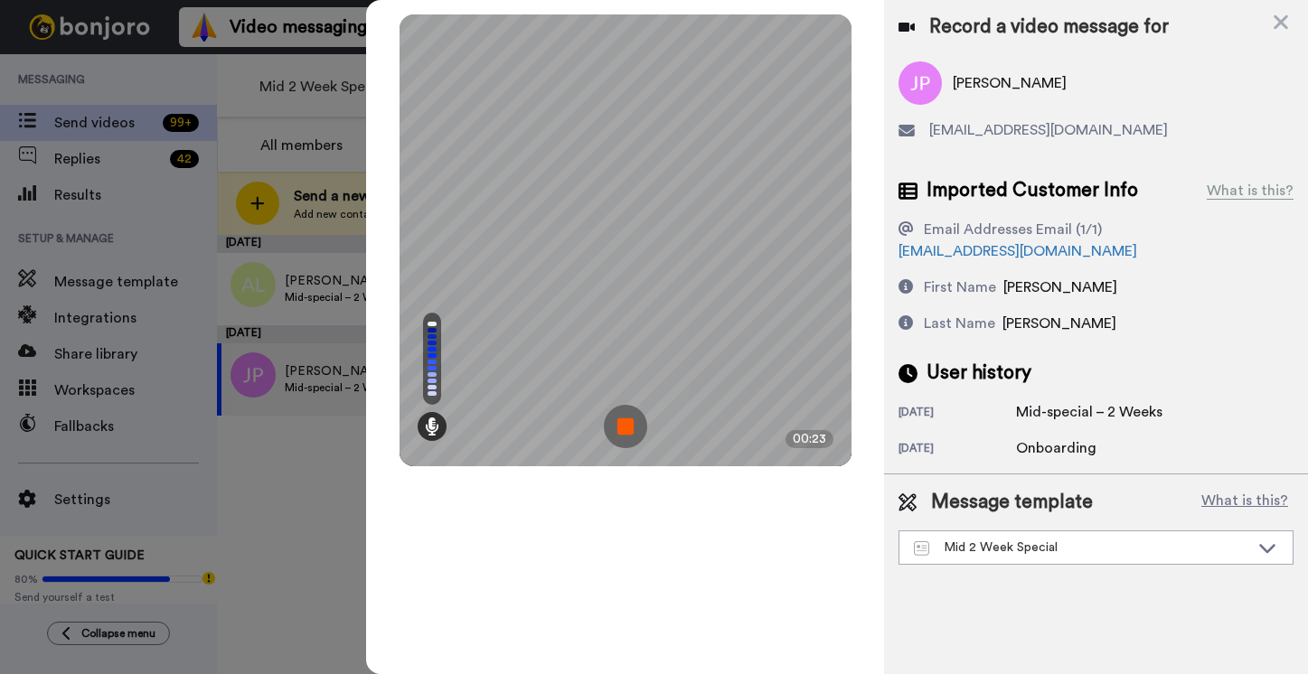
click at [521, 501] on div "Mirrored Redo 3 00:23" at bounding box center [625, 337] width 518 height 674
click at [631, 415] on img at bounding box center [625, 426] width 43 height 43
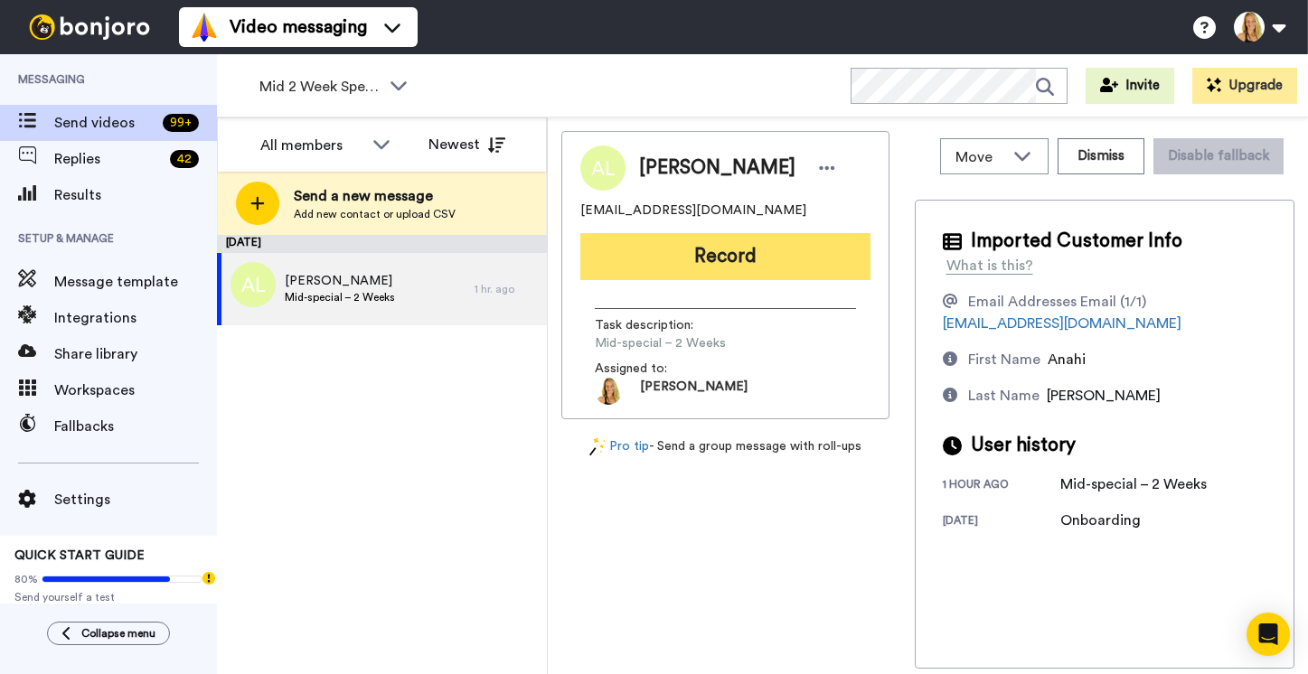
click at [714, 266] on button "Record" at bounding box center [725, 256] width 290 height 47
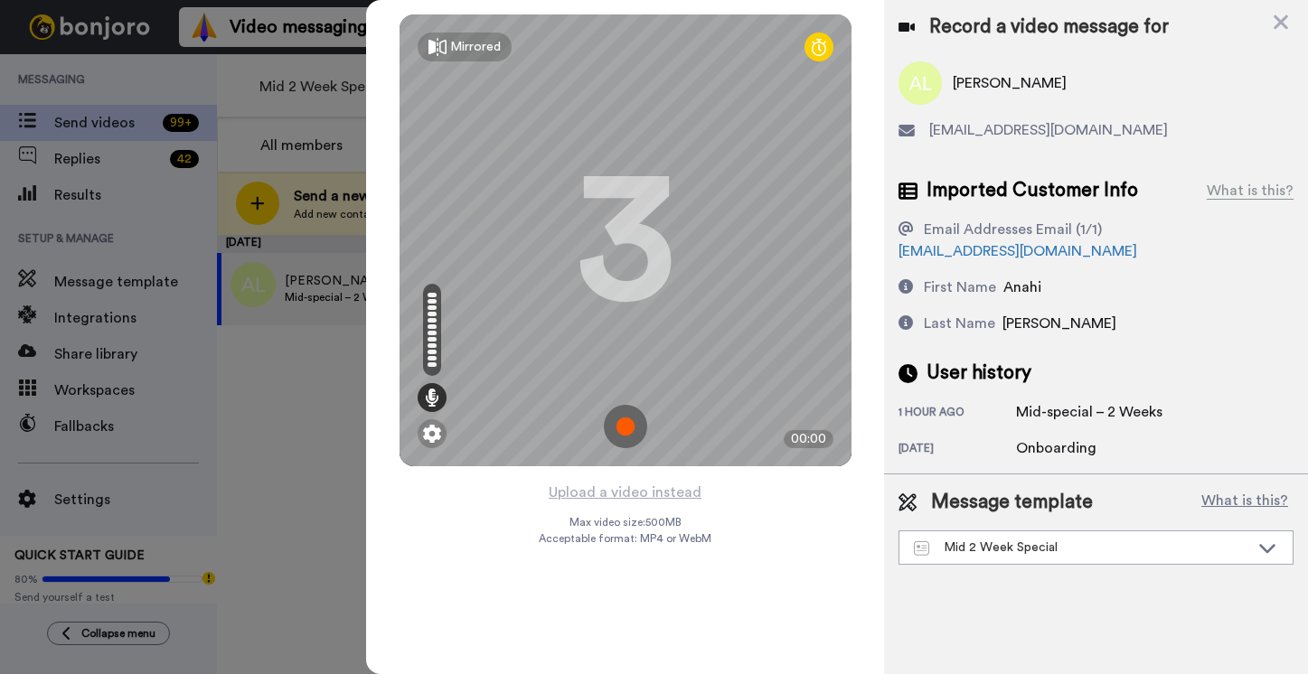
click at [623, 422] on img at bounding box center [625, 426] width 43 height 43
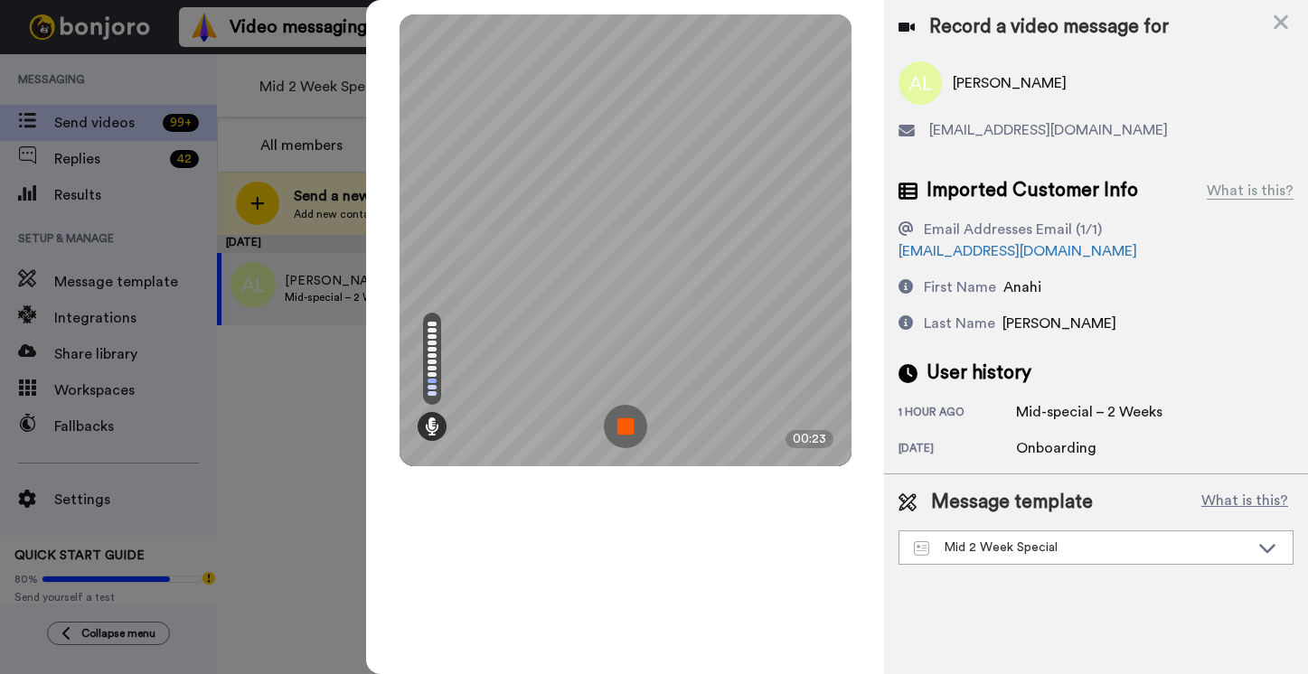
click at [623, 422] on img at bounding box center [625, 426] width 43 height 43
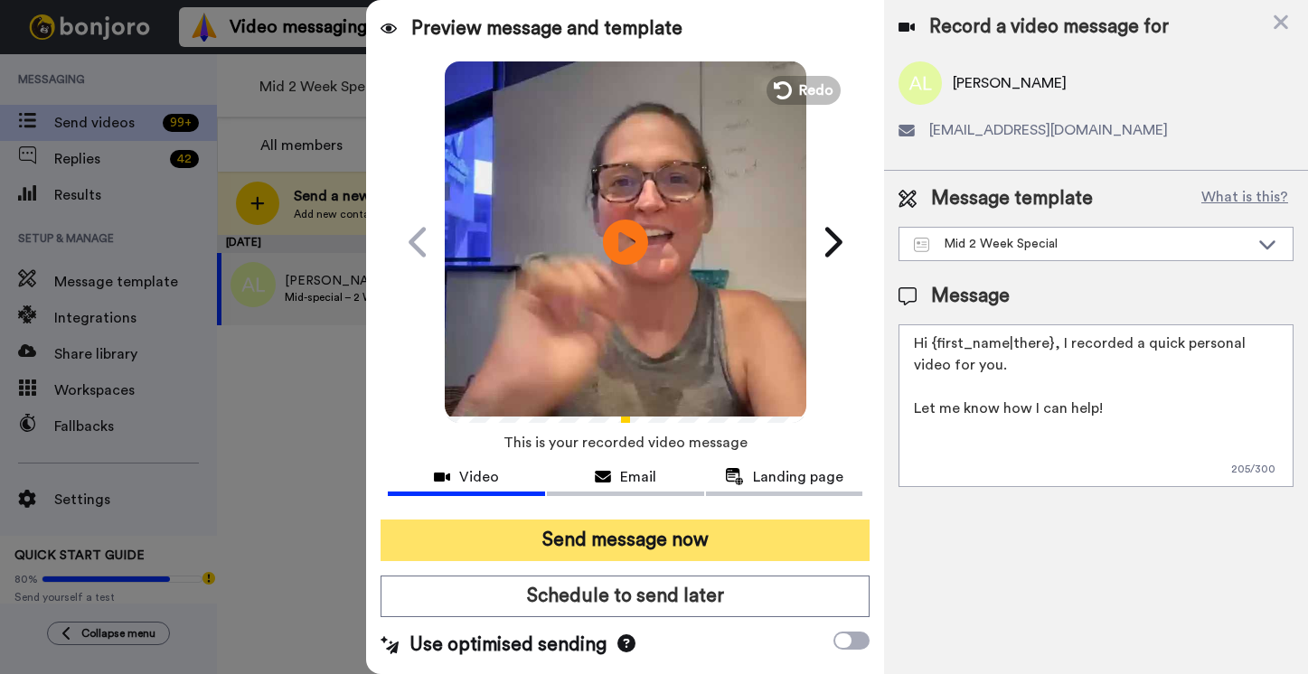
click at [617, 539] on button "Send message now" at bounding box center [624, 541] width 489 height 42
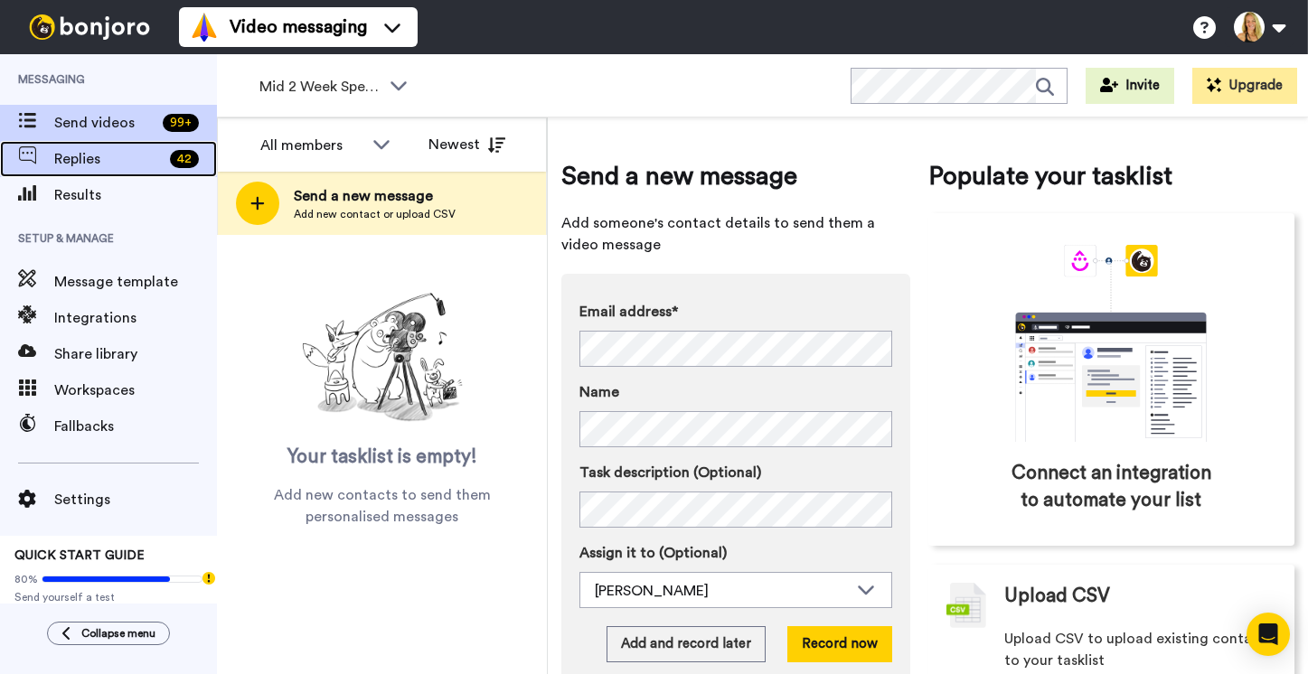
click at [83, 152] on span "Replies" at bounding box center [108, 159] width 108 height 22
